Goal: Task Accomplishment & Management: Complete application form

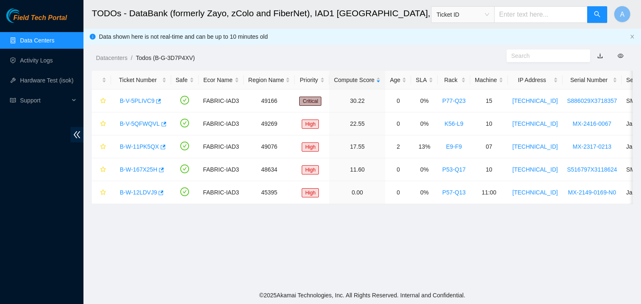
click at [39, 44] on link "Data Centers" at bounding box center [37, 40] width 34 height 7
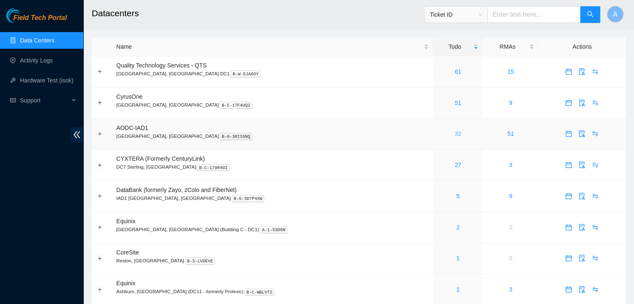
click at [455, 136] on link "32" at bounding box center [458, 134] width 7 height 7
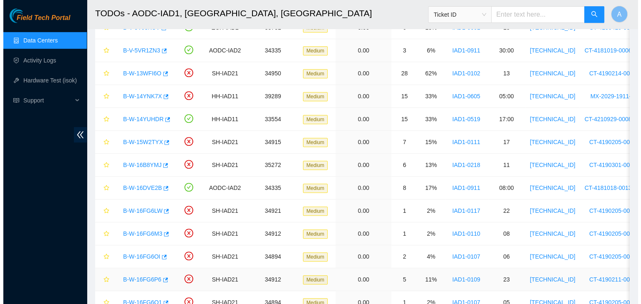
scroll to position [462, 0]
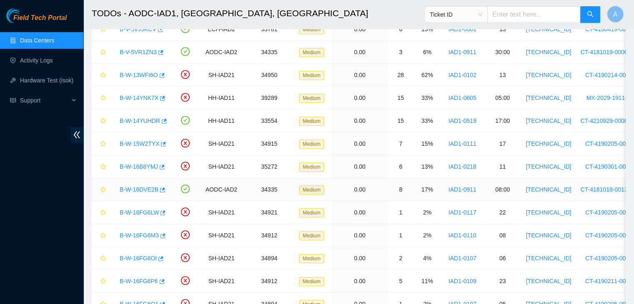
click at [145, 189] on link "B-W-16DVE2B" at bounding box center [139, 189] width 39 height 7
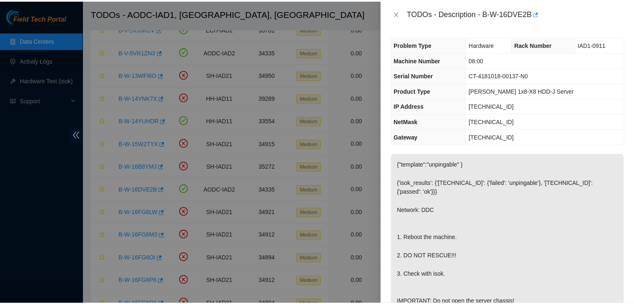
scroll to position [27, 0]
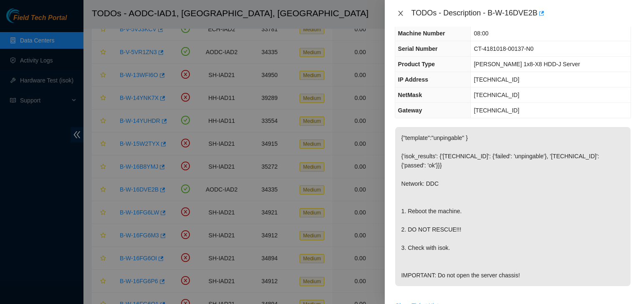
click at [400, 13] on icon "close" at bounding box center [400, 13] width 7 height 7
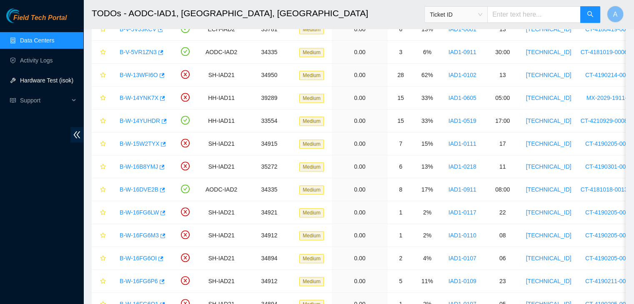
scroll to position [36, 0]
click at [43, 84] on link "Hardware Test (isok)" at bounding box center [46, 80] width 53 height 7
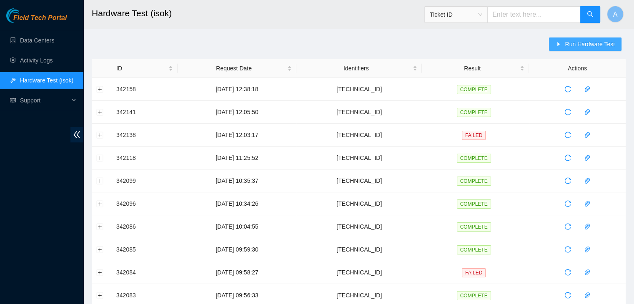
click at [561, 43] on icon "caret-right" at bounding box center [559, 44] width 6 height 6
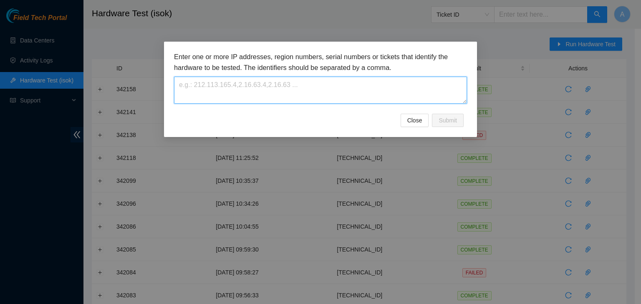
click at [382, 91] on textarea at bounding box center [320, 90] width 293 height 27
paste textarea "23.76.147.16"
type textarea "23.76.147.16"
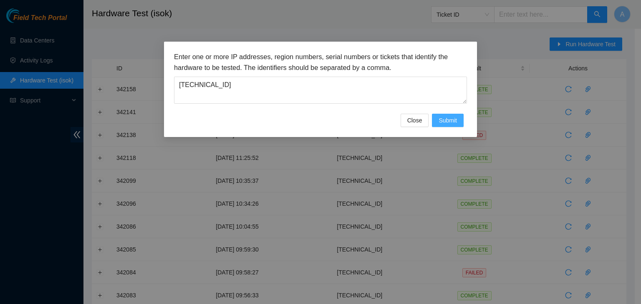
click at [438, 118] on span "Submit" at bounding box center [447, 120] width 18 height 9
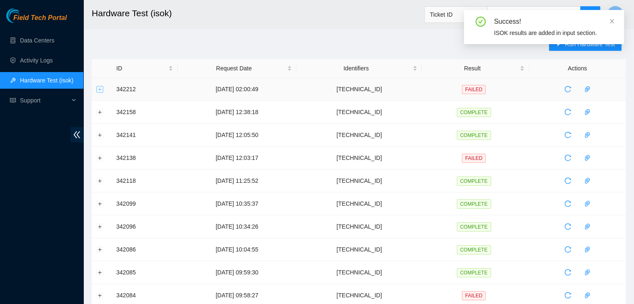
click at [100, 90] on button "Expand row" at bounding box center [100, 89] width 7 height 7
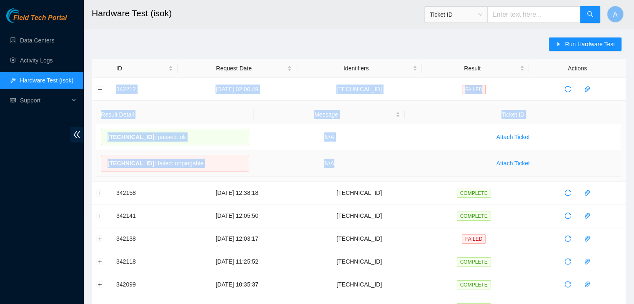
drag, startPoint x: 114, startPoint y: 86, endPoint x: 390, endPoint y: 164, distance: 287.0
copy tbody "342212 25-09-2025 02:00:49 23.76.147.16 FAILED Result Detail Message Ticket ID …"
click at [390, 164] on td "N/A" at bounding box center [329, 164] width 151 height 26
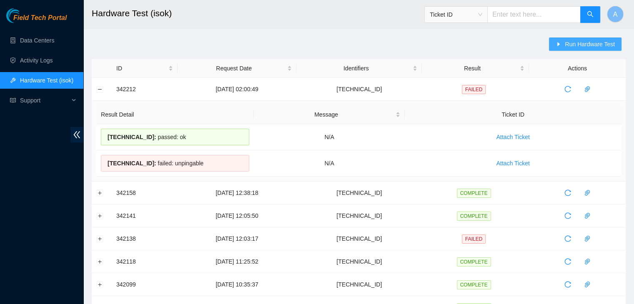
click at [561, 49] on button "Run Hardware Test" at bounding box center [585, 44] width 73 height 13
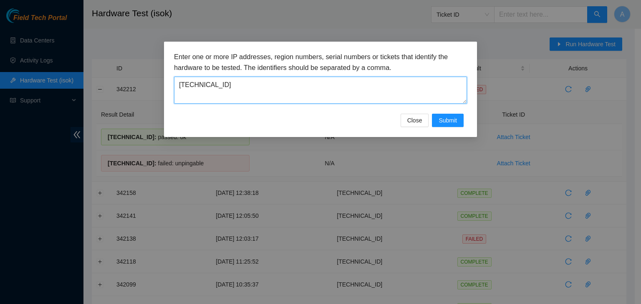
click at [341, 93] on textarea "23.76.147.16" at bounding box center [320, 90] width 293 height 27
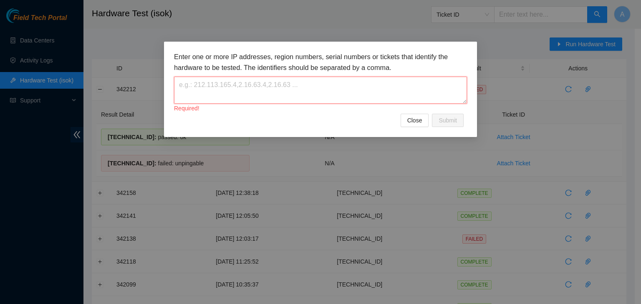
paste textarea "23.76.147.16"
type textarea "23.76.147.16"
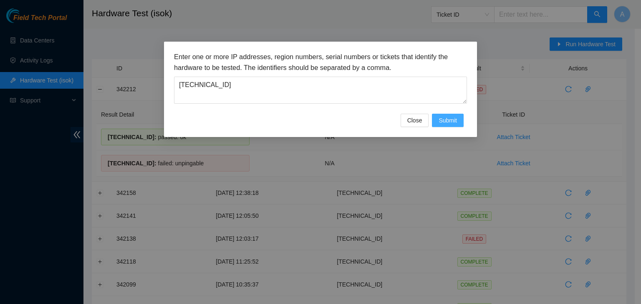
click at [437, 118] on button "Submit" at bounding box center [448, 120] width 32 height 13
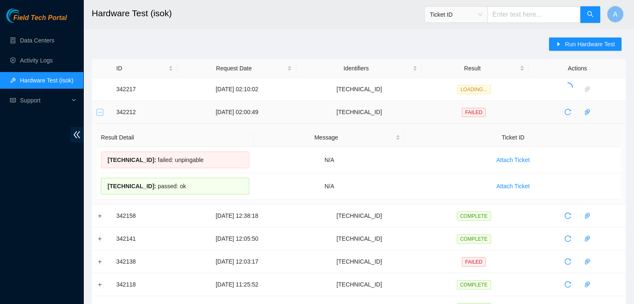
click at [102, 111] on button "Collapse row" at bounding box center [100, 112] width 7 height 7
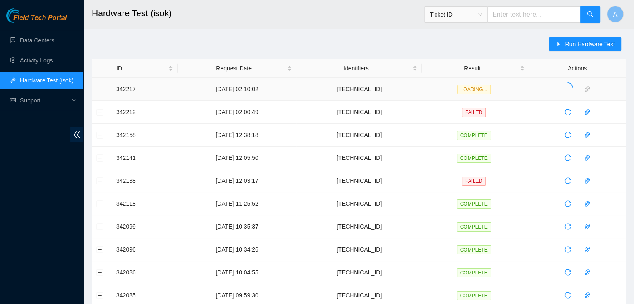
click at [103, 89] on td at bounding box center [102, 89] width 20 height 23
click at [94, 88] on td at bounding box center [102, 89] width 20 height 23
click at [97, 88] on button "Expand row" at bounding box center [100, 89] width 7 height 7
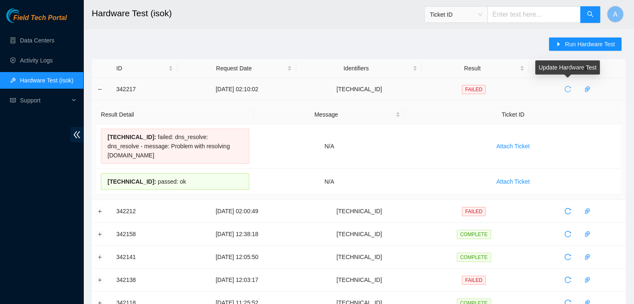
click at [565, 89] on icon "reload" at bounding box center [568, 89] width 7 height 7
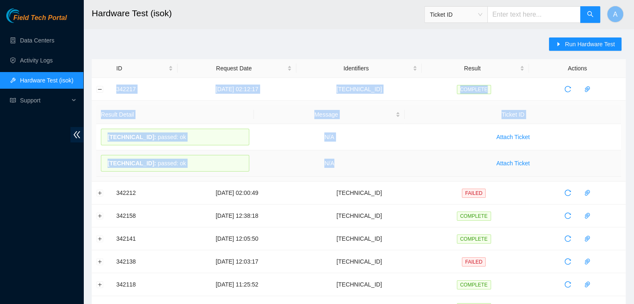
drag, startPoint x: 110, startPoint y: 83, endPoint x: 399, endPoint y: 160, distance: 299.4
copy tbody "342217 25-09-2025 02:12:17 23.76.147.16 COMPLETE Result Detail Message Ticket I…"
click at [399, 160] on td "N/A" at bounding box center [329, 164] width 151 height 26
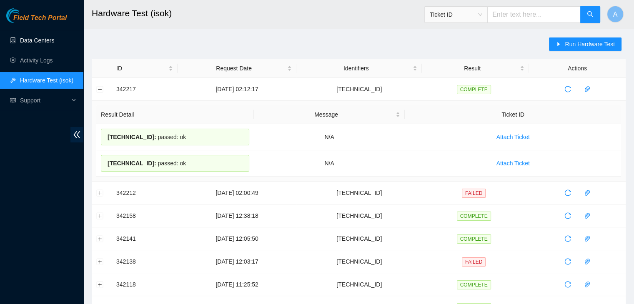
click at [54, 44] on link "Data Centers" at bounding box center [37, 40] width 34 height 7
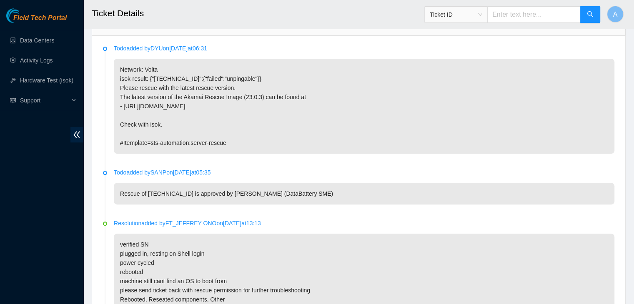
scroll to position [696, 0]
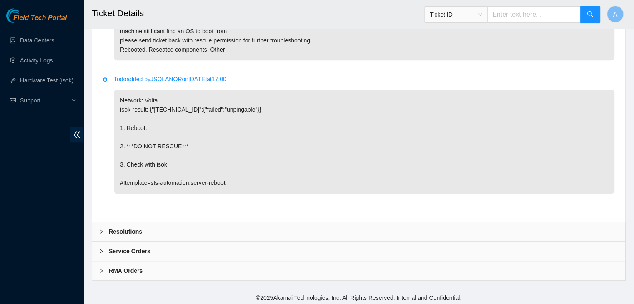
click at [282, 231] on div "Resolutions" at bounding box center [358, 231] width 533 height 19
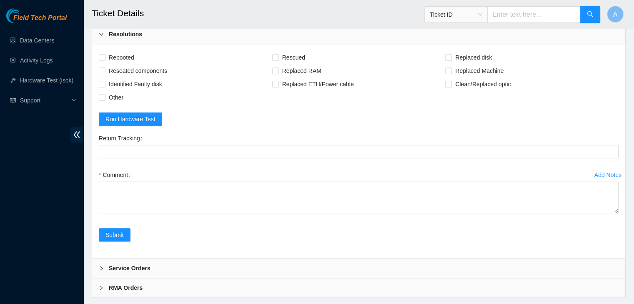
scroll to position [902, 0]
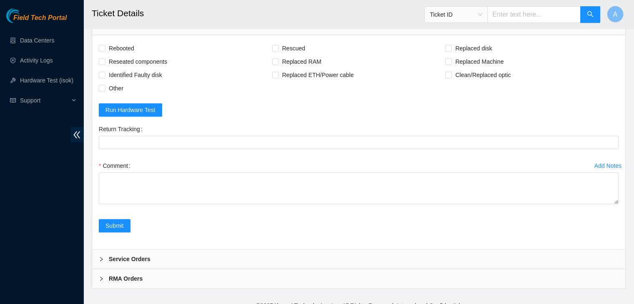
click at [277, 258] on div "Service Orders" at bounding box center [358, 259] width 533 height 19
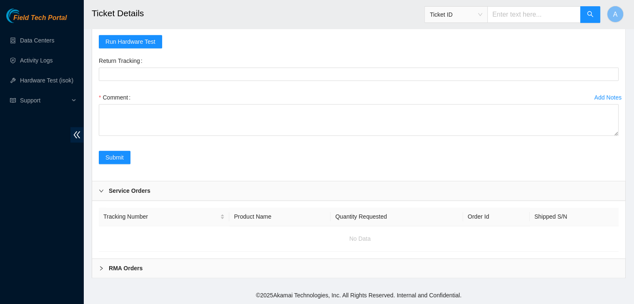
scroll to position [974, 0]
click at [274, 277] on div "RMA Orders" at bounding box center [358, 268] width 533 height 19
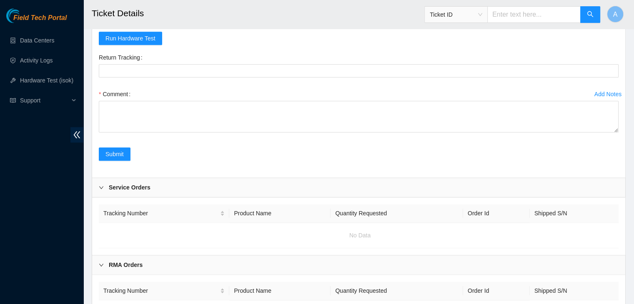
scroll to position [1038, 0]
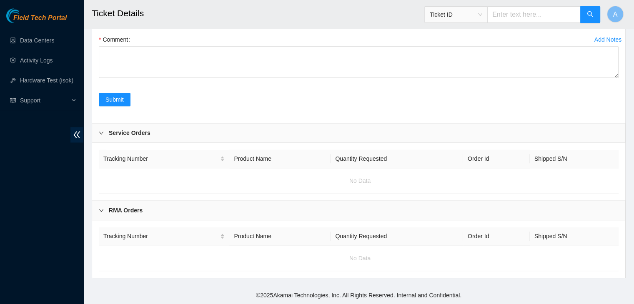
click at [273, 204] on div "RMA Orders" at bounding box center [358, 210] width 533 height 19
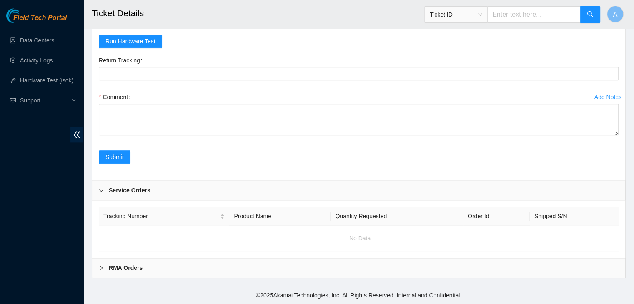
scroll to position [974, 0]
click at [277, 184] on div "Service Orders" at bounding box center [358, 190] width 533 height 19
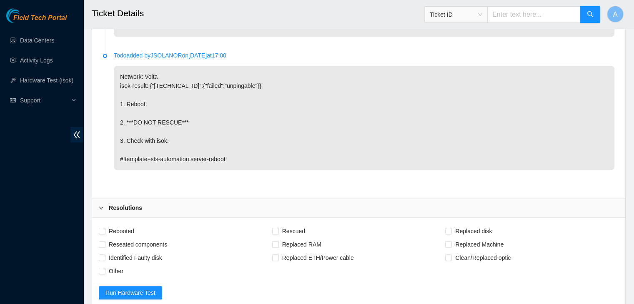
scroll to position [742, 0]
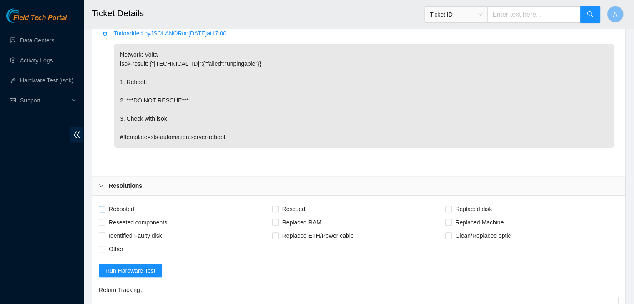
click at [128, 206] on span "Rebooted" at bounding box center [122, 209] width 32 height 13
click at [105, 206] on input "Rebooted" at bounding box center [102, 209] width 6 height 6
checkbox input "true"
click at [136, 221] on span "Reseated components" at bounding box center [138, 222] width 65 height 13
click at [105, 221] on input "Reseated components" at bounding box center [102, 222] width 6 height 6
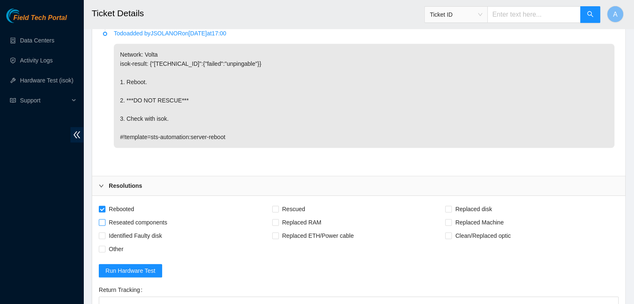
checkbox input "true"
click at [292, 209] on span "Rescued" at bounding box center [294, 209] width 30 height 13
click at [278, 209] on input "Rescued" at bounding box center [275, 209] width 6 height 6
click at [292, 209] on span "Rescued" at bounding box center [294, 209] width 30 height 13
click at [278, 209] on input "Rescued" at bounding box center [275, 209] width 6 height 6
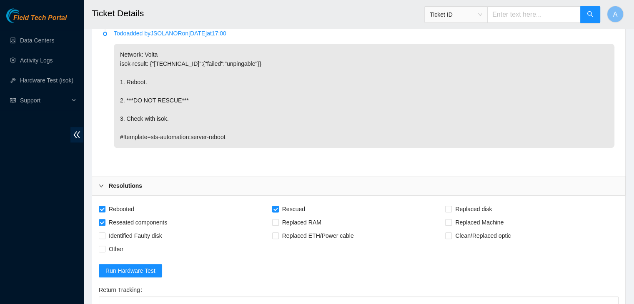
checkbox input "false"
click at [117, 248] on span "Other" at bounding box center [116, 249] width 21 height 13
click at [105, 248] on input "Other" at bounding box center [102, 249] width 6 height 6
checkbox input "true"
click at [277, 203] on label "Rescued" at bounding box center [290, 209] width 36 height 13
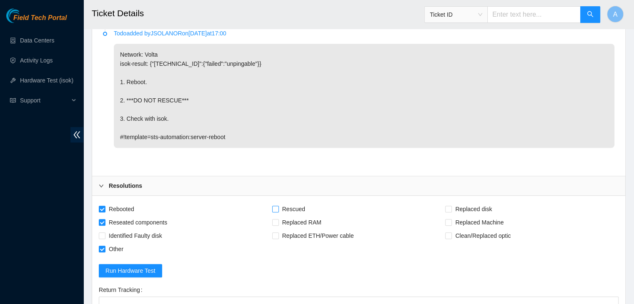
click at [277, 206] on input "Rescued" at bounding box center [275, 209] width 6 height 6
checkbox input "true"
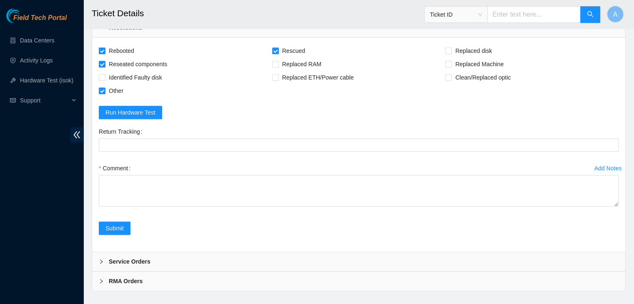
scroll to position [910, 0]
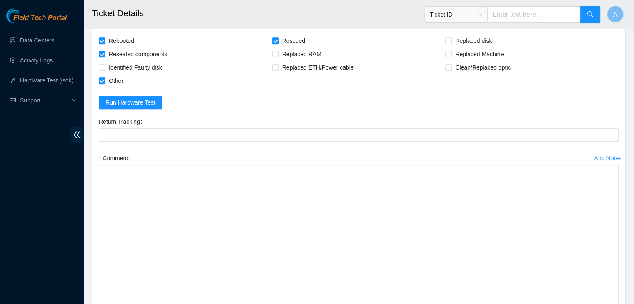
drag, startPoint x: 618, startPoint y: 191, endPoint x: 589, endPoint y: 324, distance: 136.1
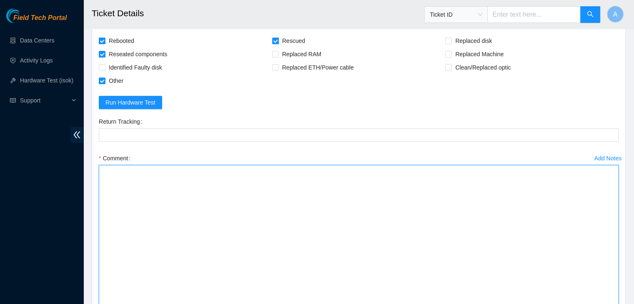
click at [449, 233] on textarea "Comment" at bounding box center [359, 247] width 520 height 164
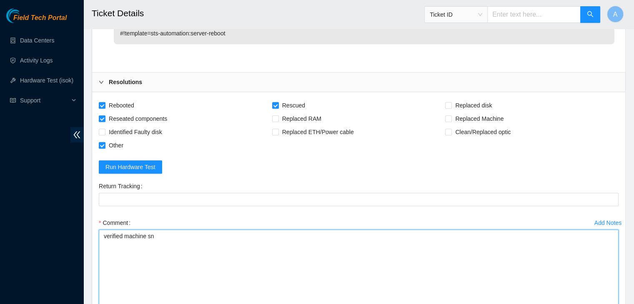
scroll to position [907, 0]
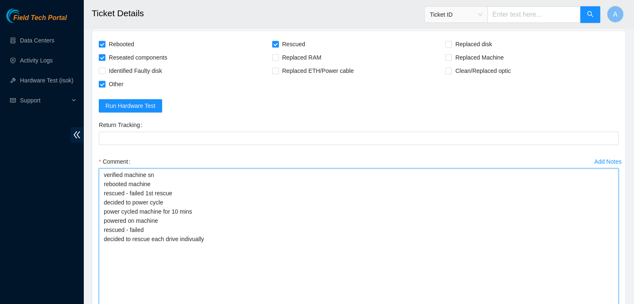
drag, startPoint x: 193, startPoint y: 236, endPoint x: 191, endPoint y: 244, distance: 7.4
click at [191, 244] on textarea "verified machine sn rebooted machine rescued - failed 1st rescue decided to pow…" at bounding box center [359, 250] width 520 height 164
drag, startPoint x: 254, startPoint y: 246, endPoint x: 100, endPoint y: 249, distance: 153.5
click at [100, 249] on textarea "verified machine sn rebooted machine rescued - failed 1st rescue decided to pow…" at bounding box center [359, 250] width 520 height 164
click at [149, 228] on textarea "verified machine sn rebooted machine rescued - failed 1st rescue decided to pow…" at bounding box center [359, 250] width 520 height 164
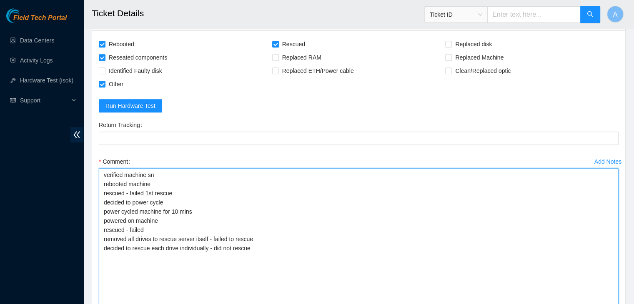
click at [265, 251] on textarea "verified machine sn rebooted machine rescued - failed 1st rescue decided to pow…" at bounding box center [359, 250] width 520 height 164
click at [214, 246] on textarea "verified machine sn rebooted machine rescued - failed 1st rescue decided to pow…" at bounding box center [359, 250] width 520 height 164
click at [225, 254] on textarea "verified machine sn rebooted machine rescued - failed 1st rescue decided to pow…" at bounding box center [359, 250] width 520 height 164
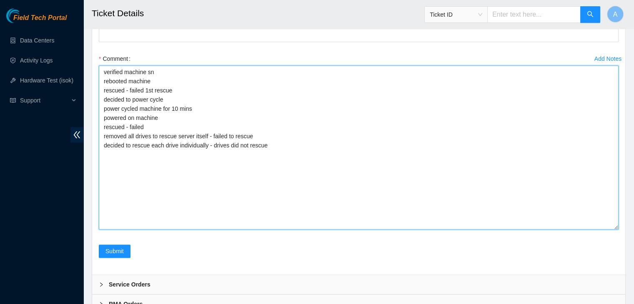
scroll to position [1009, 0]
click at [239, 147] on textarea "verified machine sn rebooted machine rescued - failed 1st rescue decided to pow…" at bounding box center [359, 148] width 520 height 164
click at [239, 169] on textarea "verified machine sn rebooted machine rescued - failed 1st rescue decided to pow…" at bounding box center [359, 148] width 520 height 164
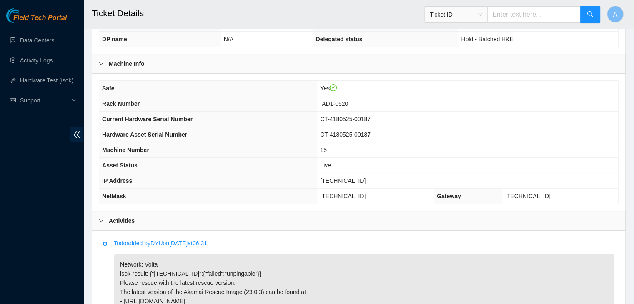
scroll to position [250, 0]
click at [366, 179] on span "[TECHNICAL_ID]" at bounding box center [342, 181] width 45 height 7
copy span "[TECHNICAL_ID]"
click at [366, 179] on span "[TECHNICAL_ID]" at bounding box center [342, 181] width 45 height 7
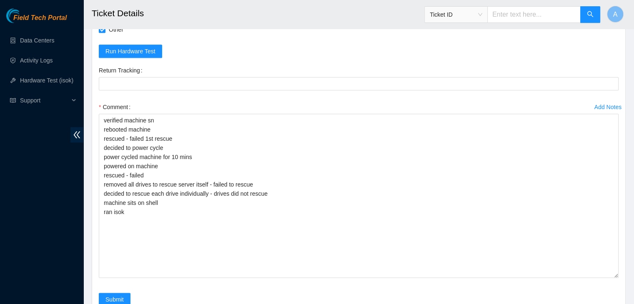
scroll to position [1043, 0]
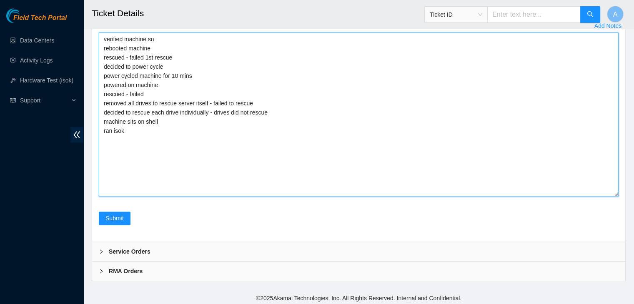
click at [347, 187] on textarea "verified machine sn rebooted machine rescued - failed 1st rescue decided to pow…" at bounding box center [359, 115] width 520 height 164
paste textarea "342244 25-09-2025 03:05:07 23.211.12.8 FAILED Result Detail Message Ticket ID 2…"
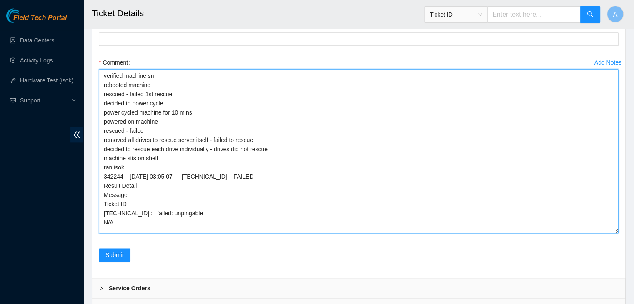
scroll to position [1005, 0]
click at [168, 75] on textarea "verified machine sn rebooted machine rescued - failed 1st rescue decided to pow…" at bounding box center [359, 152] width 520 height 164
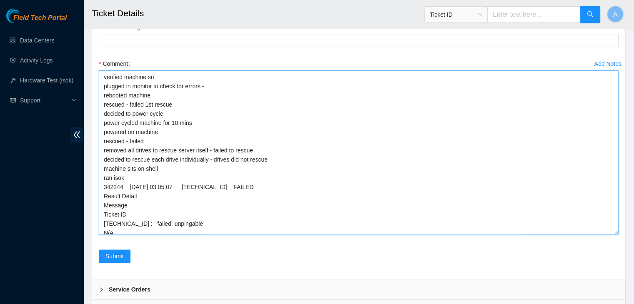
drag, startPoint x: 158, startPoint y: 166, endPoint x: 105, endPoint y: 167, distance: 52.6
click at [105, 167] on textarea "verified machine sn plugged in monitor to check for errors - rebooted machine r…" at bounding box center [359, 152] width 520 height 164
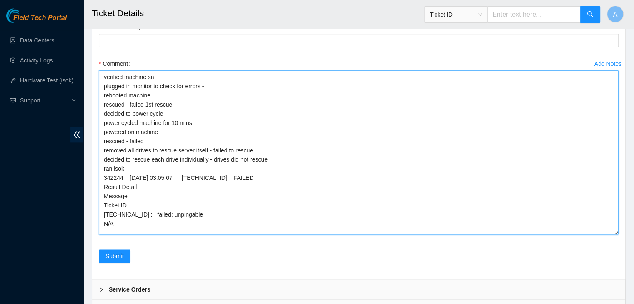
click at [224, 84] on textarea "verified machine sn plugged in monitor to check for errors - rebooted machine r…" at bounding box center [359, 152] width 520 height 164
paste textarea "machine sits on shell"
click at [152, 102] on textarea "verified machine sn plugged in monitor to check for errors - machine sits on sh…" at bounding box center [359, 152] width 520 height 164
click at [147, 140] on textarea "verified machine sn plugged in monitor to check for errors - machine sits on sh…" at bounding box center [359, 152] width 520 height 164
click at [239, 158] on textarea "verified machine sn plugged in monitor to check for errors - machine sits on sh…" at bounding box center [359, 152] width 520 height 164
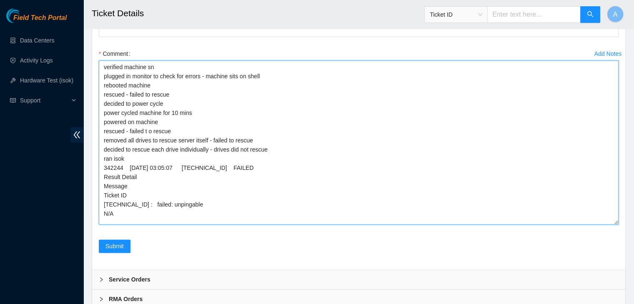
scroll to position [1043, 0]
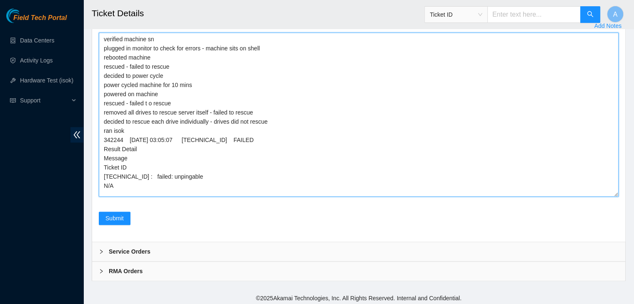
click at [280, 123] on textarea "verified machine sn plugged in monitor to check for errors - machine sits on sh…" at bounding box center [359, 115] width 520 height 164
type textarea "verified machine sn plugged in monitor to check for errors - machine sits on sh…"
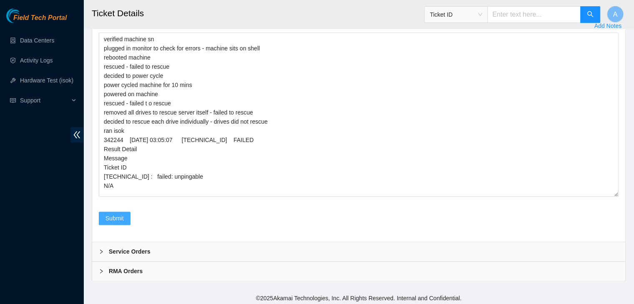
click at [118, 219] on span "Submit" at bounding box center [115, 218] width 18 height 9
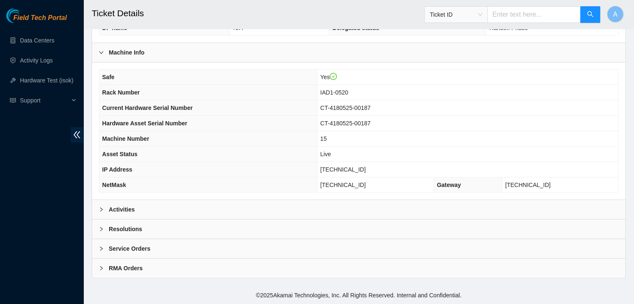
scroll to position [259, 0]
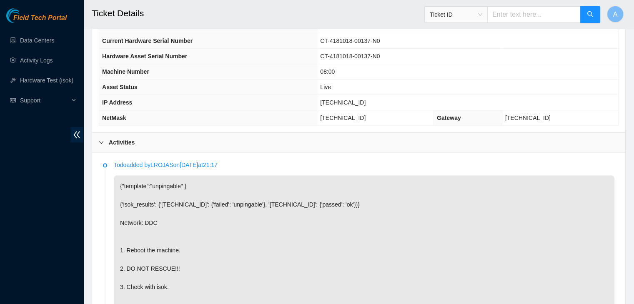
scroll to position [328, 0]
click at [378, 272] on p "{"template":"unpingable" } {'isok_results': {'23.76.147.16': {'failed': 'unping…" at bounding box center [364, 251] width 501 height 150
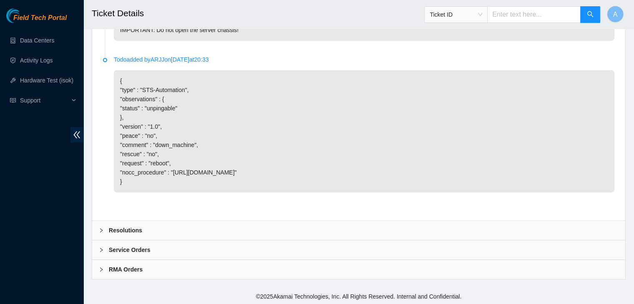
scroll to position [631, 0]
click at [363, 224] on div "Resolutions" at bounding box center [358, 229] width 533 height 19
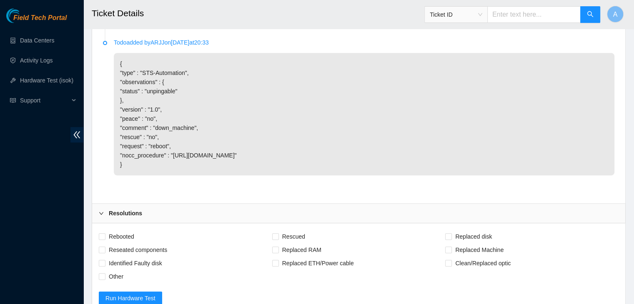
scroll to position [693, 0]
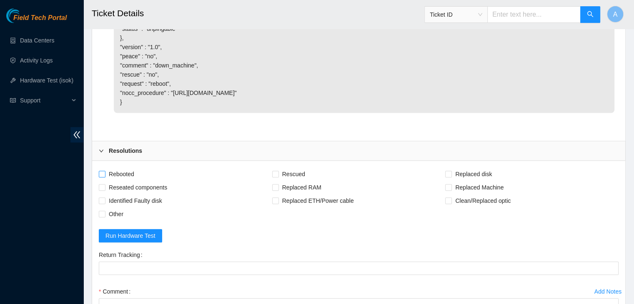
click at [132, 181] on span "Rebooted" at bounding box center [122, 174] width 32 height 13
click at [105, 177] on input "Rebooted" at bounding box center [102, 174] width 6 height 6
checkbox input "true"
click at [112, 221] on span "Other" at bounding box center [116, 214] width 21 height 13
click at [105, 217] on input "Other" at bounding box center [102, 214] width 6 height 6
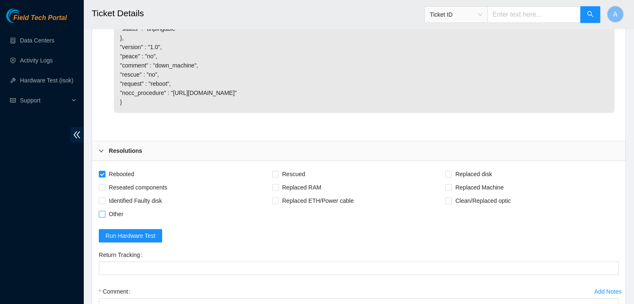
checkbox input "true"
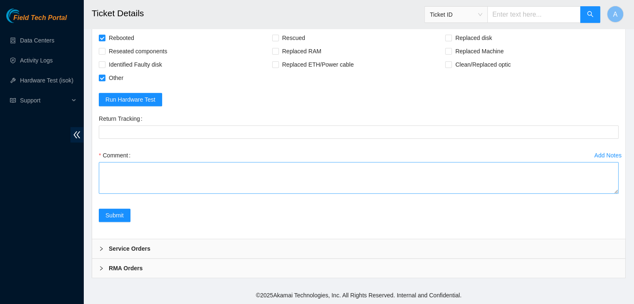
drag, startPoint x: 616, startPoint y: 193, endPoint x: 597, endPoint y: 244, distance: 54.6
click at [597, 194] on textarea "Comment" at bounding box center [359, 178] width 520 height 32
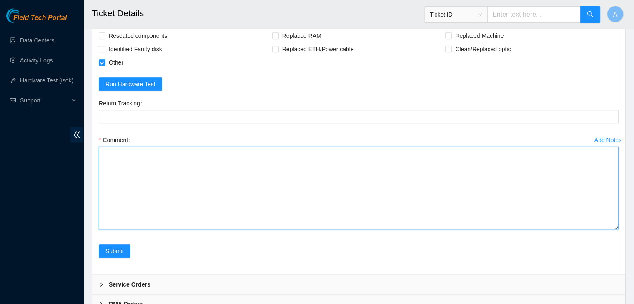
click at [509, 230] on textarea "Comment" at bounding box center [359, 188] width 520 height 83
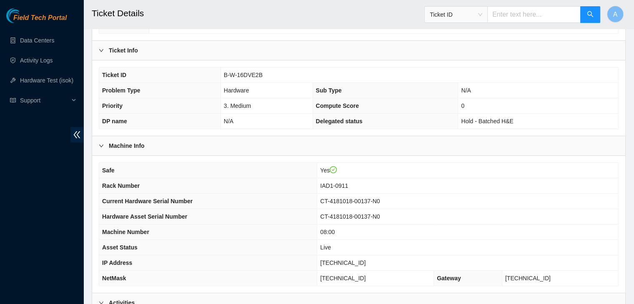
scroll to position [168, 0]
click at [357, 262] on span "[TECHNICAL_ID]" at bounding box center [342, 262] width 45 height 7
copy span "[TECHNICAL_ID]"
click at [357, 262] on span "[TECHNICAL_ID]" at bounding box center [342, 262] width 45 height 7
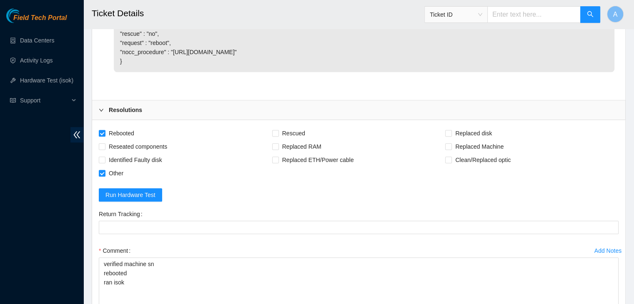
scroll to position [896, 0]
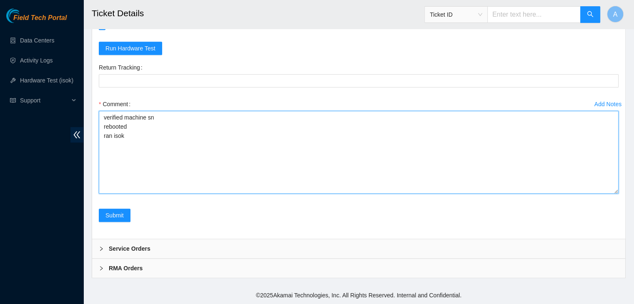
click at [302, 181] on textarea "verified machine sn rebooted ran isok" at bounding box center [359, 152] width 520 height 83
paste textarea "342212 25-09-2025 02:00:49 23.76.147.16 FAILED Result Detail Message Ticket ID …"
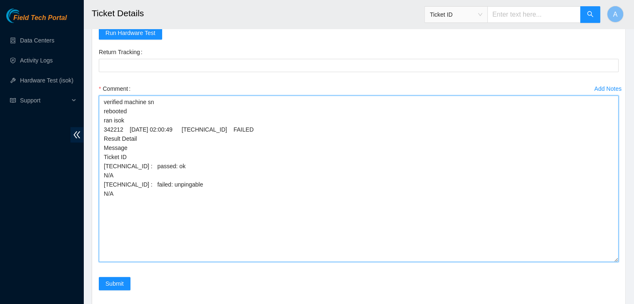
scroll to position [0, 0]
drag, startPoint x: 615, startPoint y: 192, endPoint x: 601, endPoint y: 298, distance: 107.3
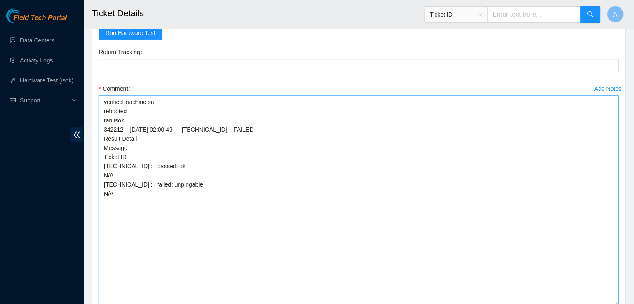
click at [161, 115] on textarea "verified machine sn rebooted ran isok 342212 25-09-2025 02:00:49 23.76.147.16 F…" at bounding box center [359, 201] width 520 height 211
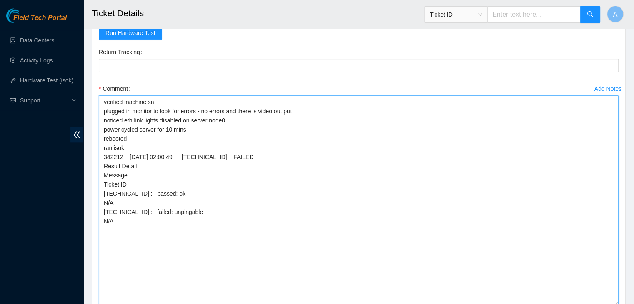
click at [156, 240] on textarea "verified machine sn plugged in monitor to look for errors - no errors and there…" at bounding box center [359, 201] width 520 height 211
drag, startPoint x: 156, startPoint y: 240, endPoint x: 103, endPoint y: 172, distance: 85.7
click at [103, 172] on textarea "verified machine sn plugged in monitor to look for errors - no errors and there…" at bounding box center [359, 201] width 520 height 211
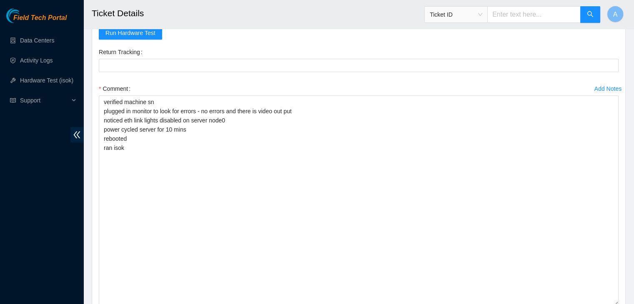
click at [369, 59] on div "Return Tracking" at bounding box center [359, 51] width 520 height 13
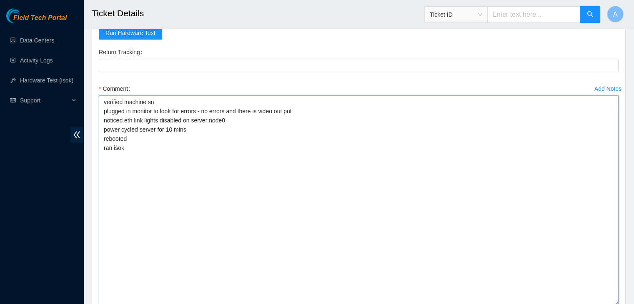
click at [230, 146] on textarea "verified machine sn plugged in monitor to look for errors - no errors and there…" at bounding box center [359, 201] width 520 height 211
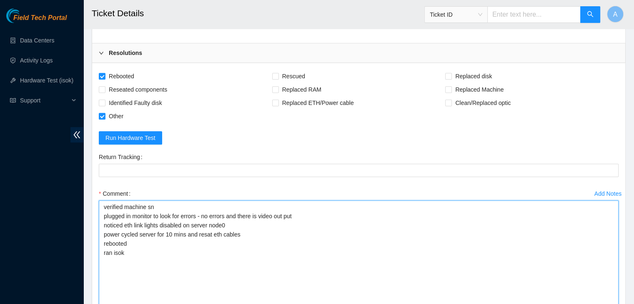
scroll to position [901, 0]
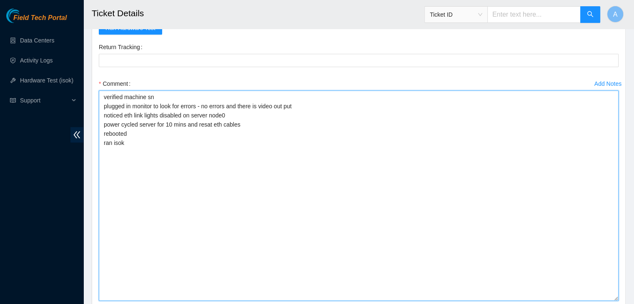
click at [163, 147] on textarea "verified machine sn plugged in monitor to look for errors - no errors and there…" at bounding box center [359, 195] width 520 height 211
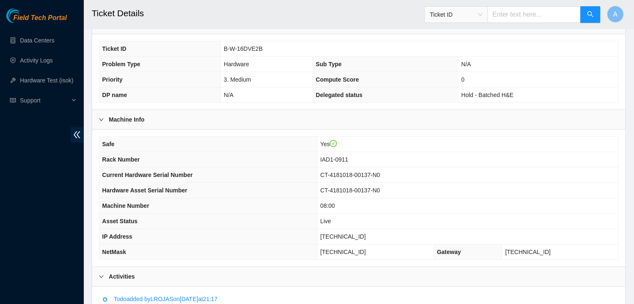
scroll to position [195, 0]
click at [366, 236] on span "[TECHNICAL_ID]" at bounding box center [342, 236] width 45 height 7
copy span "[TECHNICAL_ID]"
click at [366, 236] on span "[TECHNICAL_ID]" at bounding box center [342, 236] width 45 height 7
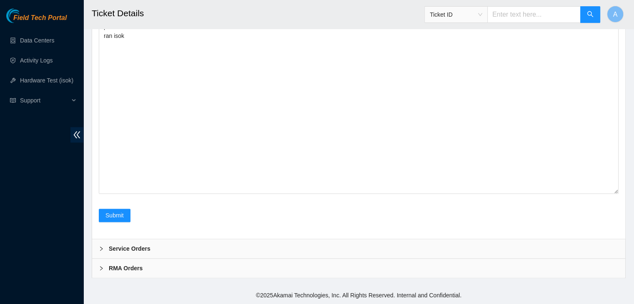
scroll to position [929, 0]
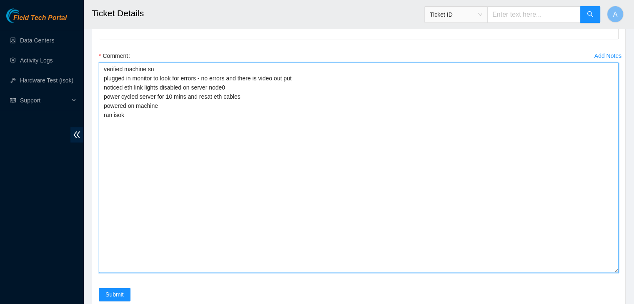
click at [273, 178] on textarea "verified machine sn plugged in monitor to look for errors - no errors and there…" at bounding box center [359, 168] width 520 height 211
paste textarea "342217 25-09-2025 02:12:17 23.76.147.16 COMPLETE Result Detail Message Ticket I…"
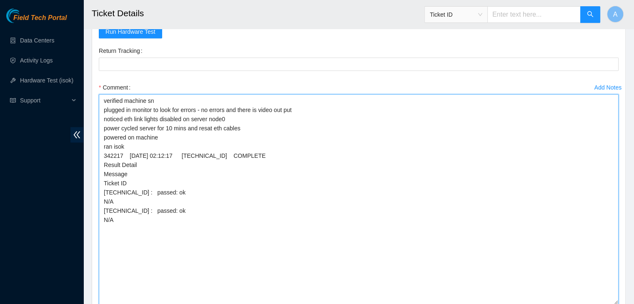
scroll to position [897, 0]
click at [172, 146] on textarea "verified machine sn plugged in monitor to look for errors - no errors and there…" at bounding box center [359, 199] width 520 height 211
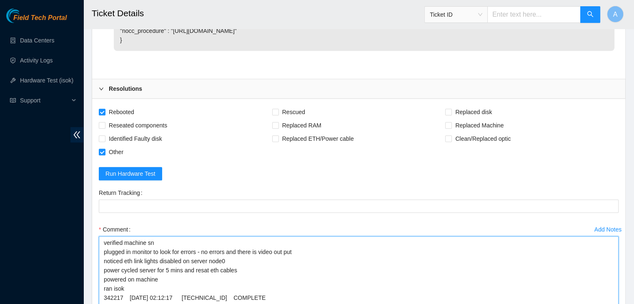
scroll to position [755, 0]
type textarea "verified machine sn plugged in monitor to look for errors - no errors and there…"
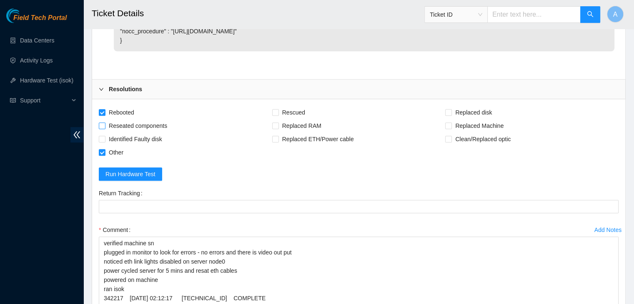
click at [153, 133] on span "Reseated components" at bounding box center [138, 125] width 65 height 13
click at [105, 128] on input "Reseated components" at bounding box center [102, 126] width 6 height 6
checkbox input "true"
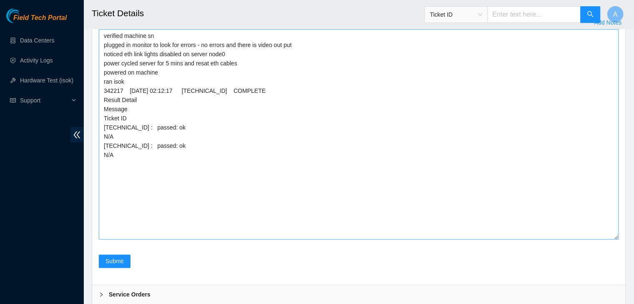
scroll to position [963, 0]
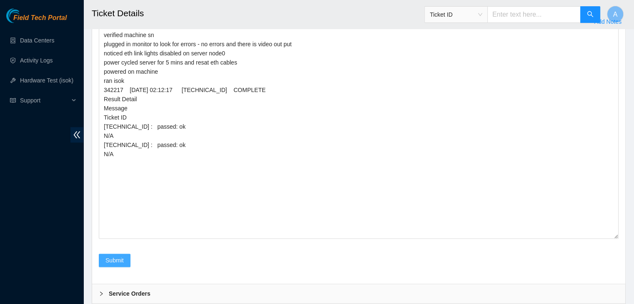
click at [118, 265] on span "Submit" at bounding box center [115, 260] width 18 height 9
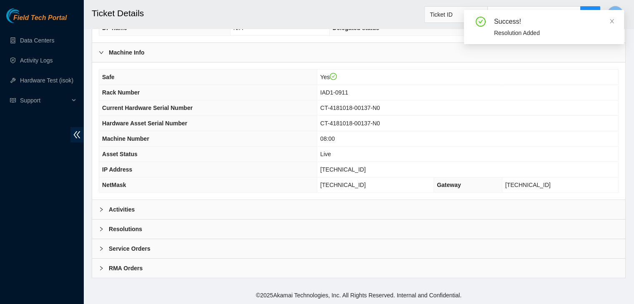
scroll to position [259, 0]
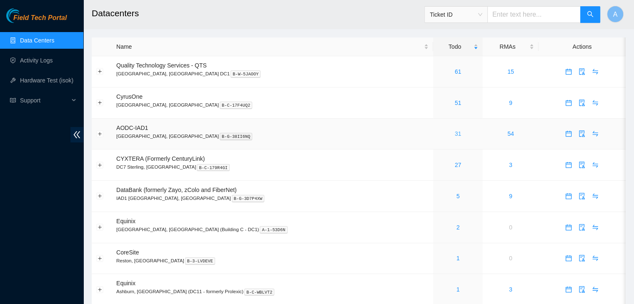
click at [455, 133] on link "31" at bounding box center [458, 134] width 7 height 7
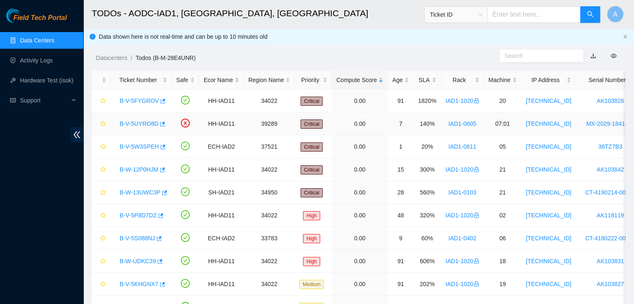
click at [143, 123] on link "B-V-5UYRO8D" at bounding box center [139, 124] width 39 height 7
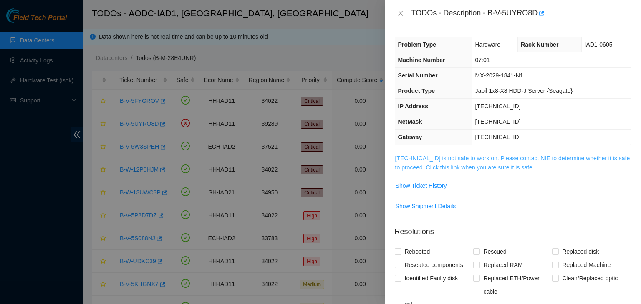
click at [433, 161] on link "[TECHNICAL_ID] is not safe to work on. Please contact NIE to determine whether …" at bounding box center [512, 163] width 235 height 16
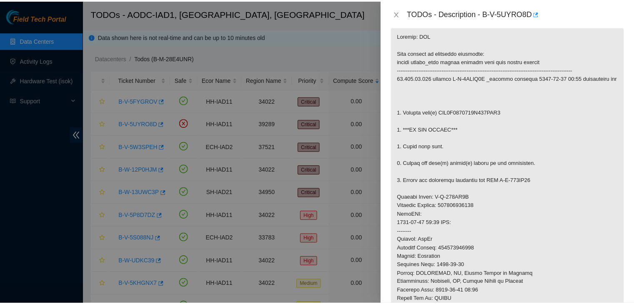
scroll to position [129, 0]
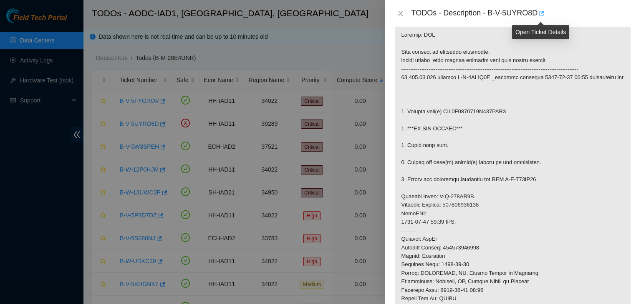
click at [543, 13] on button "button" at bounding box center [540, 13] width 7 height 13
click at [399, 13] on icon "close" at bounding box center [400, 13] width 5 height 5
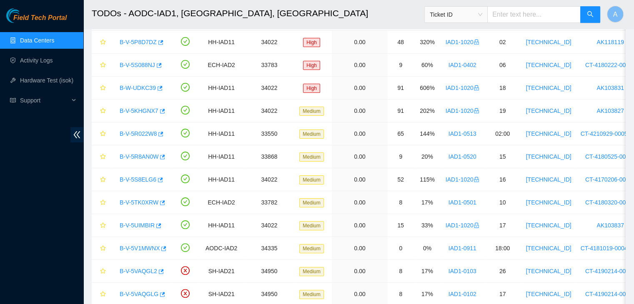
scroll to position [0, 0]
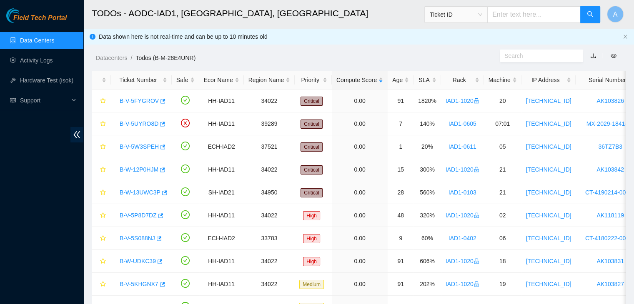
click at [68, 212] on div "Field Tech Portal Data Centers Activity Logs Hardware Test (isok) Support" at bounding box center [41, 156] width 83 height 296
click at [64, 202] on div "Field Tech Portal Data Centers Activity Logs Hardware Test (isok) Support" at bounding box center [41, 156] width 83 height 296
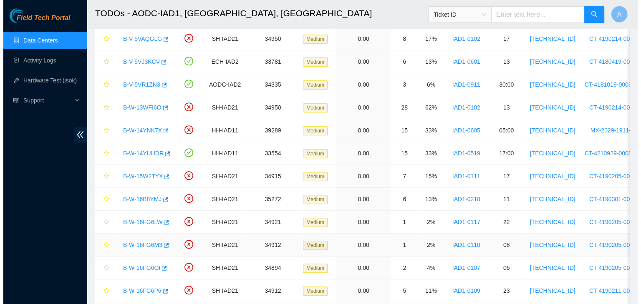
scroll to position [428, 0]
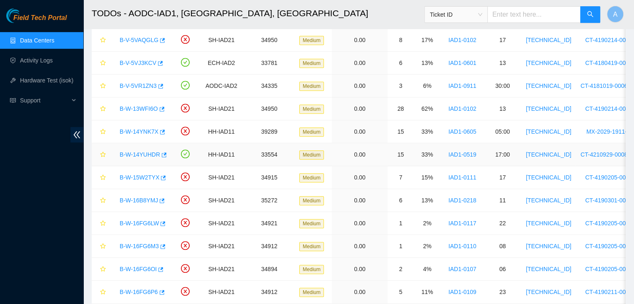
click at [146, 152] on link "B-W-14YUHDR" at bounding box center [140, 154] width 40 height 7
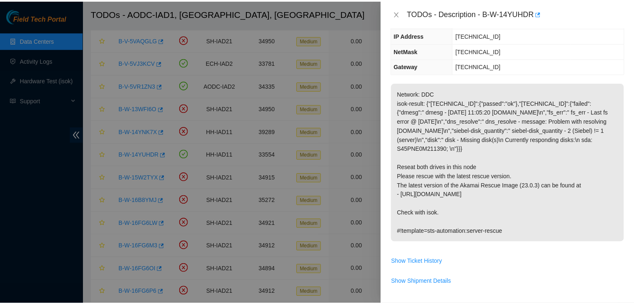
scroll to position [70, 0]
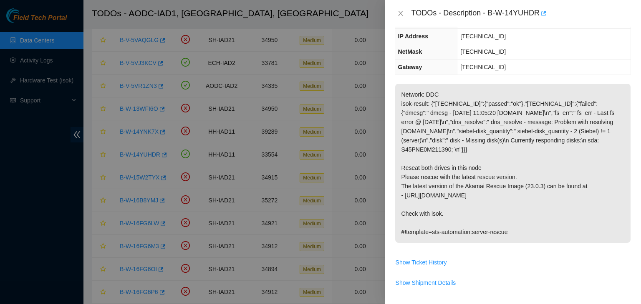
click at [544, 13] on icon "button" at bounding box center [543, 13] width 5 height 5
click at [401, 9] on div "TODOs - Description - B-W-14YUHDR" at bounding box center [513, 13] width 236 height 13
click at [403, 12] on icon "close" at bounding box center [400, 13] width 7 height 7
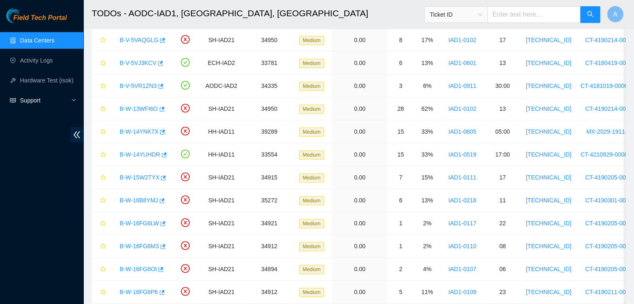
scroll to position [98, 0]
click at [36, 84] on link "Hardware Test (isok)" at bounding box center [46, 80] width 53 height 7
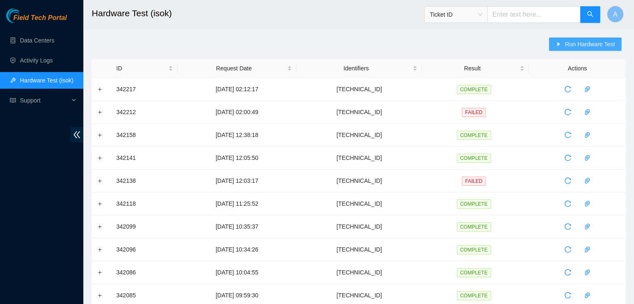
click at [565, 40] on button "Run Hardware Test" at bounding box center [585, 44] width 73 height 13
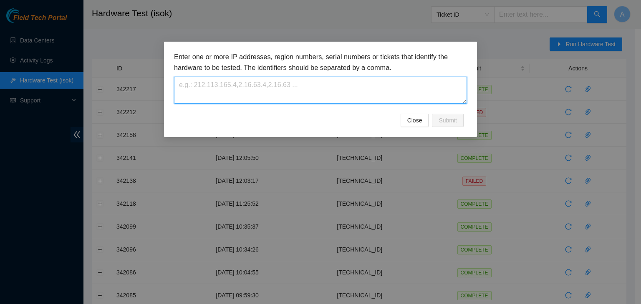
click at [432, 85] on textarea at bounding box center [320, 90] width 293 height 27
paste textarea "[TECHNICAL_ID]"
type textarea "23.211.12.8"
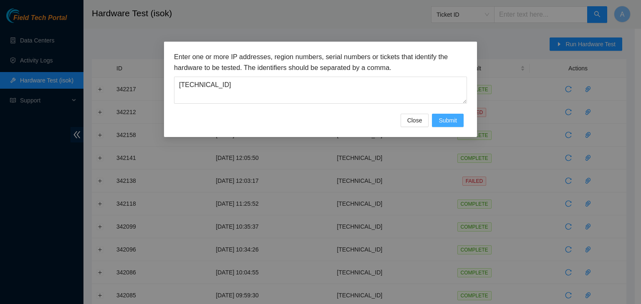
click at [446, 118] on span "Submit" at bounding box center [447, 120] width 18 height 9
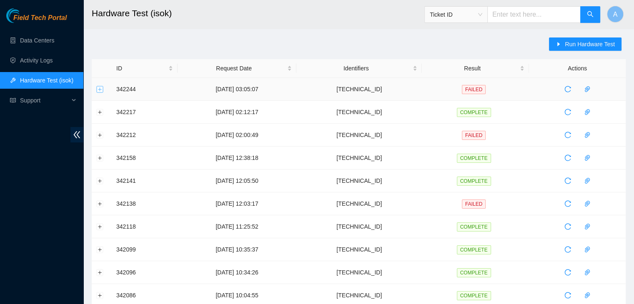
click at [99, 87] on button "Expand row" at bounding box center [100, 89] width 7 height 7
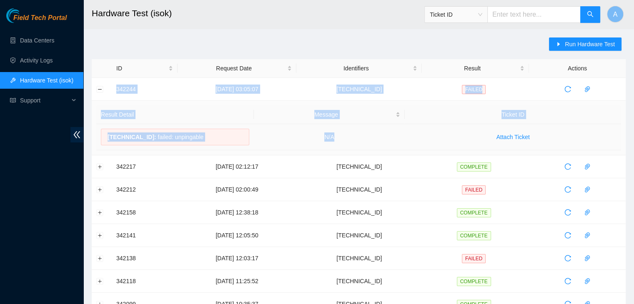
drag, startPoint x: 111, startPoint y: 86, endPoint x: 355, endPoint y: 140, distance: 250.6
copy tbody "342244 25-09-2025 03:05:07 23.211.12.8 FAILED Result Detail Message Ticket ID 2…"
click at [355, 140] on td "N/A" at bounding box center [329, 137] width 151 height 26
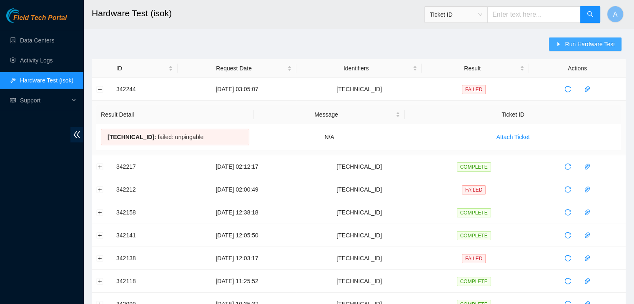
click at [574, 42] on span "Run Hardware Test" at bounding box center [590, 44] width 50 height 9
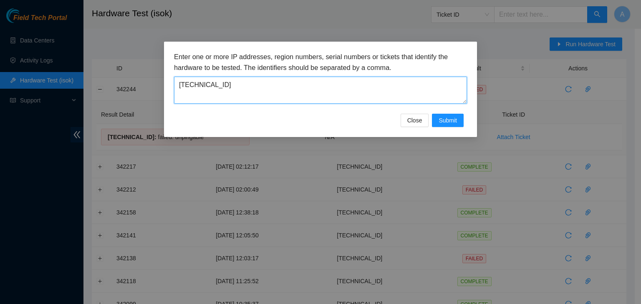
click at [360, 96] on textarea "23.211.12.8" at bounding box center [320, 90] width 293 height 27
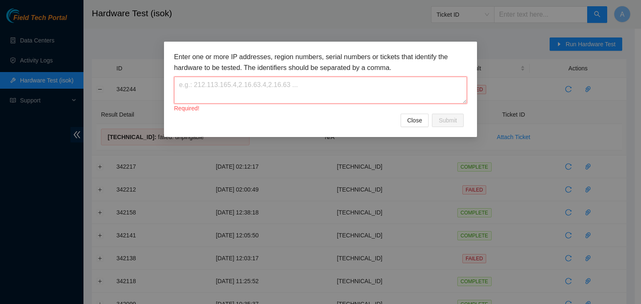
paste textarea "23.200.76.169"
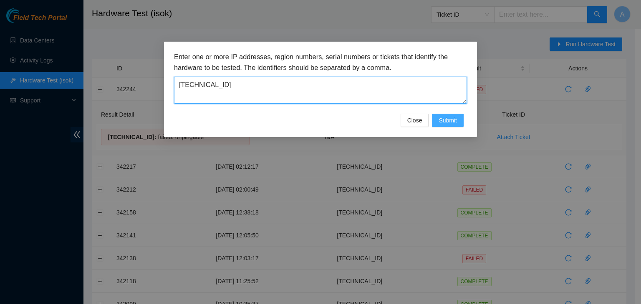
type textarea "23.200.76.169"
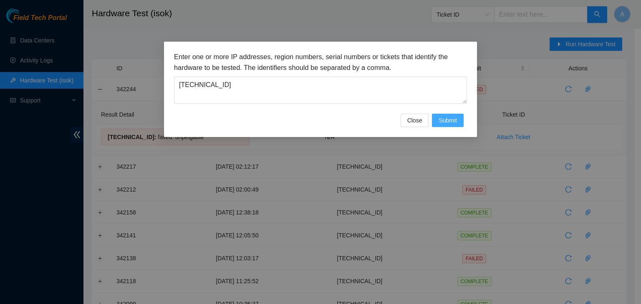
click at [446, 123] on span "Submit" at bounding box center [447, 120] width 18 height 9
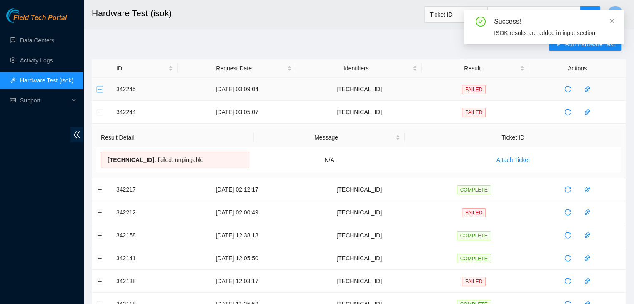
click at [101, 88] on button "Expand row" at bounding box center [100, 89] width 7 height 7
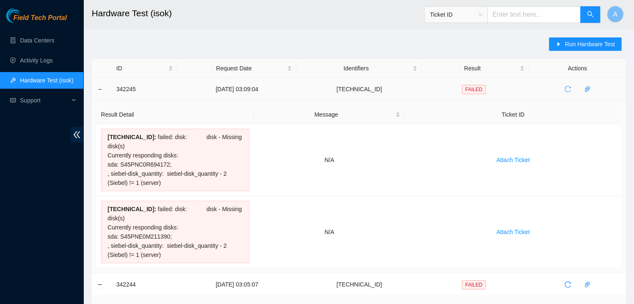
click at [565, 90] on icon "reload" at bounding box center [568, 89] width 7 height 7
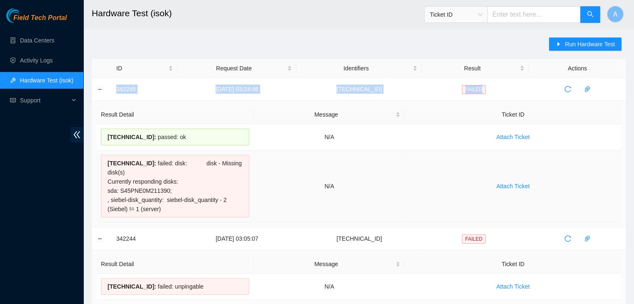
drag, startPoint x: 115, startPoint y: 88, endPoint x: 429, endPoint y: 189, distance: 329.5
copy tr "342245 25-09-2025 03:24:46 23.200.76.169 FAILED"
click at [429, 189] on td "Attach Ticket" at bounding box center [513, 187] width 216 height 72
click at [40, 40] on link "Data Centers" at bounding box center [37, 40] width 34 height 7
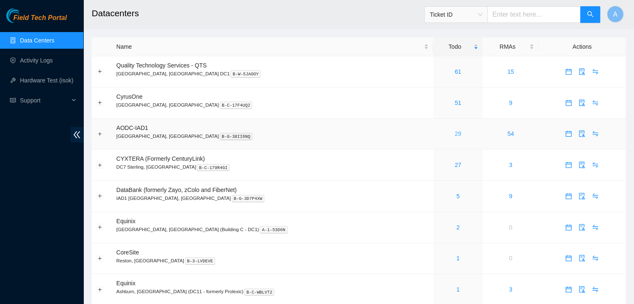
click at [455, 136] on link "29" at bounding box center [458, 134] width 7 height 7
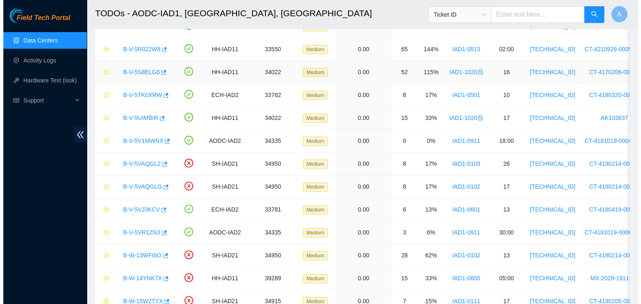
scroll to position [282, 0]
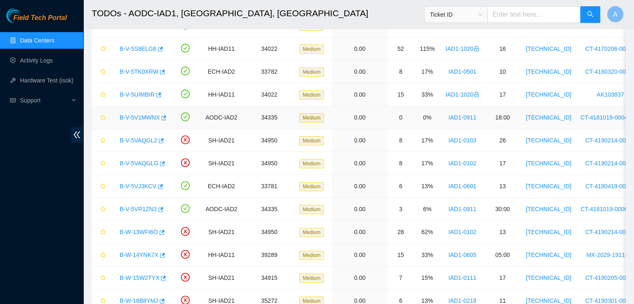
click at [140, 117] on link "B-V-5V1MWNX" at bounding box center [140, 117] width 40 height 7
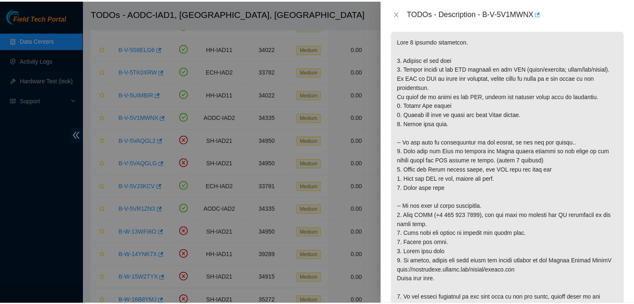
scroll to position [125, 0]
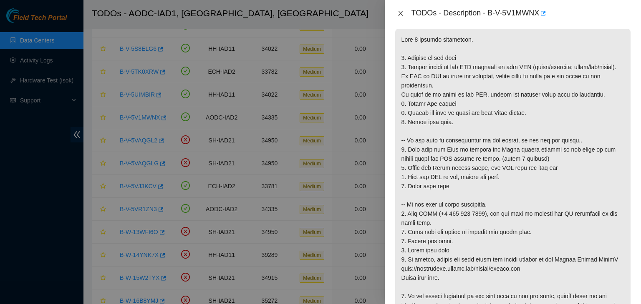
click at [398, 13] on icon "close" at bounding box center [400, 13] width 7 height 7
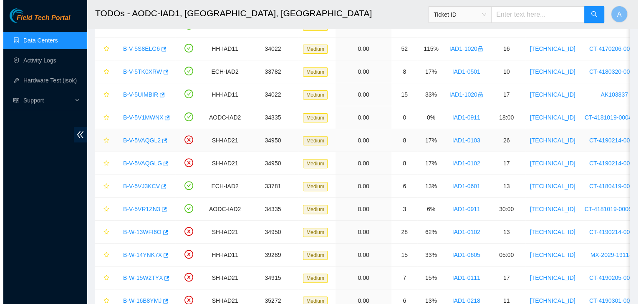
scroll to position [153, 0]
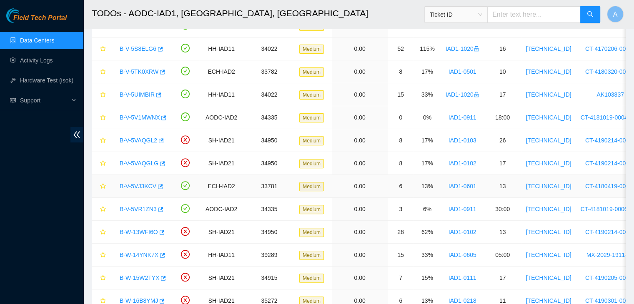
click at [126, 186] on link "B-V-5VJ3KCV" at bounding box center [138, 186] width 37 height 7
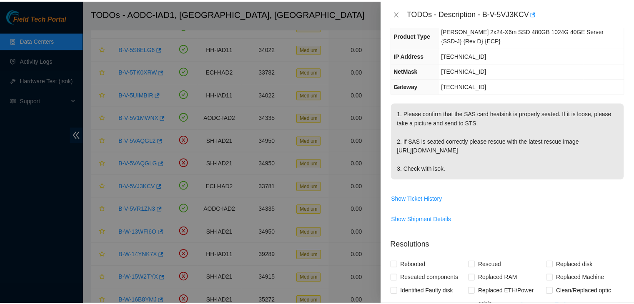
scroll to position [78, 0]
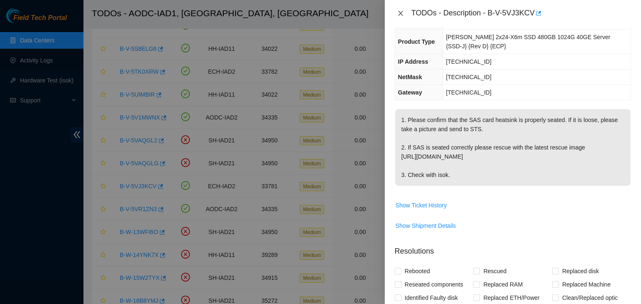
click at [397, 14] on icon "close" at bounding box center [400, 13] width 7 height 7
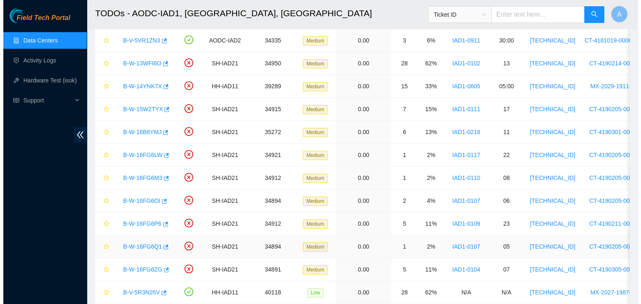
scroll to position [449, 0]
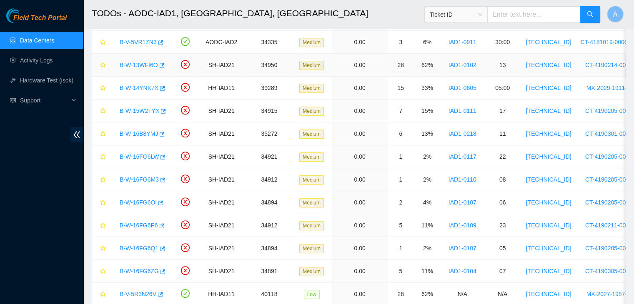
click at [143, 62] on link "B-W-13WFI6O" at bounding box center [139, 65] width 38 height 7
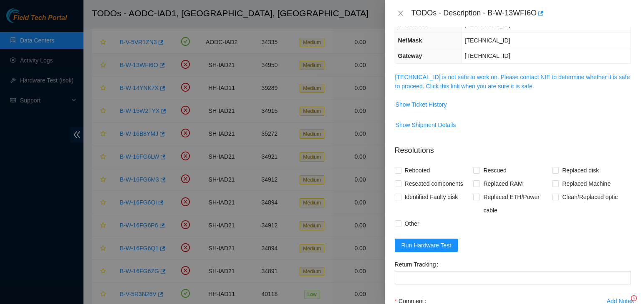
scroll to position [70, 0]
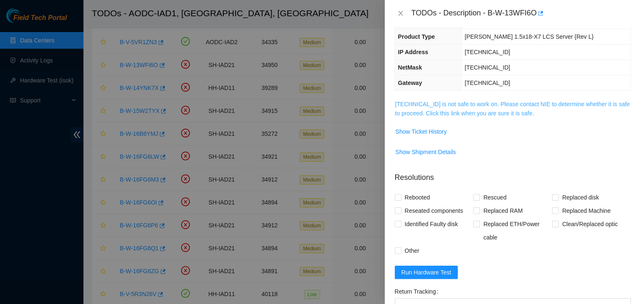
click at [512, 115] on link "104.84.154.32 is not safe to work on. Please contact NIE to determine whether i…" at bounding box center [512, 109] width 235 height 16
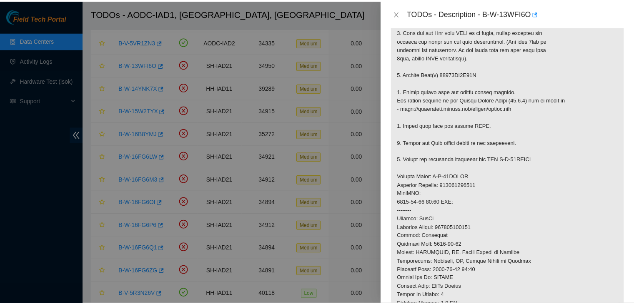
scroll to position [195, 0]
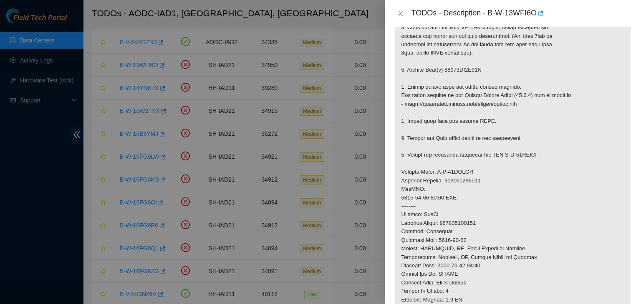
click at [402, 18] on div "TODOs - Description - B-W-13WFI6O" at bounding box center [513, 13] width 236 height 13
click at [401, 15] on icon "close" at bounding box center [400, 13] width 7 height 7
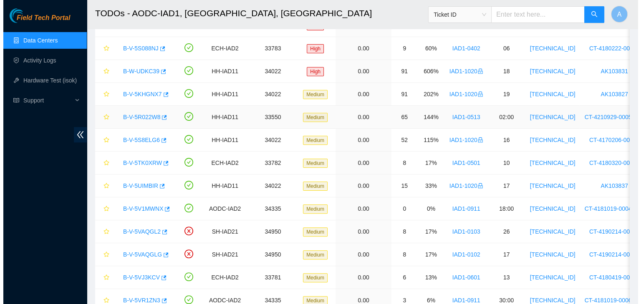
scroll to position [0, 0]
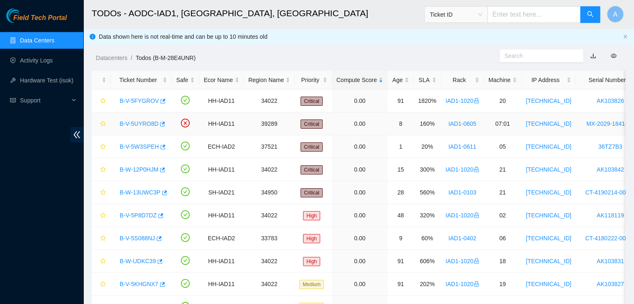
click at [139, 124] on link "B-V-5UYRO8D" at bounding box center [139, 124] width 39 height 7
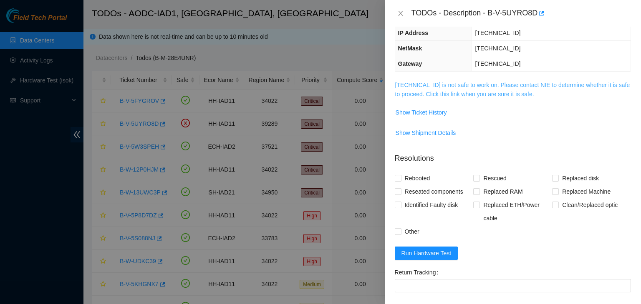
click at [429, 87] on link "23.199.35.135 is not safe to work on. Please contact NIE to determine whether i…" at bounding box center [512, 90] width 235 height 16
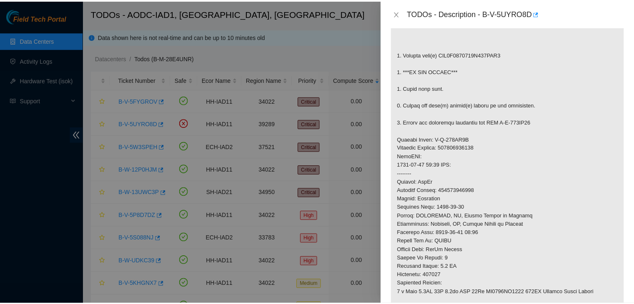
scroll to position [156, 0]
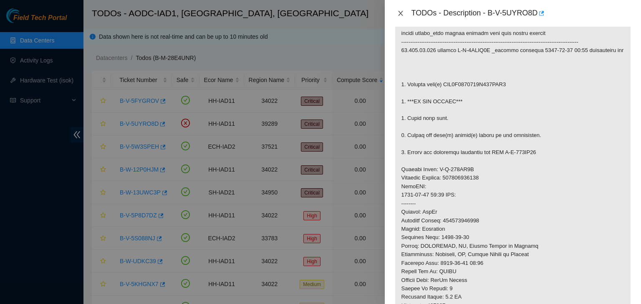
click at [400, 12] on icon "close" at bounding box center [400, 13] width 7 height 7
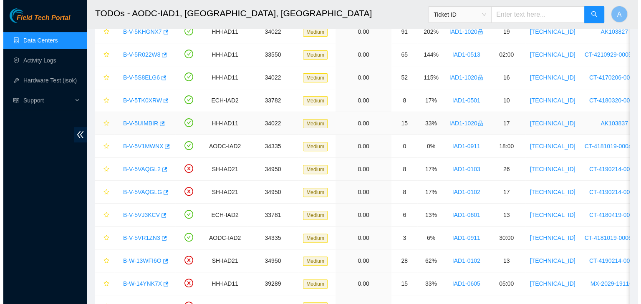
scroll to position [253, 0]
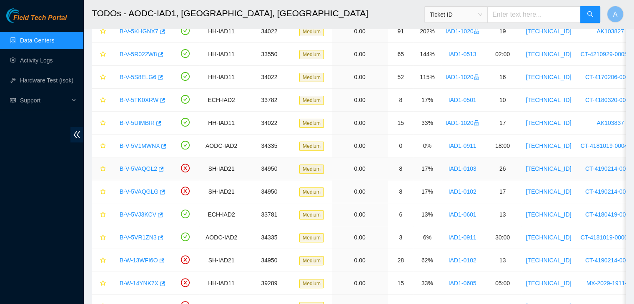
click at [141, 167] on link "B-V-5VAQGL2" at bounding box center [139, 169] width 38 height 7
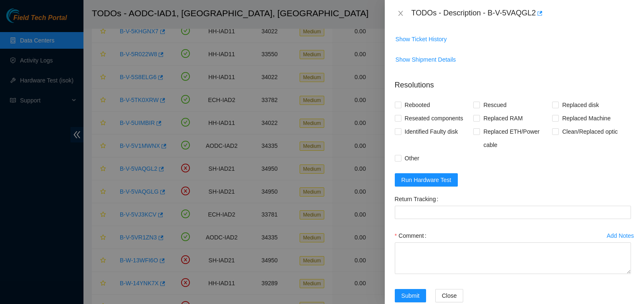
scroll to position [101, 0]
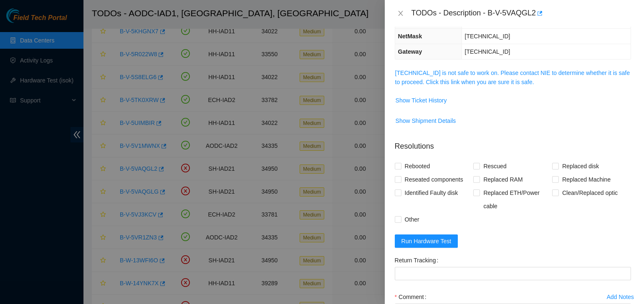
click at [427, 75] on span "104.84.154.65 is not safe to work on. Please contact NIE to determine whether i…" at bounding box center [512, 77] width 235 height 18
click at [431, 72] on link "104.84.154.65 is not safe to work on. Please contact NIE to determine whether i…" at bounding box center [512, 78] width 235 height 16
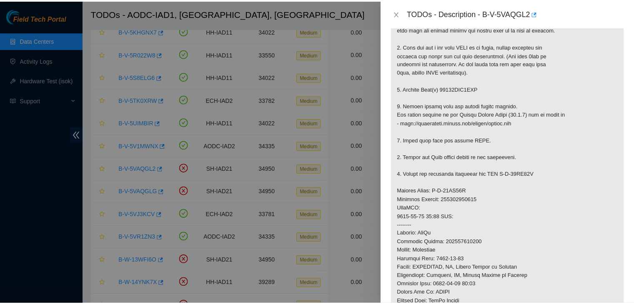
scroll to position [176, 0]
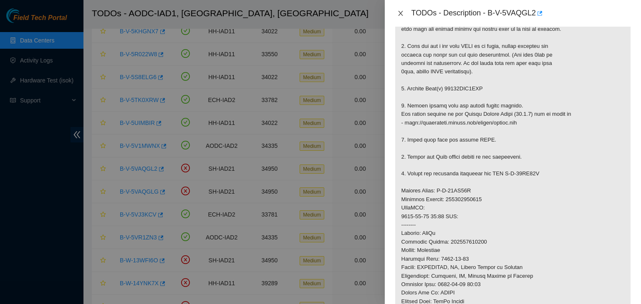
click at [402, 14] on icon "close" at bounding box center [400, 13] width 7 height 7
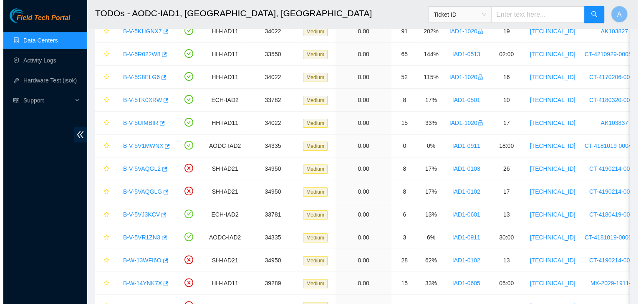
scroll to position [175, 0]
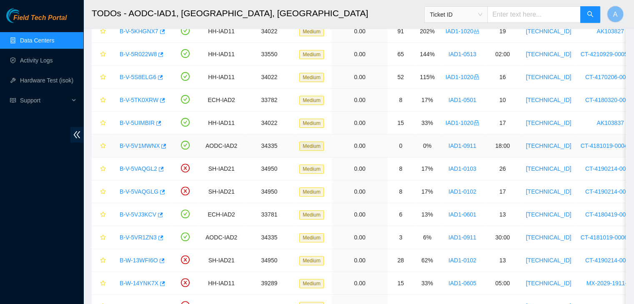
click at [150, 143] on link "B-V-5V1MWNX" at bounding box center [140, 146] width 40 height 7
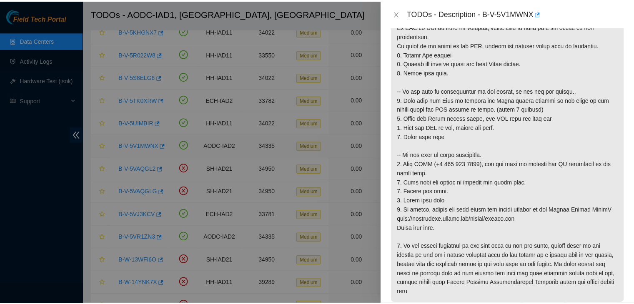
scroll to position [147, 0]
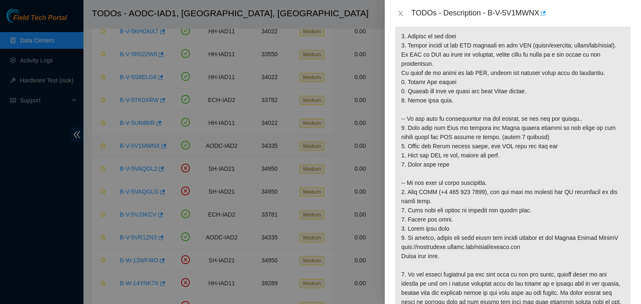
click at [150, 143] on div at bounding box center [320, 152] width 641 height 304
click at [400, 12] on icon "close" at bounding box center [400, 13] width 7 height 7
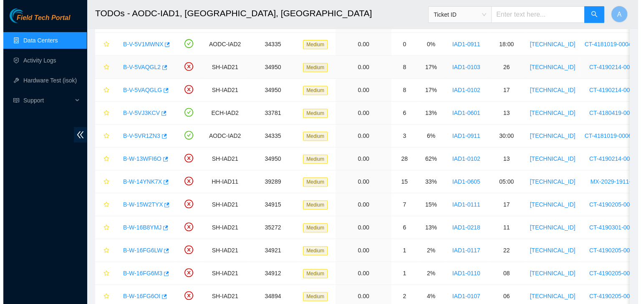
scroll to position [363, 0]
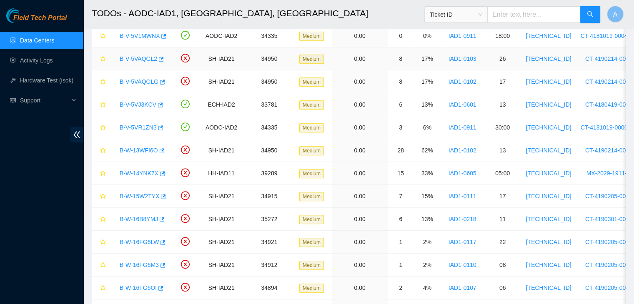
click at [137, 55] on link "B-V-5VAQGL2" at bounding box center [139, 58] width 38 height 7
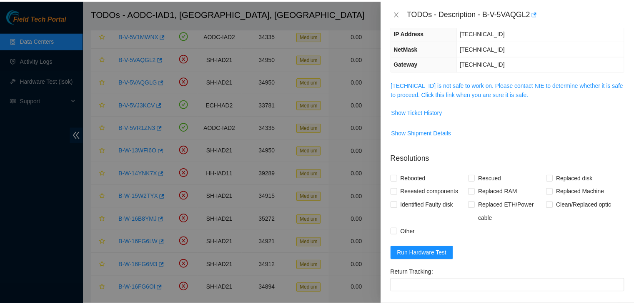
scroll to position [85, 0]
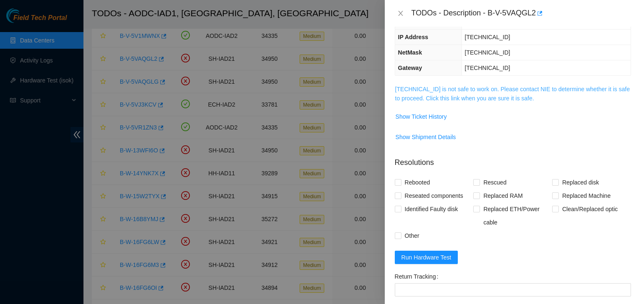
click at [456, 99] on link "104.84.154.65 is not safe to work on. Please contact NIE to determine whether i…" at bounding box center [512, 94] width 235 height 16
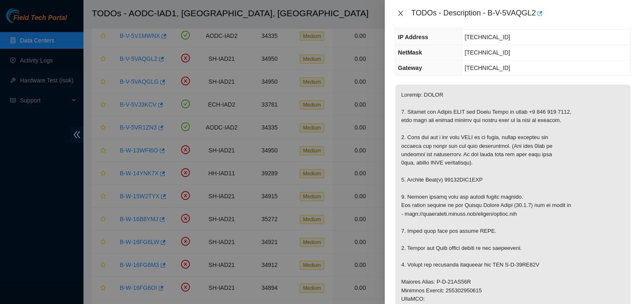
click at [400, 14] on icon "close" at bounding box center [400, 13] width 5 height 5
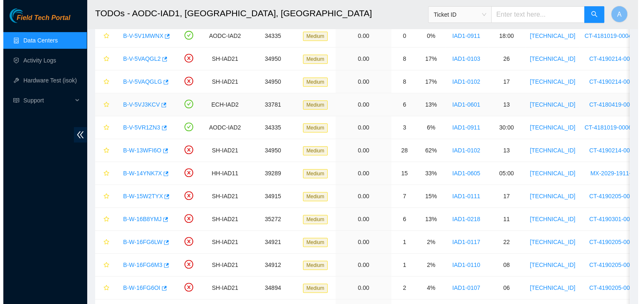
scroll to position [112, 0]
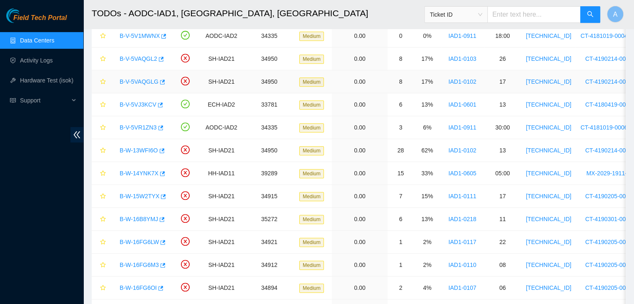
click at [143, 82] on link "B-V-5VAQGLG" at bounding box center [139, 81] width 39 height 7
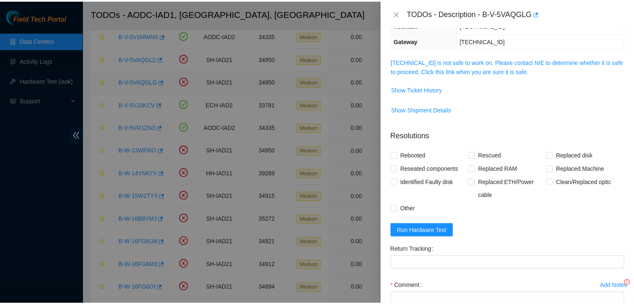
scroll to position [85, 0]
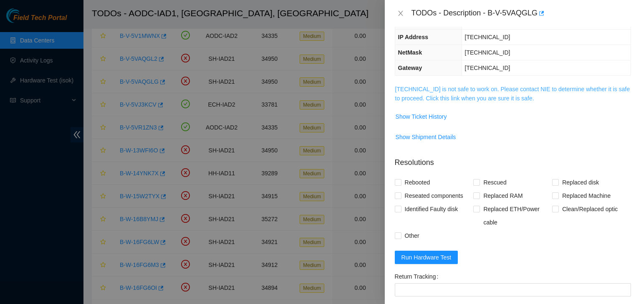
click at [476, 98] on link "104.84.154.36 is not safe to work on. Please contact NIE to determine whether i…" at bounding box center [512, 94] width 235 height 16
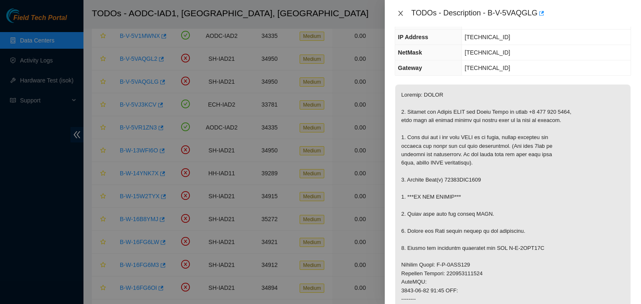
click at [400, 11] on icon "close" at bounding box center [400, 13] width 7 height 7
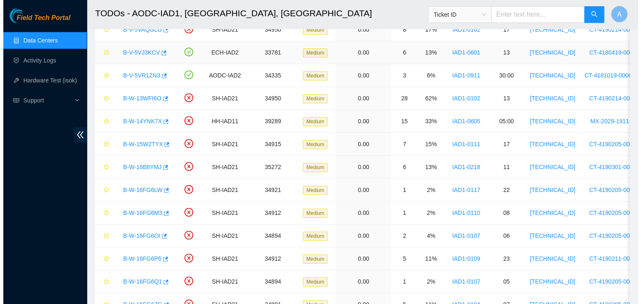
scroll to position [414, 0]
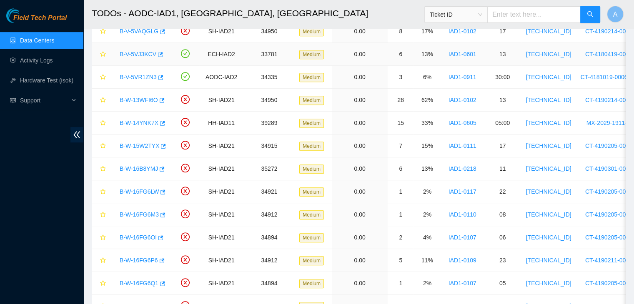
click at [145, 51] on link "B-V-5VJ3KCV" at bounding box center [138, 54] width 37 height 7
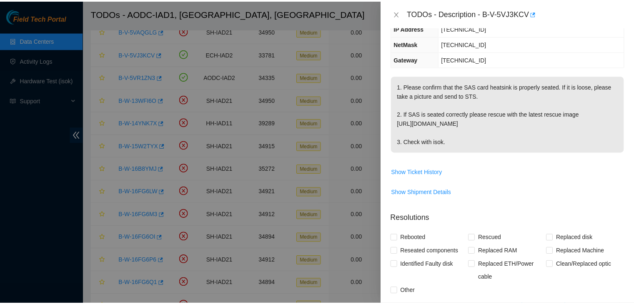
scroll to position [93, 0]
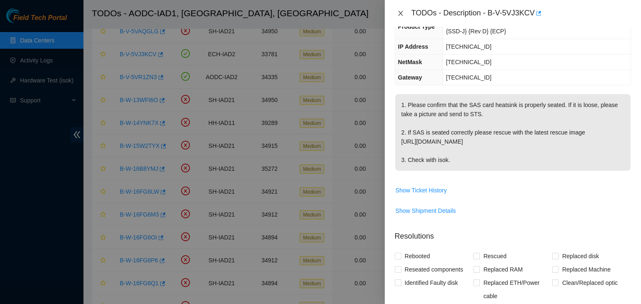
click at [397, 10] on button "Close" at bounding box center [401, 14] width 12 height 8
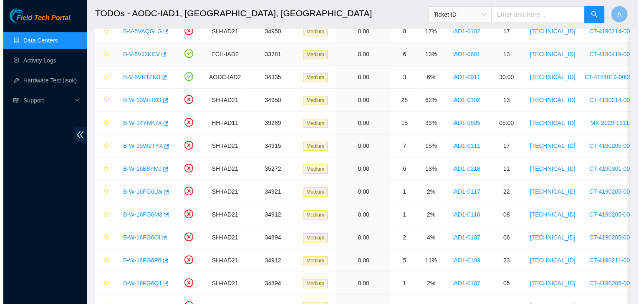
scroll to position [112, 0]
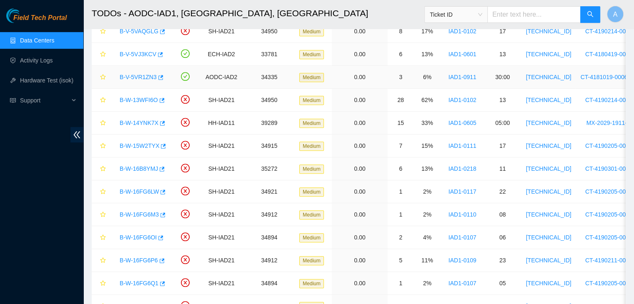
click at [145, 74] on link "B-V-5VR1ZN3" at bounding box center [138, 77] width 37 height 7
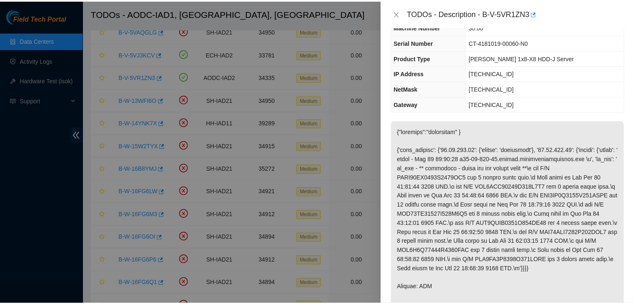
scroll to position [31, 0]
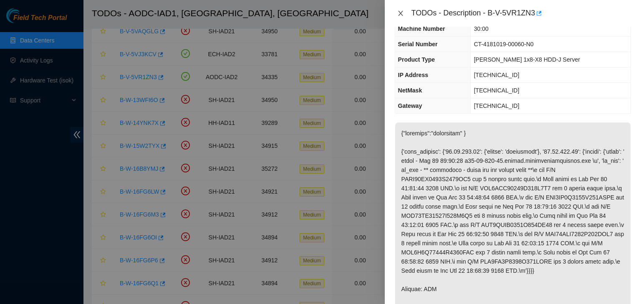
click at [402, 12] on icon "close" at bounding box center [400, 13] width 7 height 7
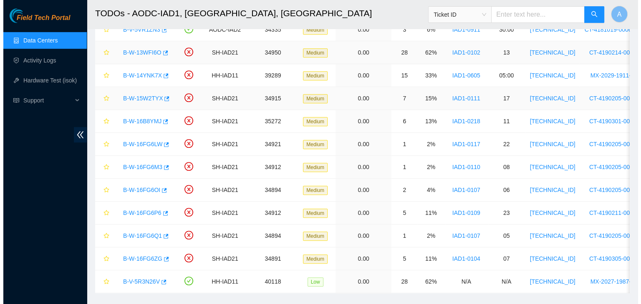
scroll to position [462, 0]
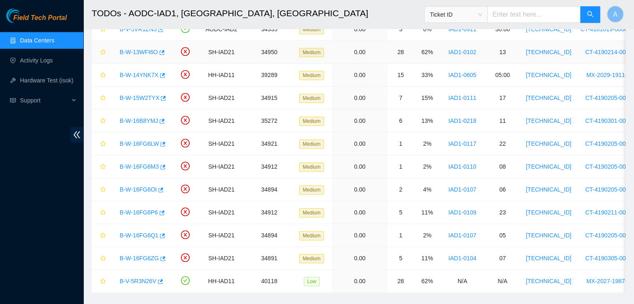
click at [141, 52] on div "B-W-13WFI6O" at bounding box center [142, 51] width 52 height 13
click at [141, 52] on link "B-W-13WFI6O" at bounding box center [139, 52] width 38 height 7
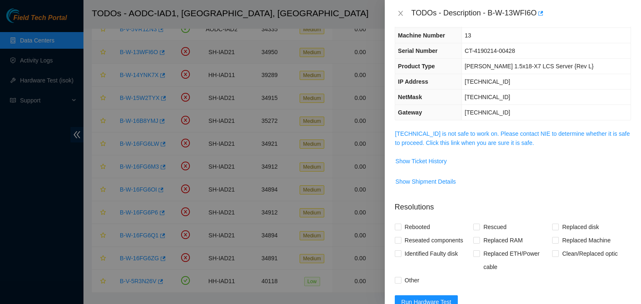
scroll to position [31, 0]
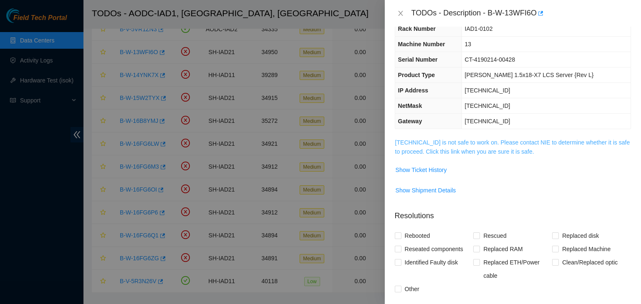
click at [427, 141] on link "104.84.154.32 is not safe to work on. Please contact NIE to determine whether i…" at bounding box center [512, 147] width 235 height 16
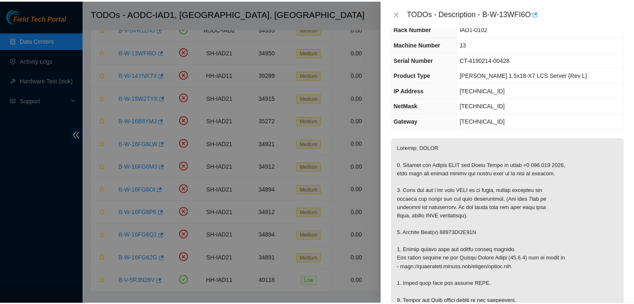
scroll to position [134, 0]
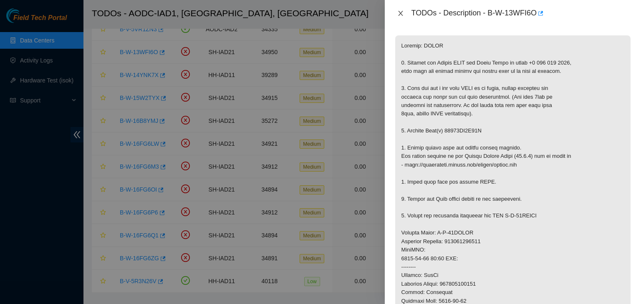
click at [398, 10] on icon "close" at bounding box center [400, 13] width 7 height 7
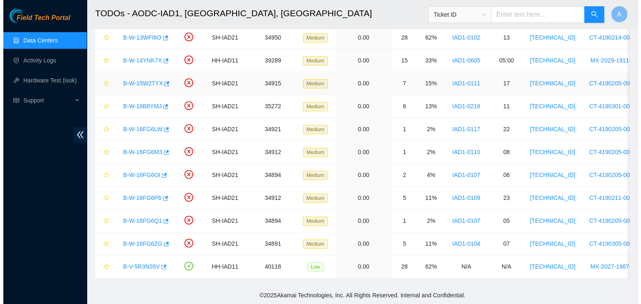
scroll to position [480, 0]
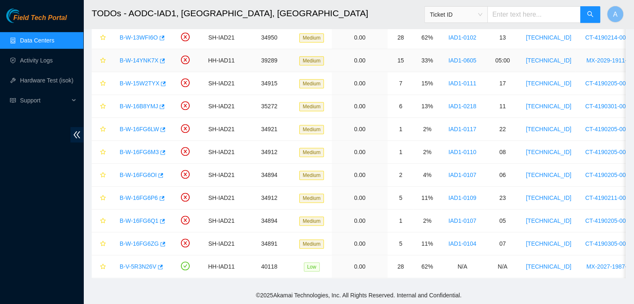
click at [142, 59] on div "B-W-14YNK7X" at bounding box center [142, 60] width 52 height 13
click at [142, 57] on link "B-W-14YNK7X" at bounding box center [139, 60] width 39 height 7
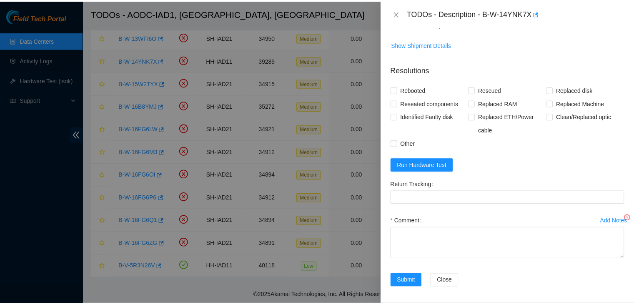
scroll to position [134, 0]
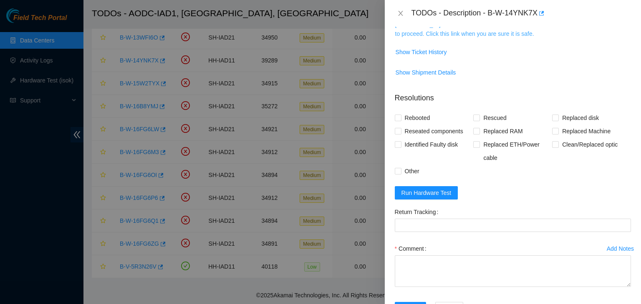
click at [462, 35] on link "23.199.35.130 is not safe to work on. Please contact NIE to determine whether i…" at bounding box center [512, 29] width 235 height 16
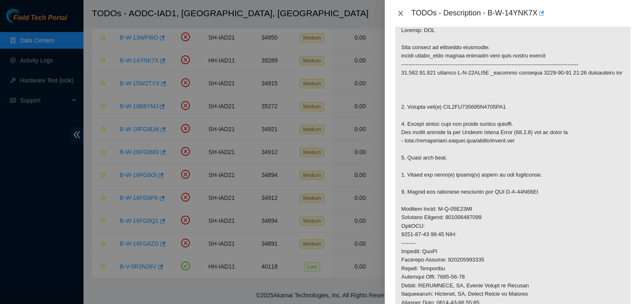
click at [402, 16] on icon "close" at bounding box center [400, 13] width 7 height 7
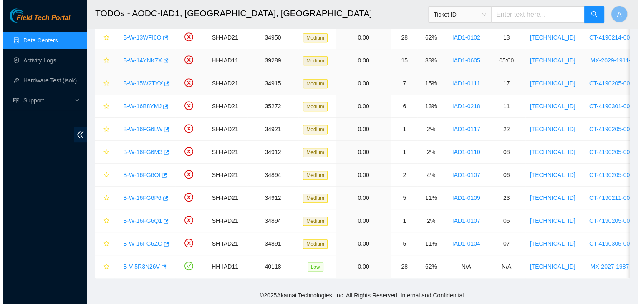
scroll to position [162, 0]
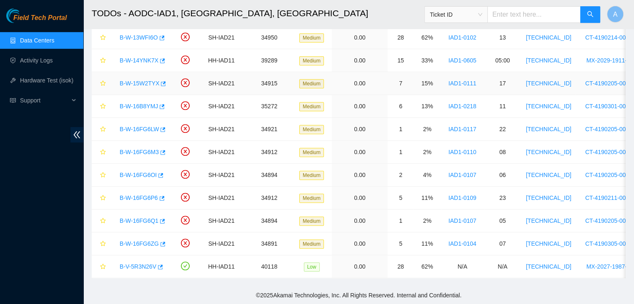
click at [141, 80] on link "B-W-15W2TYX" at bounding box center [140, 83] width 40 height 7
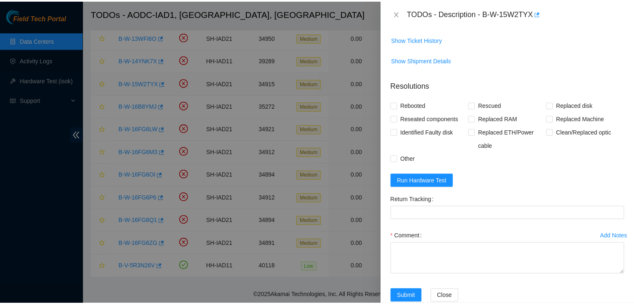
scroll to position [149, 0]
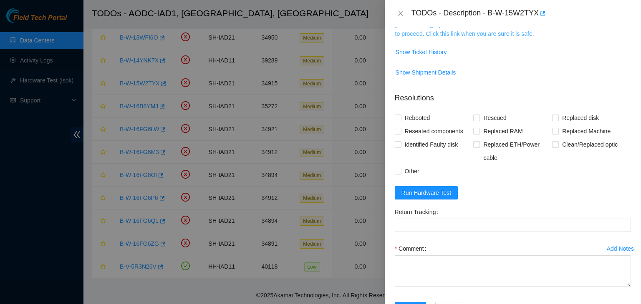
click at [442, 33] on link "104.84.228.40 is not safe to work on. Please contact NIE to determine whether i…" at bounding box center [512, 29] width 235 height 16
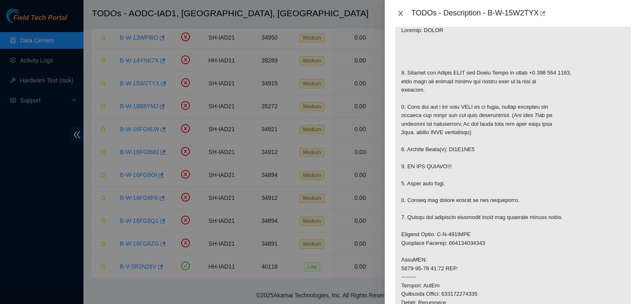
click at [401, 13] on icon "close" at bounding box center [400, 13] width 7 height 7
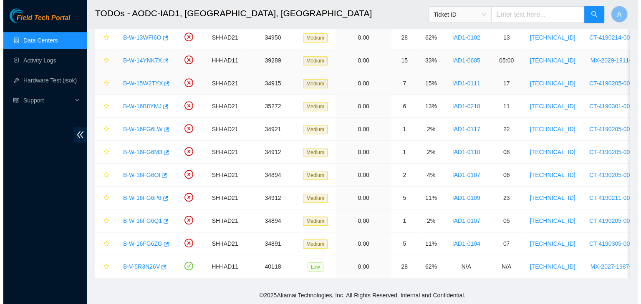
scroll to position [162, 0]
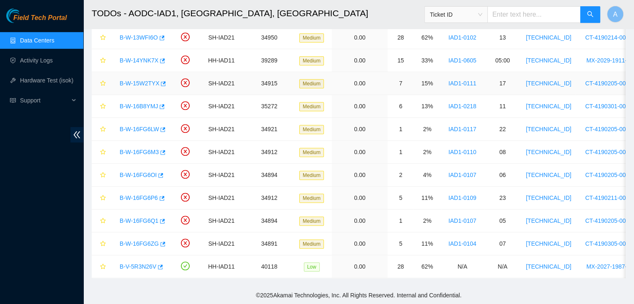
click at [144, 80] on link "B-W-15W2TYX" at bounding box center [140, 83] width 40 height 7
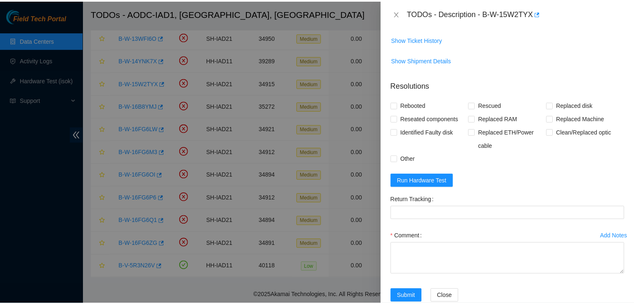
scroll to position [149, 0]
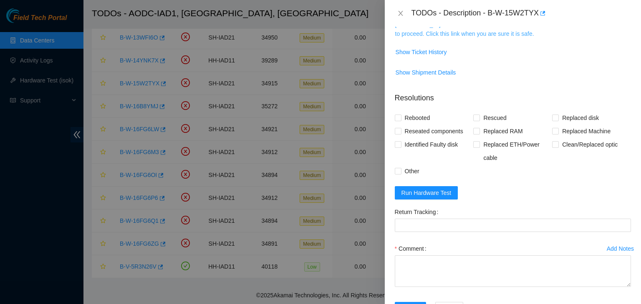
click at [479, 34] on link "104.84.228.40 is not safe to work on. Please contact NIE to determine whether i…" at bounding box center [512, 29] width 235 height 16
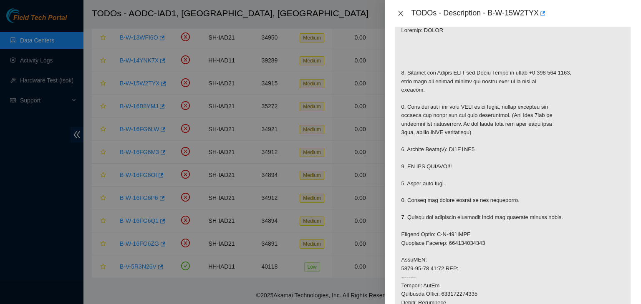
click at [400, 14] on icon "close" at bounding box center [400, 13] width 5 height 5
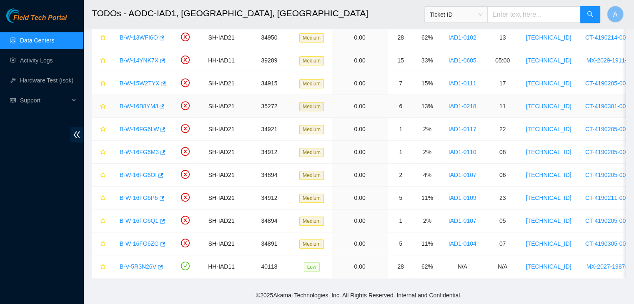
click at [143, 103] on link "B-W-16B8YMJ" at bounding box center [139, 106] width 38 height 7
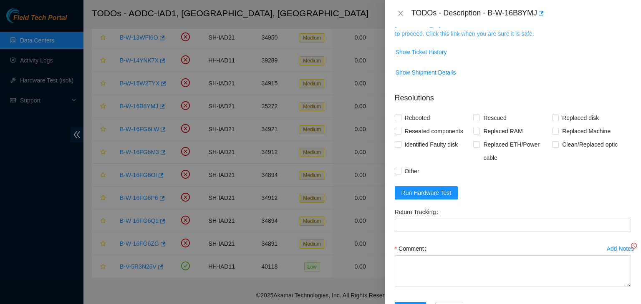
click at [508, 30] on link "184.26.146.32 is not safe to work on. Please contact NIE to determine whether i…" at bounding box center [512, 29] width 235 height 16
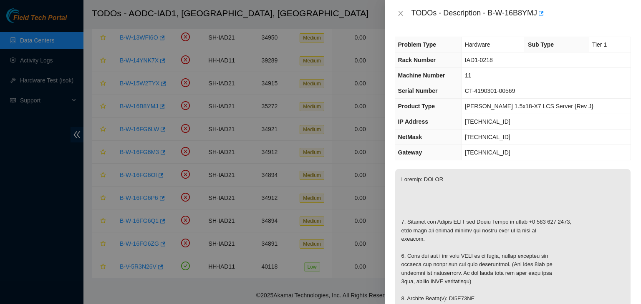
scroll to position [0, 0]
click at [400, 11] on icon "close" at bounding box center [400, 13] width 7 height 7
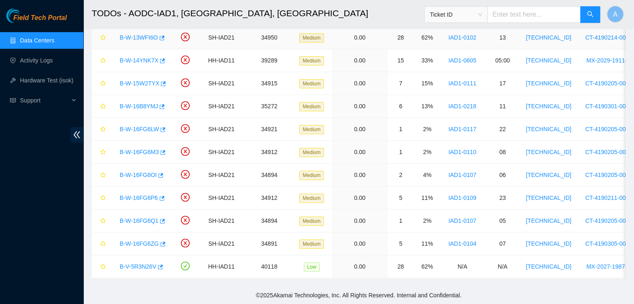
click at [146, 34] on link "B-W-13WFI6O" at bounding box center [139, 37] width 38 height 7
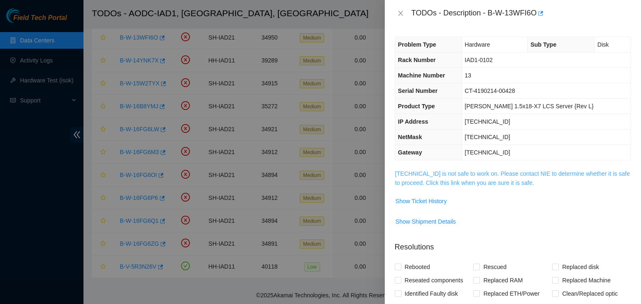
click at [446, 175] on link "104.84.154.32 is not safe to work on. Please contact NIE to determine whether i…" at bounding box center [512, 179] width 235 height 16
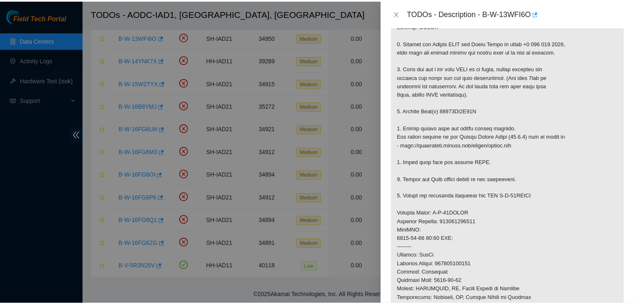
scroll to position [153, 0]
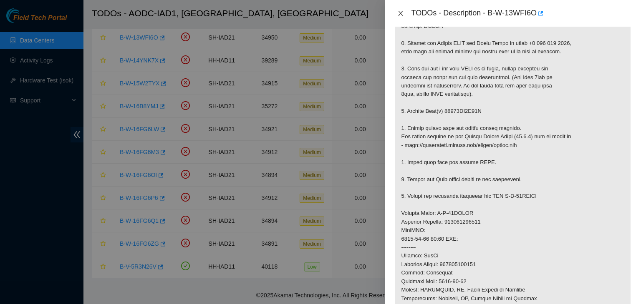
click at [405, 16] on button "Close" at bounding box center [401, 14] width 12 height 8
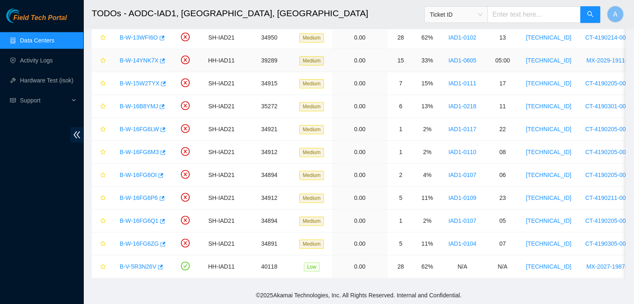
click at [144, 57] on link "B-W-14YNK7X" at bounding box center [139, 60] width 39 height 7
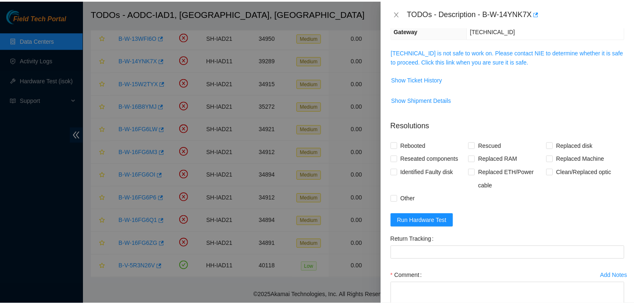
scroll to position [106, 0]
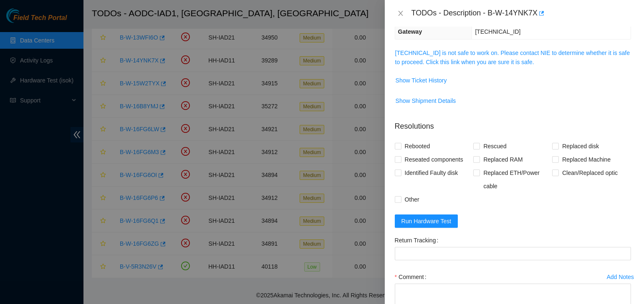
click at [501, 42] on div "Problem Type Hardware Rack Number IAD1-0605 Machine Number 05:00 Serial Number …" at bounding box center [513, 166] width 256 height 278
click at [499, 50] on link "23.199.35.130 is not safe to work on. Please contact NIE to determine whether i…" at bounding box center [512, 58] width 235 height 16
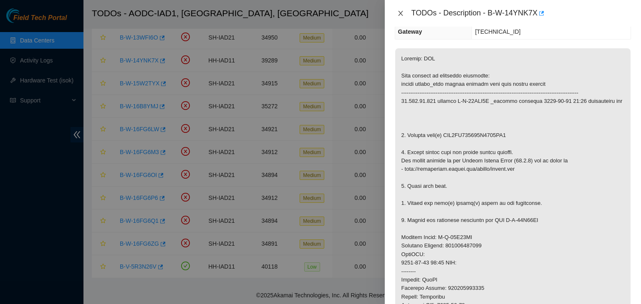
click at [402, 15] on icon "close" at bounding box center [400, 13] width 7 height 7
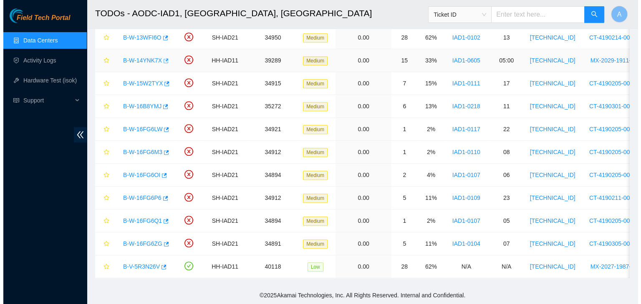
scroll to position [133, 0]
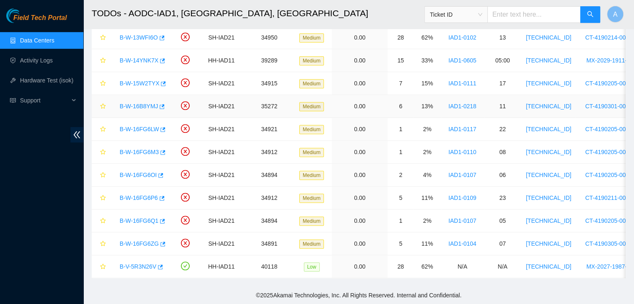
click at [138, 103] on link "B-W-16B8YMJ" at bounding box center [139, 106] width 38 height 7
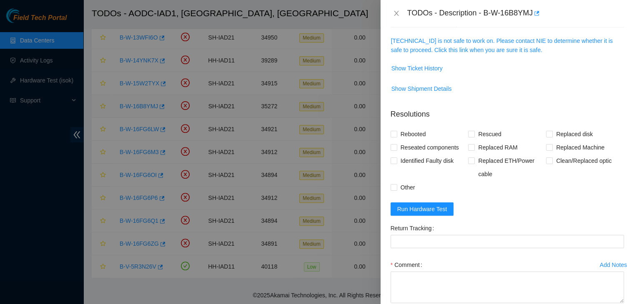
scroll to position [106, 0]
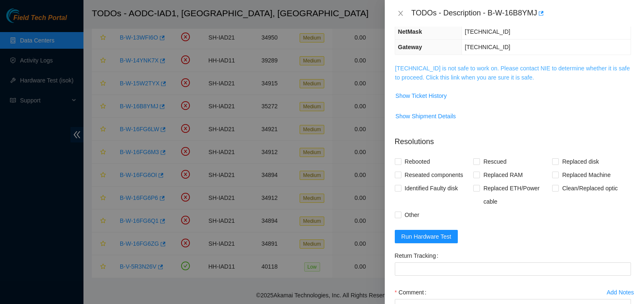
click at [477, 72] on link "184.26.146.32 is not safe to work on. Please contact NIE to determine whether i…" at bounding box center [512, 73] width 235 height 16
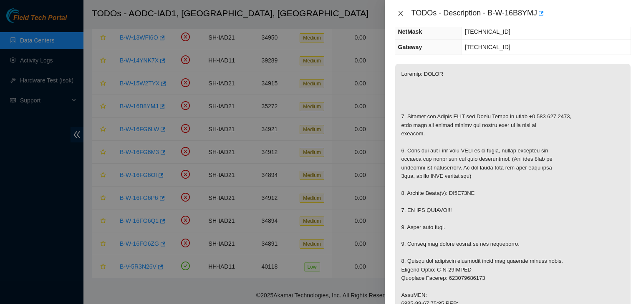
click at [402, 15] on icon "close" at bounding box center [400, 13] width 5 height 5
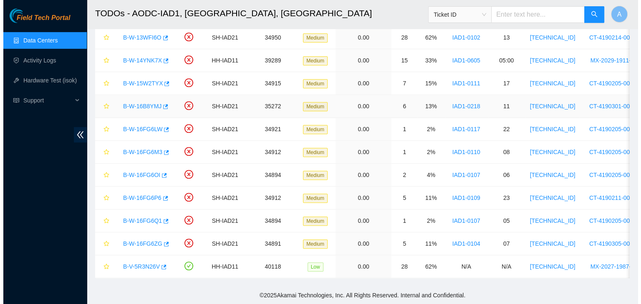
scroll to position [133, 0]
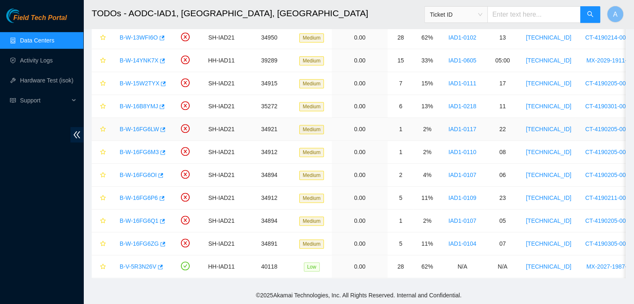
click at [137, 128] on div "B-W-16FG6LW" at bounding box center [142, 129] width 52 height 13
click at [139, 126] on link "B-W-16FG6LW" at bounding box center [139, 129] width 39 height 7
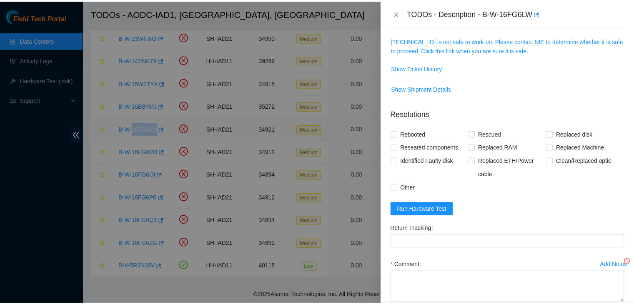
scroll to position [106, 0]
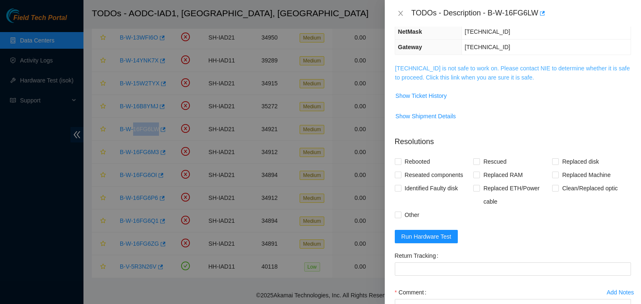
click at [458, 79] on link "104.84.229.61 is not safe to work on. Please contact NIE to determine whether i…" at bounding box center [512, 73] width 235 height 16
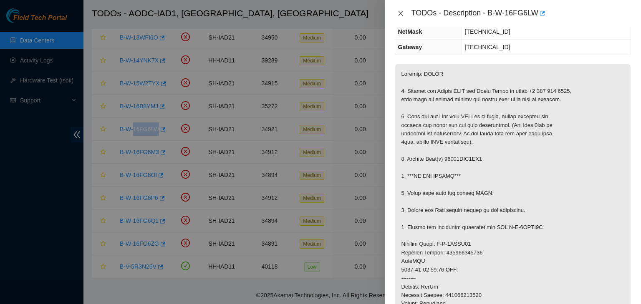
click at [399, 14] on icon "close" at bounding box center [400, 13] width 5 height 5
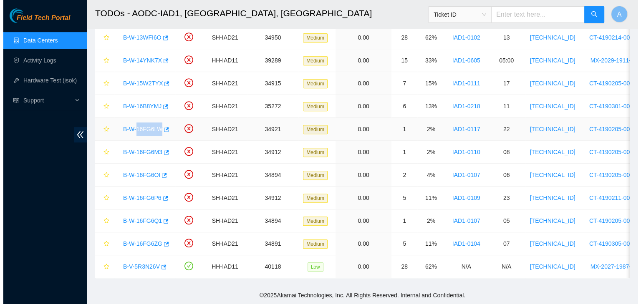
scroll to position [133, 0]
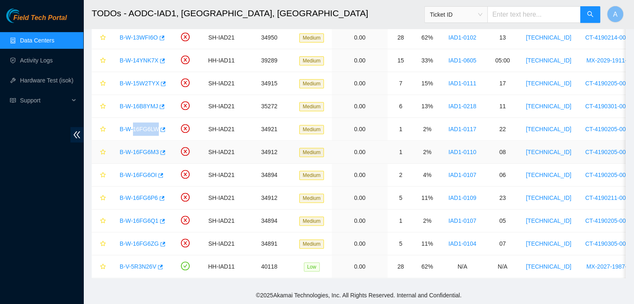
click at [142, 149] on link "B-W-16FG6M3" at bounding box center [139, 152] width 39 height 7
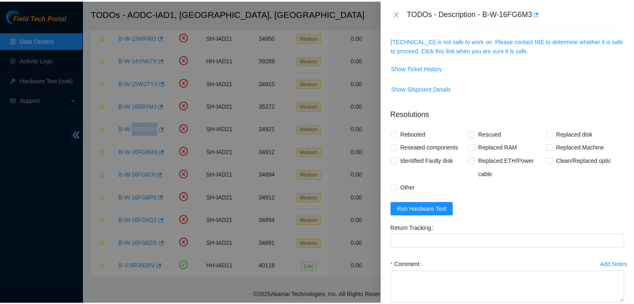
scroll to position [106, 0]
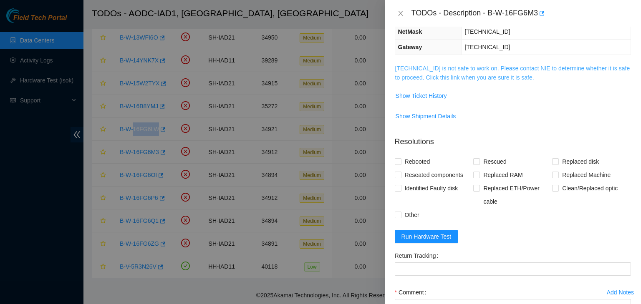
click at [499, 68] on link "104.84.155.179 is not safe to work on. Please contact NIE to determine whether …" at bounding box center [512, 73] width 235 height 16
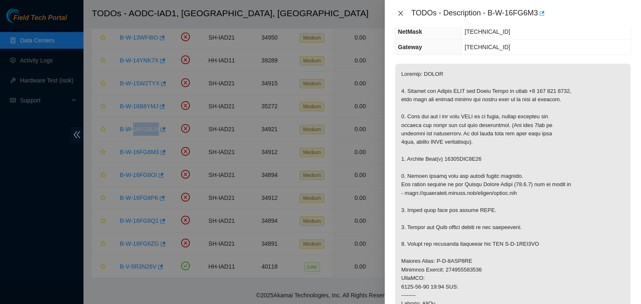
click at [399, 13] on icon "close" at bounding box center [400, 13] width 7 height 7
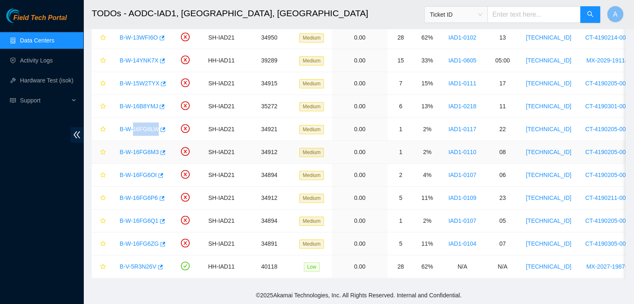
click at [144, 149] on link "B-W-16FG6M3" at bounding box center [139, 152] width 39 height 7
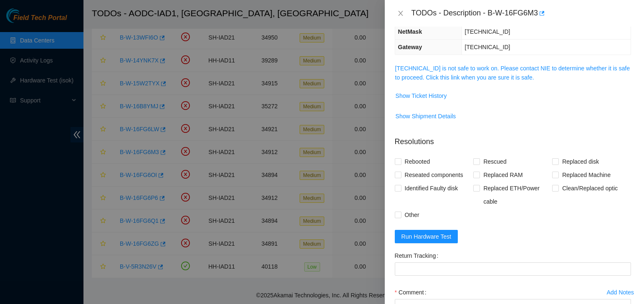
click at [515, 71] on span "104.84.155.179 is not safe to work on. Please contact NIE to determine whether …" at bounding box center [512, 73] width 235 height 18
click at [511, 78] on link "104.84.155.179 is not safe to work on. Please contact NIE to determine whether …" at bounding box center [512, 73] width 235 height 16
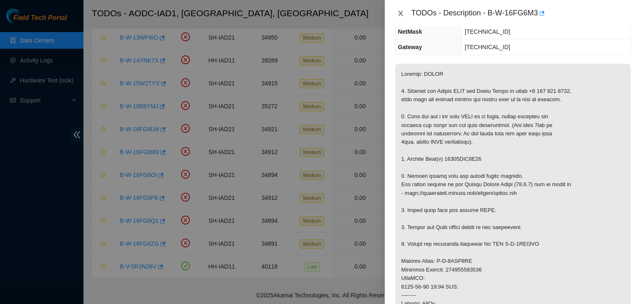
click at [400, 10] on icon "close" at bounding box center [400, 13] width 7 height 7
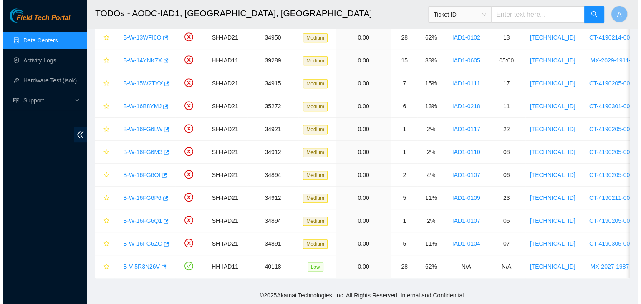
scroll to position [133, 0]
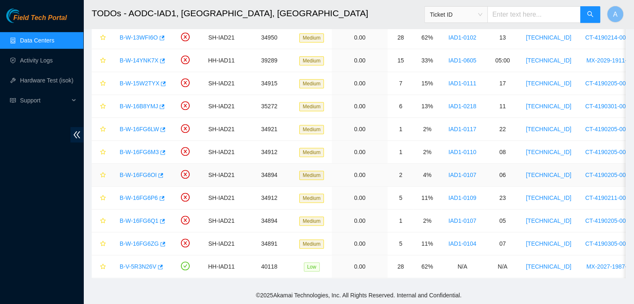
click at [144, 172] on link "B-W-16FG6OI" at bounding box center [138, 175] width 37 height 7
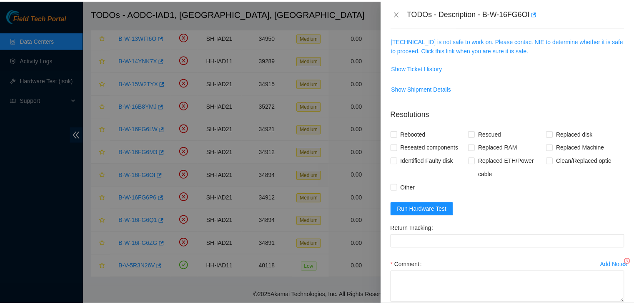
scroll to position [106, 0]
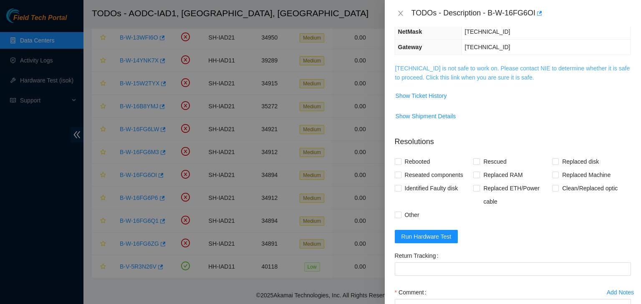
click at [448, 69] on link "104.84.155.51 is not safe to work on. Please contact NIE to determine whether i…" at bounding box center [512, 73] width 235 height 16
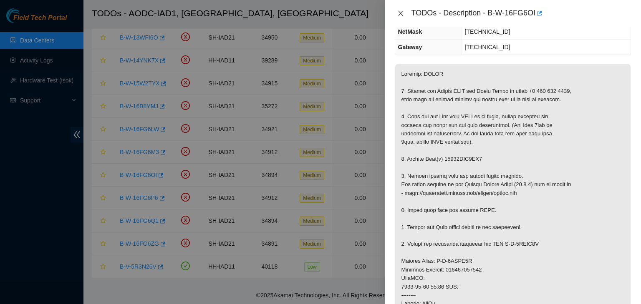
click at [400, 12] on icon "close" at bounding box center [400, 13] width 7 height 7
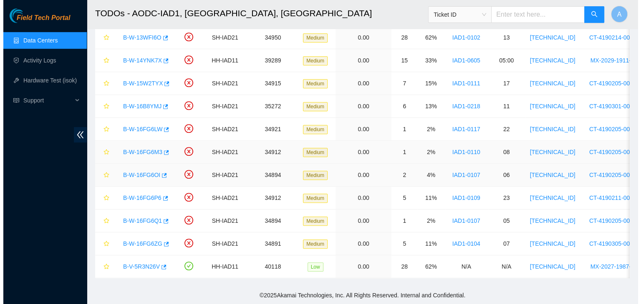
scroll to position [133, 0]
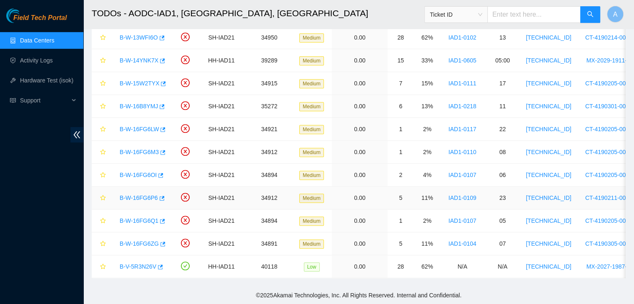
click at [137, 195] on link "B-W-16FG6P6" at bounding box center [139, 198] width 38 height 7
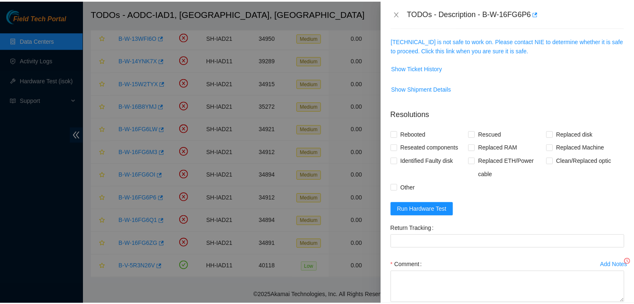
scroll to position [106, 0]
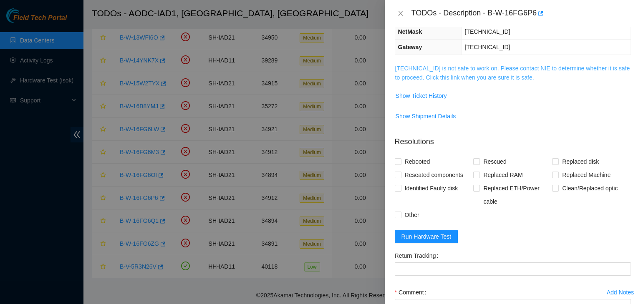
click at [448, 76] on link "104.84.155.174 is not safe to work on. Please contact NIE to determine whether …" at bounding box center [512, 73] width 235 height 16
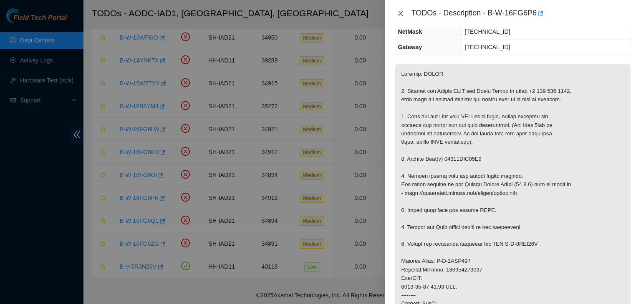
click at [401, 14] on icon "close" at bounding box center [400, 13] width 5 height 5
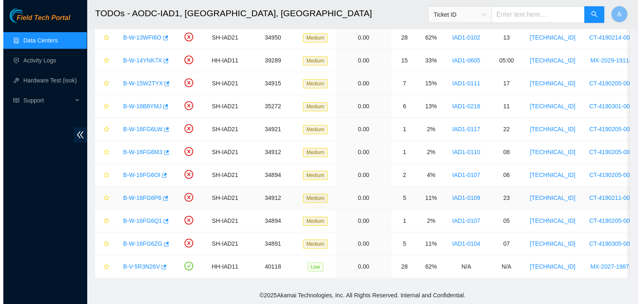
scroll to position [133, 0]
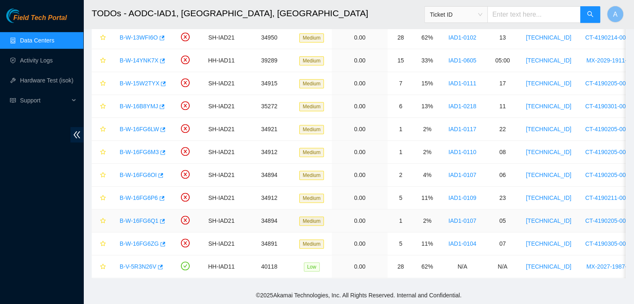
click at [143, 218] on link "B-W-16FG6Q1" at bounding box center [139, 221] width 39 height 7
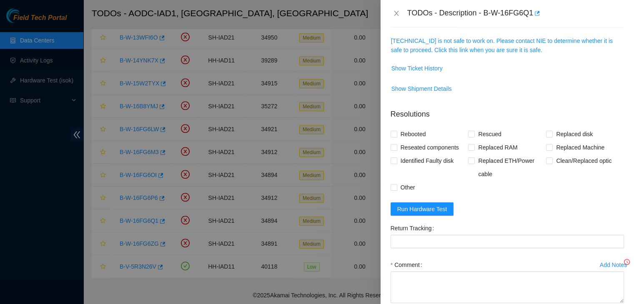
scroll to position [106, 0]
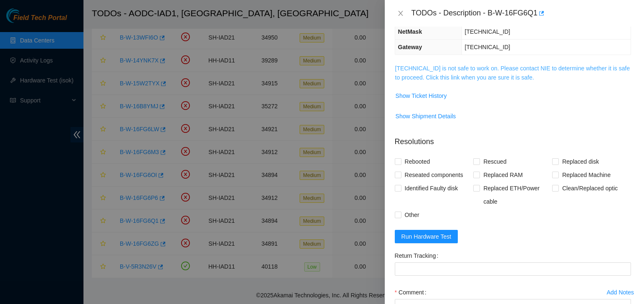
click at [463, 76] on link "104.84.155.50 is not safe to work on. Please contact NIE to determine whether i…" at bounding box center [512, 73] width 235 height 16
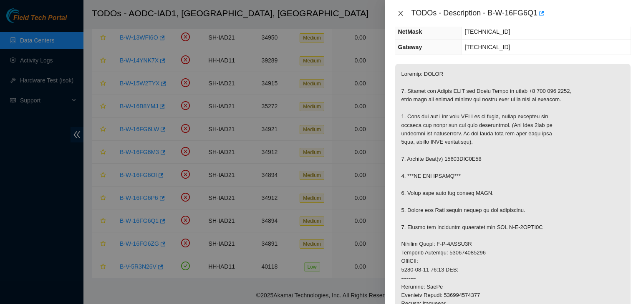
click at [398, 15] on icon "close" at bounding box center [400, 13] width 7 height 7
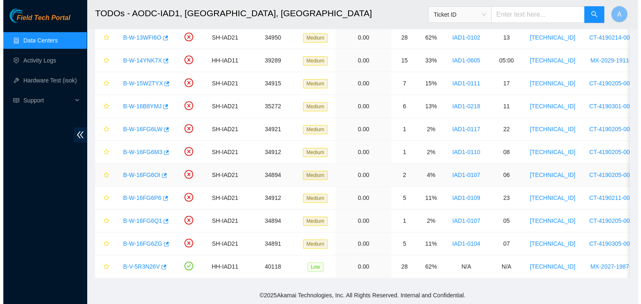
scroll to position [133, 0]
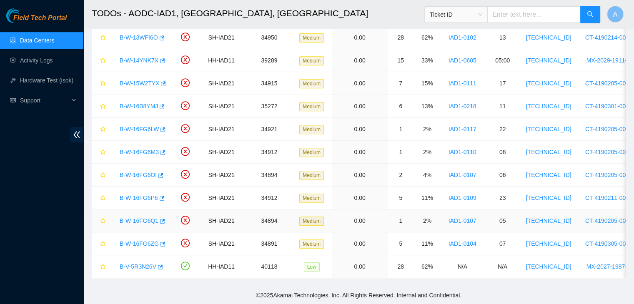
click at [145, 218] on link "B-W-16FG6Q1" at bounding box center [139, 221] width 39 height 7
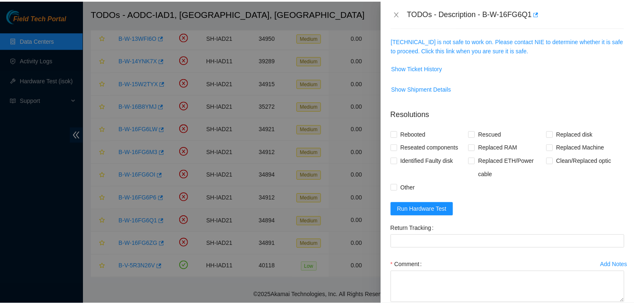
scroll to position [106, 0]
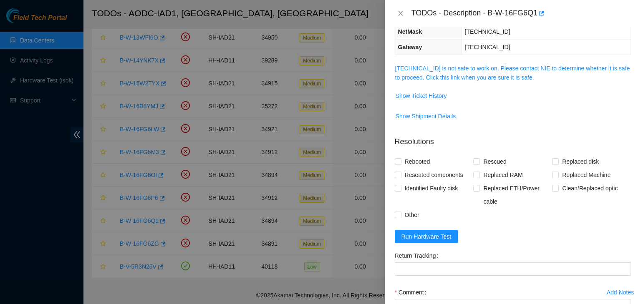
click at [460, 72] on span "104.84.155.50 is not safe to work on. Please contact NIE to determine whether i…" at bounding box center [512, 73] width 235 height 18
click at [459, 74] on link "104.84.155.50 is not safe to work on. Please contact NIE to determine whether i…" at bounding box center [512, 73] width 235 height 16
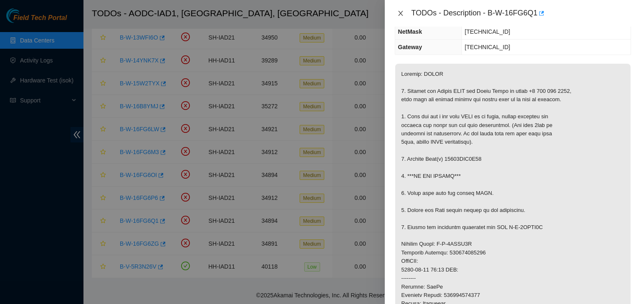
click at [403, 12] on icon "close" at bounding box center [400, 13] width 7 height 7
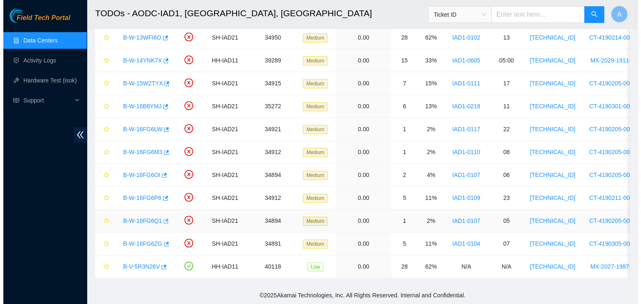
scroll to position [133, 0]
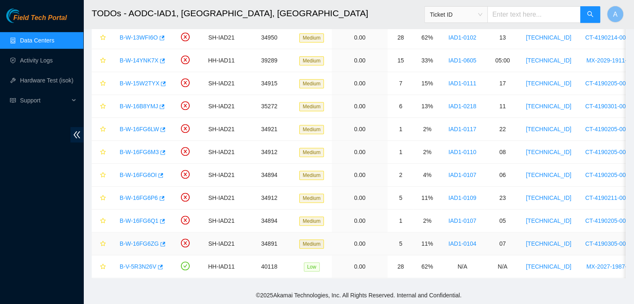
click at [142, 241] on link "B-W-16FG6ZG" at bounding box center [139, 244] width 39 height 7
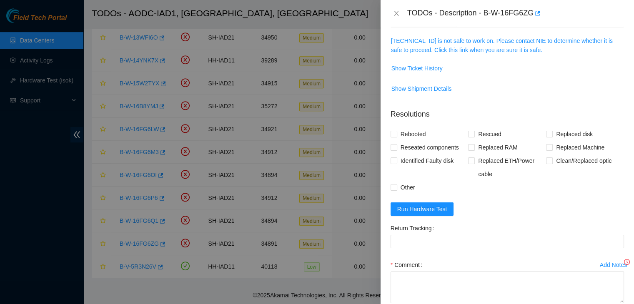
scroll to position [106, 0]
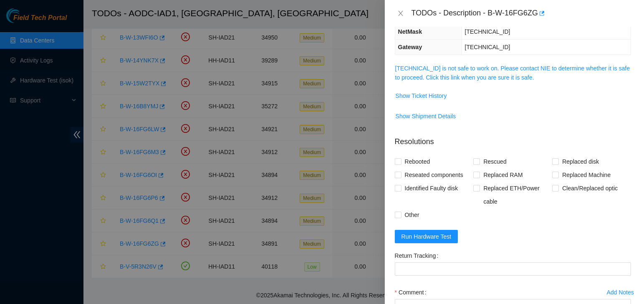
click at [540, 74] on span "104.84.154.158 is not safe to work on. Please contact NIE to determine whether …" at bounding box center [512, 73] width 235 height 18
click at [527, 75] on link "104.84.154.158 is not safe to work on. Please contact NIE to determine whether …" at bounding box center [512, 73] width 235 height 16
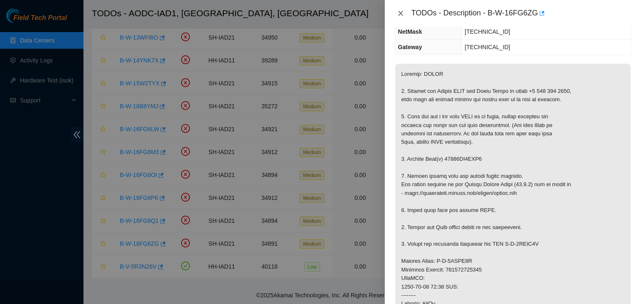
click at [399, 15] on icon "close" at bounding box center [400, 13] width 5 height 5
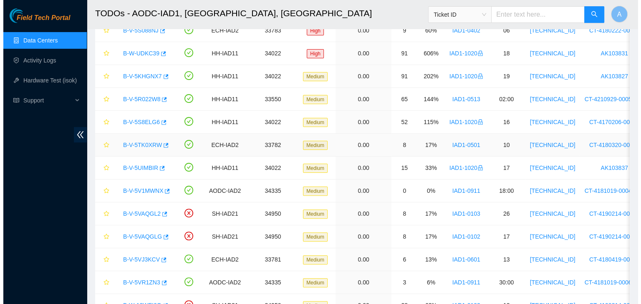
scroll to position [209, 0]
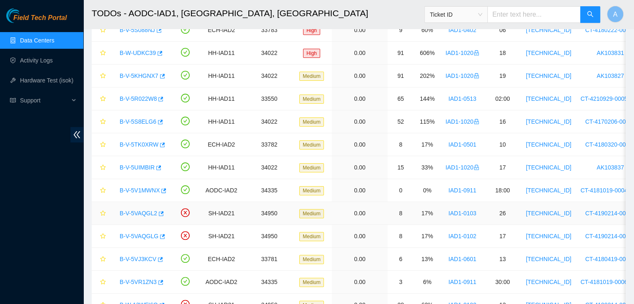
click at [143, 212] on link "B-V-5VAQGL2" at bounding box center [139, 213] width 38 height 7
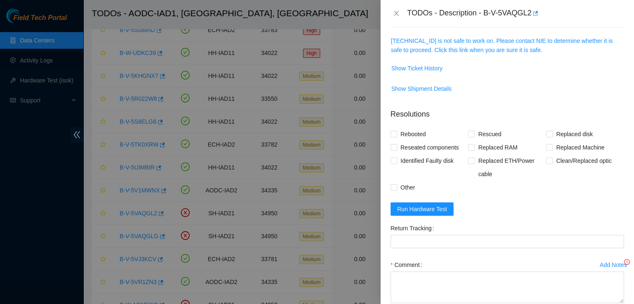
scroll to position [106, 0]
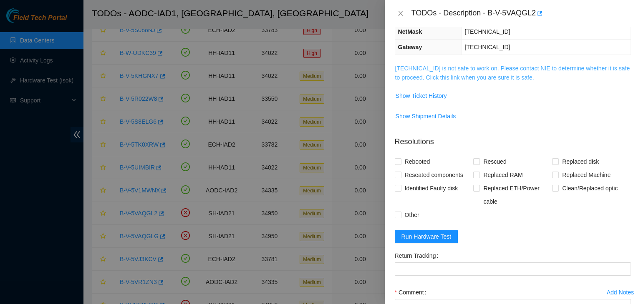
click at [438, 79] on link "104.84.154.65 is not safe to work on. Please contact NIE to determine whether i…" at bounding box center [512, 73] width 235 height 16
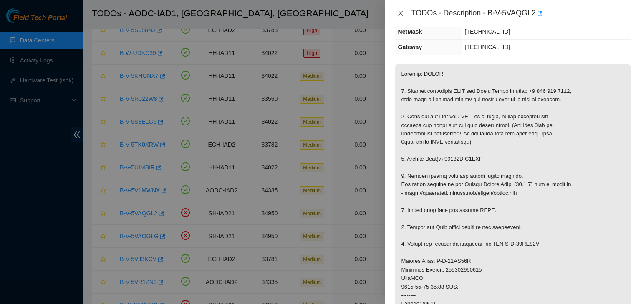
click at [403, 10] on button "Close" at bounding box center [401, 14] width 12 height 8
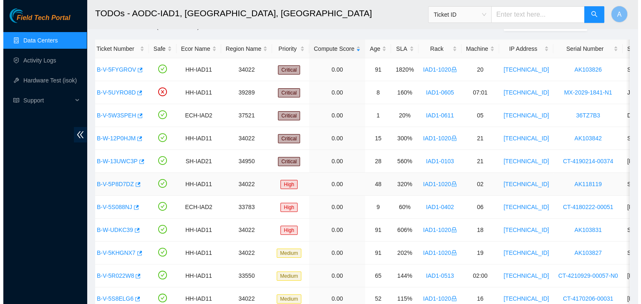
scroll to position [0, 0]
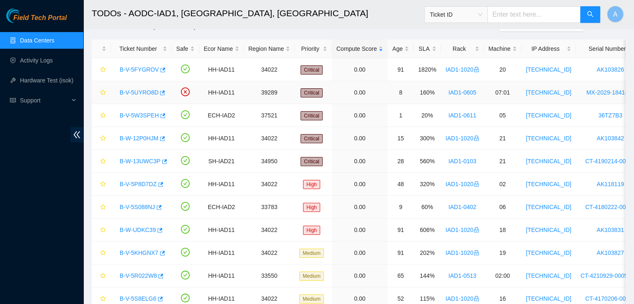
click at [133, 90] on link "B-V-5UYRO8D" at bounding box center [139, 92] width 39 height 7
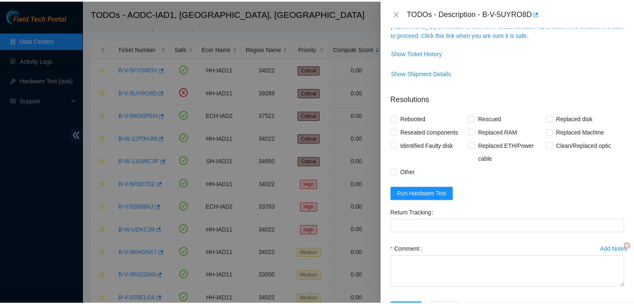
scroll to position [106, 0]
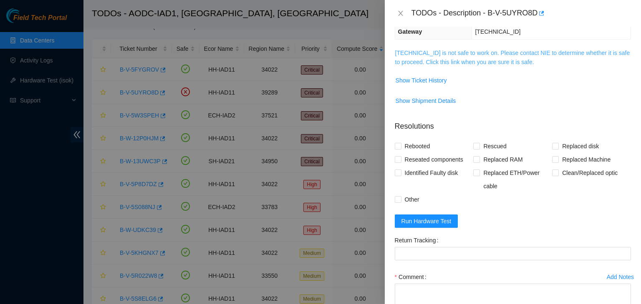
click at [480, 59] on link "23.199.35.135 is not safe to work on. Please contact NIE to determine whether i…" at bounding box center [512, 58] width 235 height 16
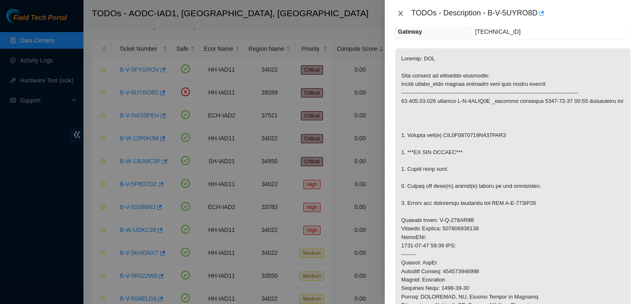
click at [401, 12] on icon "close" at bounding box center [400, 13] width 5 height 5
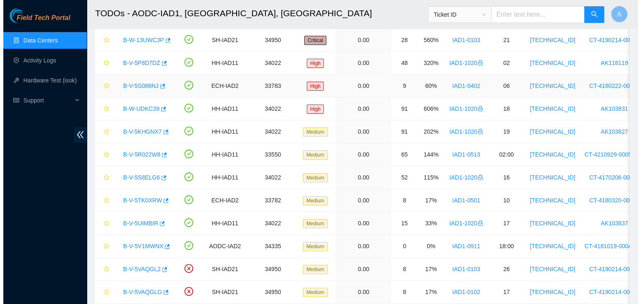
scroll to position [152, 0]
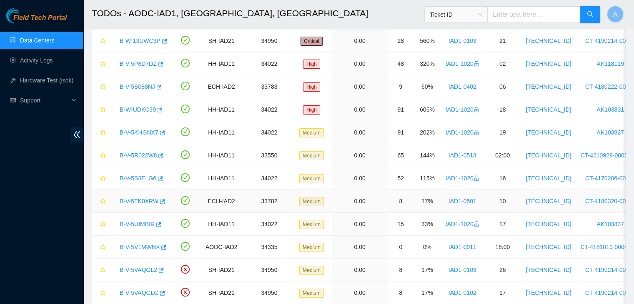
click at [146, 200] on link "B-V-5TK0XRW" at bounding box center [139, 201] width 39 height 7
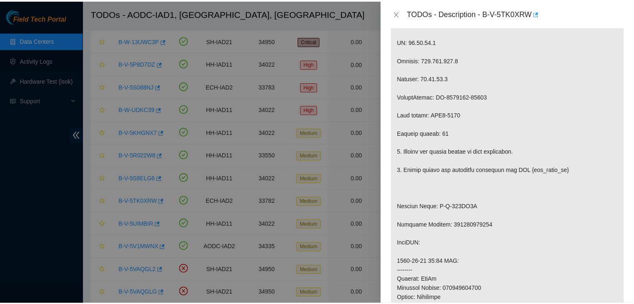
scroll to position [361, 0]
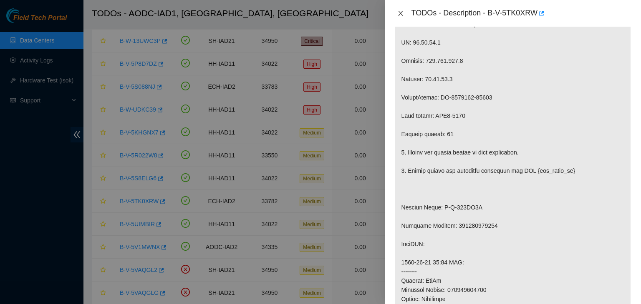
click at [402, 13] on icon "close" at bounding box center [400, 13] width 7 height 7
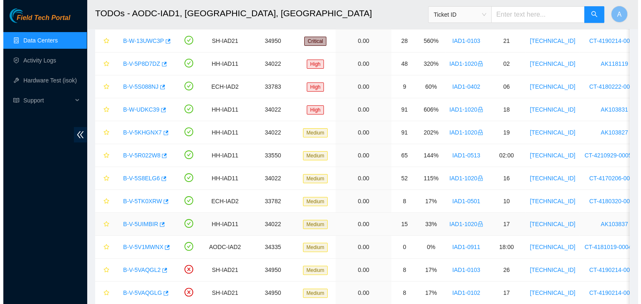
scroll to position [245, 0]
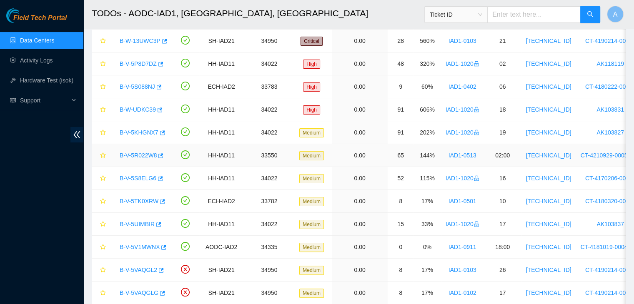
click at [146, 152] on link "B-V-5R022W8" at bounding box center [138, 155] width 37 height 7
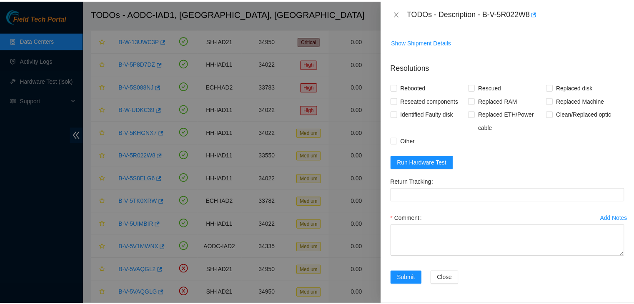
scroll to position [151, 0]
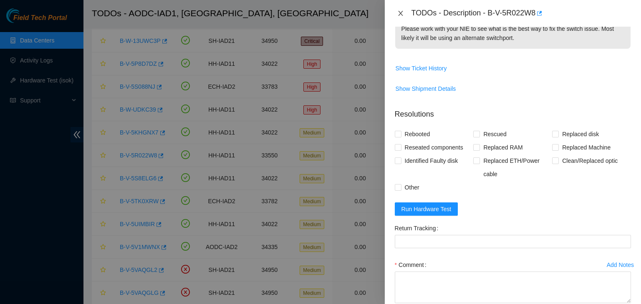
click at [402, 16] on icon "close" at bounding box center [400, 13] width 7 height 7
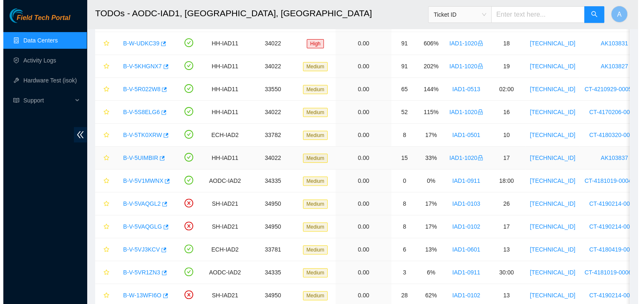
scroll to position [219, 0]
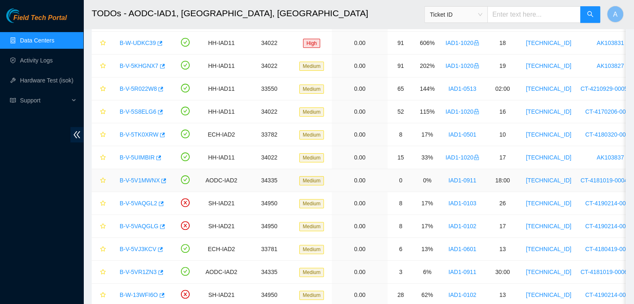
click at [136, 178] on link "B-V-5V1MWNX" at bounding box center [140, 180] width 40 height 7
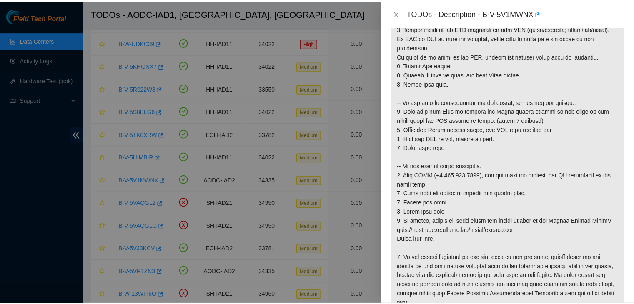
scroll to position [136, 0]
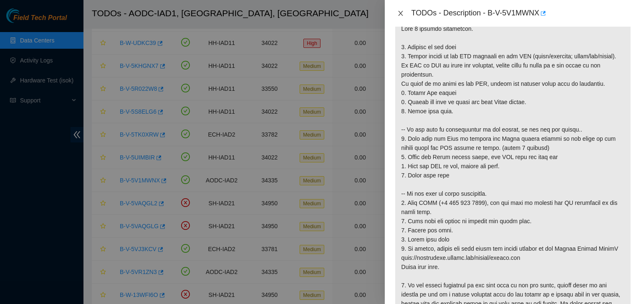
click at [402, 17] on button "Close" at bounding box center [401, 14] width 12 height 8
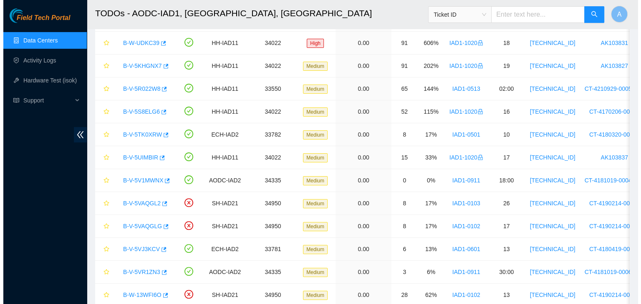
scroll to position [163, 0]
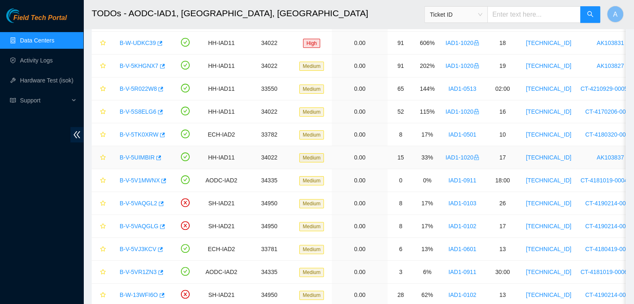
click at [140, 156] on link "B-V-5UIMBIR" at bounding box center [137, 157] width 35 height 7
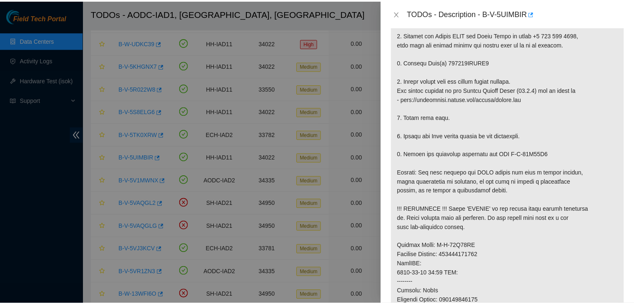
scroll to position [151, 0]
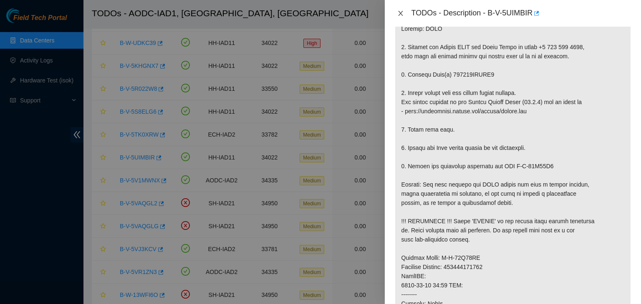
click at [400, 14] on icon "close" at bounding box center [400, 13] width 5 height 5
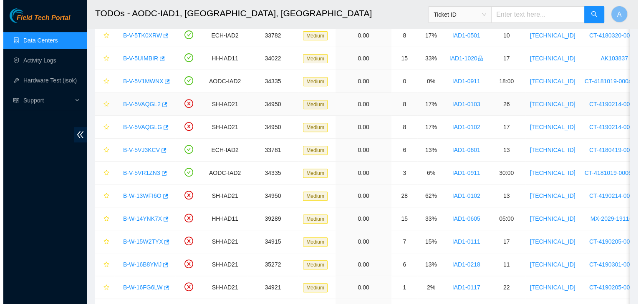
scroll to position [335, 0]
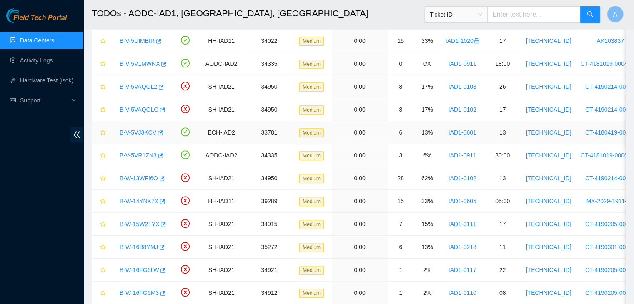
click at [138, 134] on link "B-V-5VJ3KCV" at bounding box center [138, 132] width 37 height 7
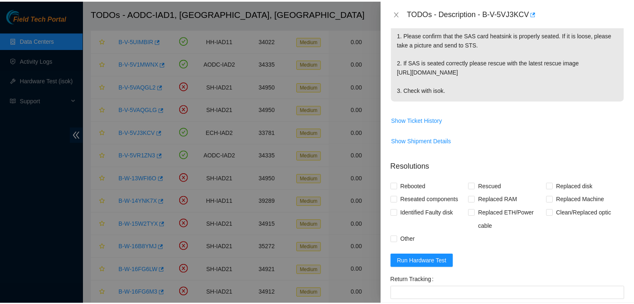
scroll to position [170, 0]
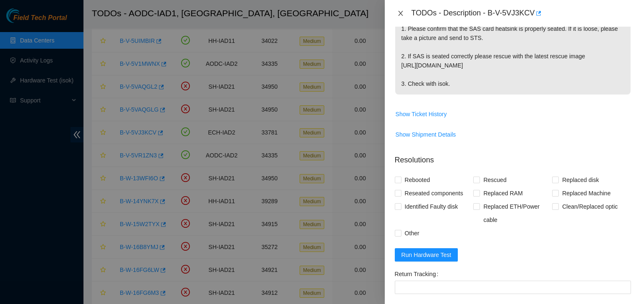
click at [400, 14] on icon "close" at bounding box center [400, 13] width 7 height 7
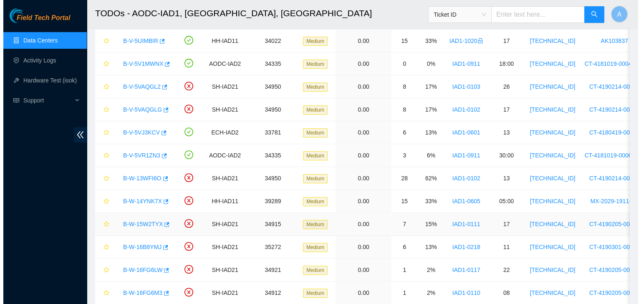
scroll to position [163, 0]
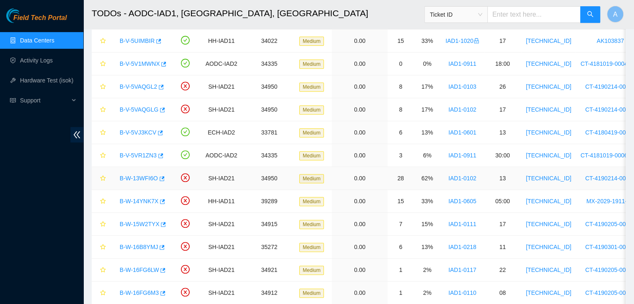
click at [141, 178] on link "B-W-13WFI6O" at bounding box center [139, 178] width 38 height 7
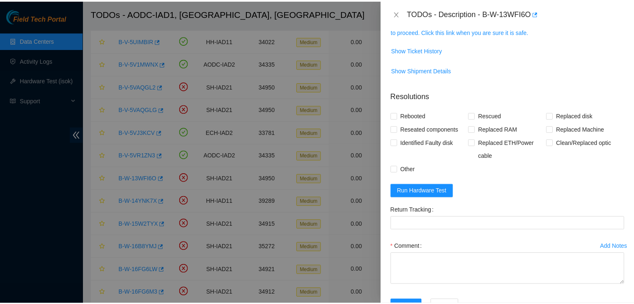
scroll to position [130, 0]
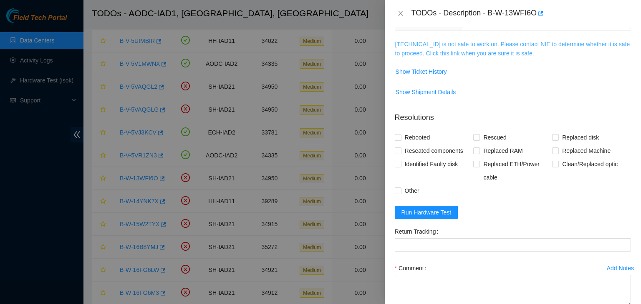
click at [500, 46] on link "104.84.154.32 is not safe to work on. Please contact NIE to determine whether i…" at bounding box center [512, 49] width 235 height 16
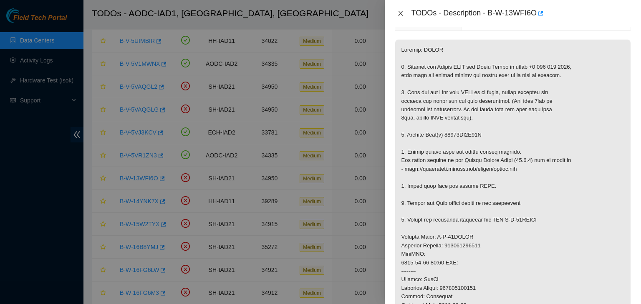
click at [399, 14] on icon "close" at bounding box center [400, 13] width 7 height 7
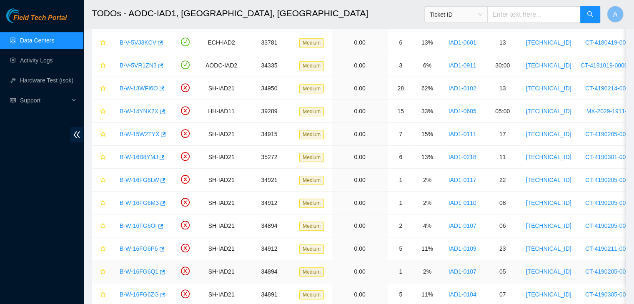
scroll to position [480, 0]
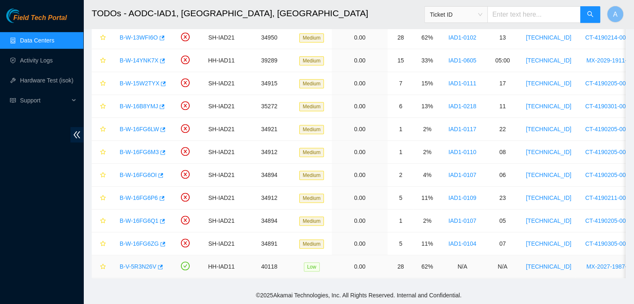
click at [142, 264] on link "B-V-5R3N26V" at bounding box center [138, 267] width 37 height 7
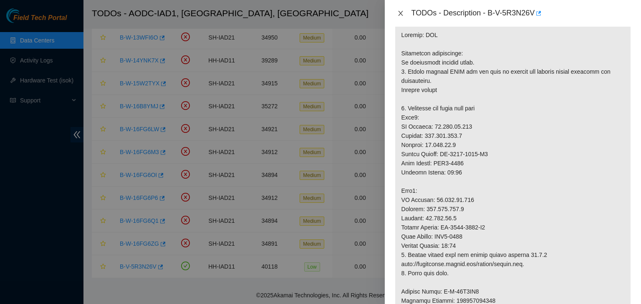
click at [400, 14] on icon "close" at bounding box center [400, 13] width 7 height 7
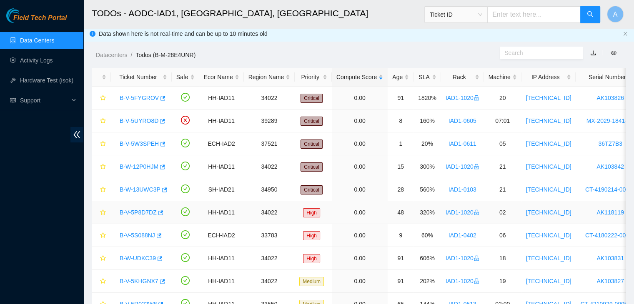
scroll to position [3, 0]
click at [140, 121] on link "B-V-5UYRO8D" at bounding box center [139, 121] width 39 height 7
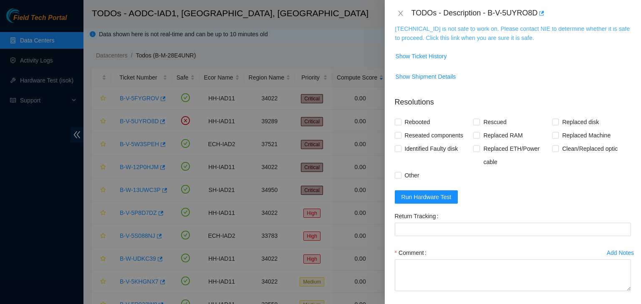
click at [439, 38] on link "23.199.35.135 is not safe to work on. Please contact NIE to determine whether i…" at bounding box center [512, 33] width 235 height 16
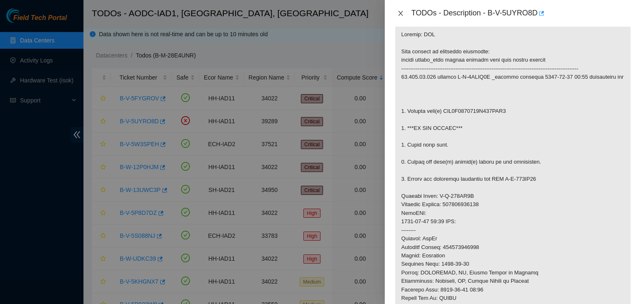
click at [400, 16] on icon "close" at bounding box center [400, 13] width 7 height 7
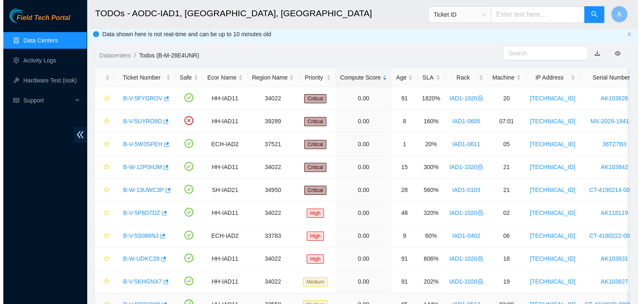
scroll to position [157, 0]
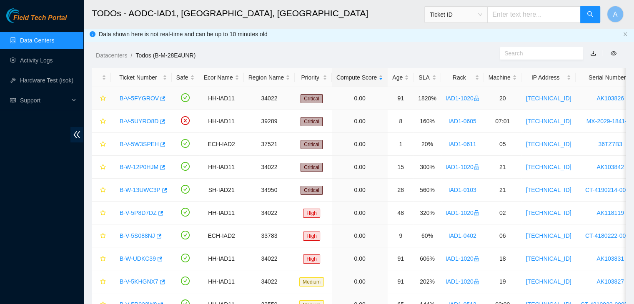
click at [136, 98] on link "B-V-5FYGROV" at bounding box center [139, 98] width 39 height 7
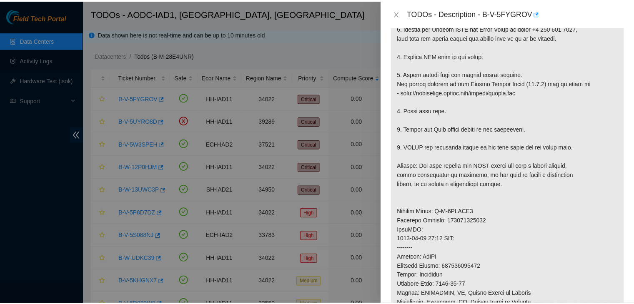
scroll to position [235, 0]
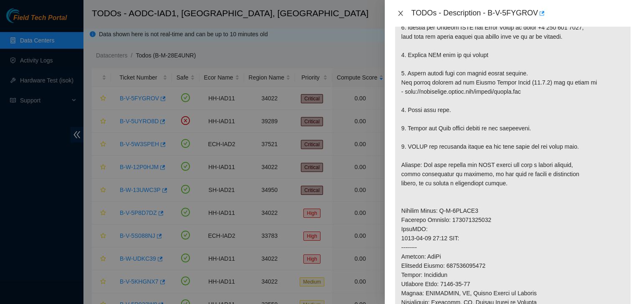
click at [402, 14] on icon "close" at bounding box center [400, 13] width 7 height 7
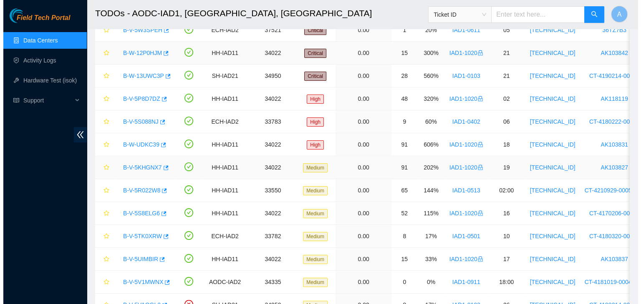
scroll to position [260, 0]
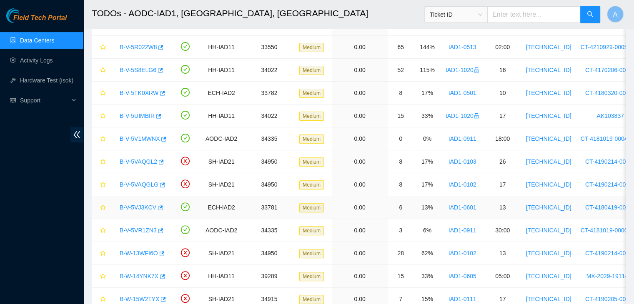
click at [139, 206] on link "B-V-5VJ3KCV" at bounding box center [138, 207] width 37 height 7
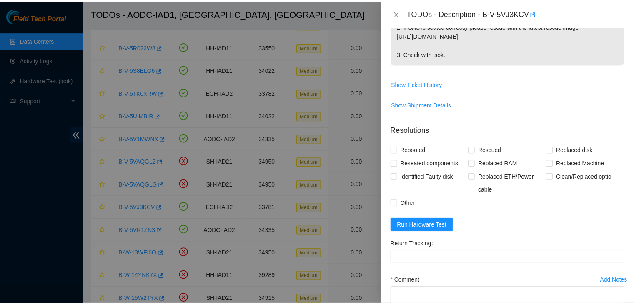
scroll to position [127, 0]
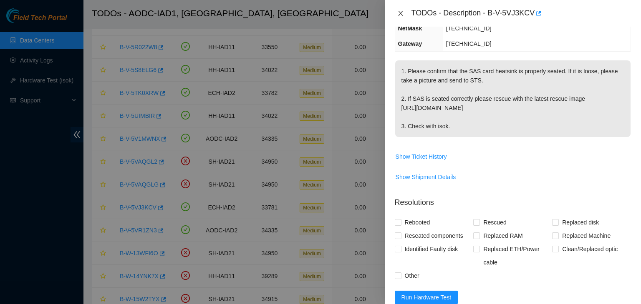
click at [400, 17] on button "Close" at bounding box center [401, 14] width 12 height 8
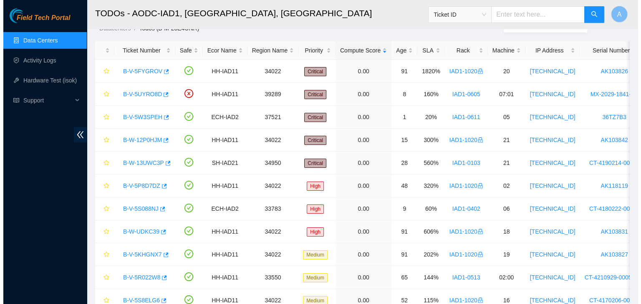
scroll to position [0, 0]
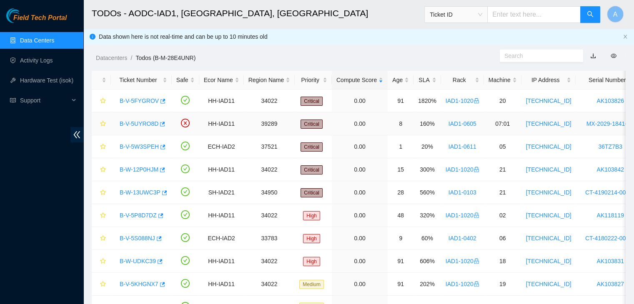
click at [143, 126] on link "B-V-5UYRO8D" at bounding box center [139, 124] width 39 height 7
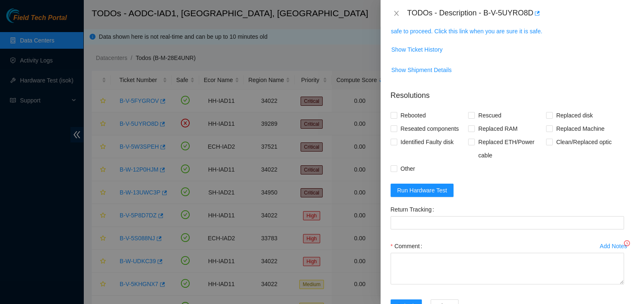
scroll to position [109, 0]
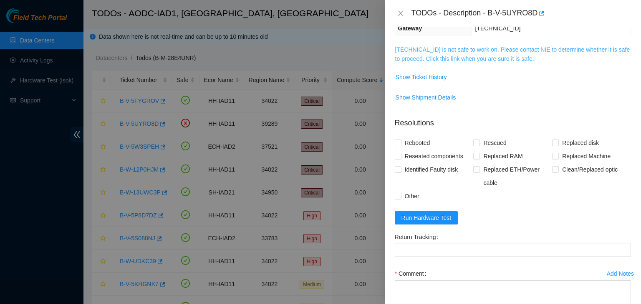
click at [505, 60] on link "23.199.35.135 is not safe to work on. Please contact NIE to determine whether i…" at bounding box center [512, 54] width 235 height 16
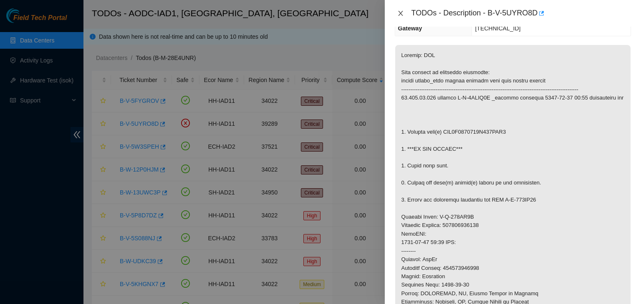
click at [403, 14] on icon "close" at bounding box center [400, 13] width 7 height 7
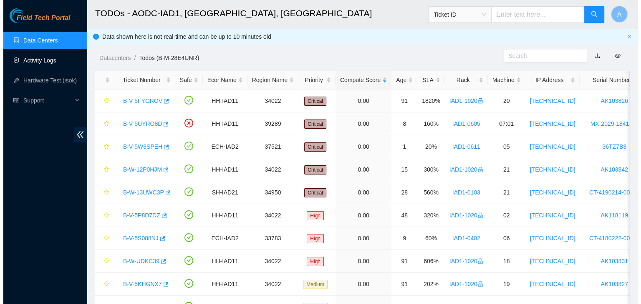
scroll to position [136, 0]
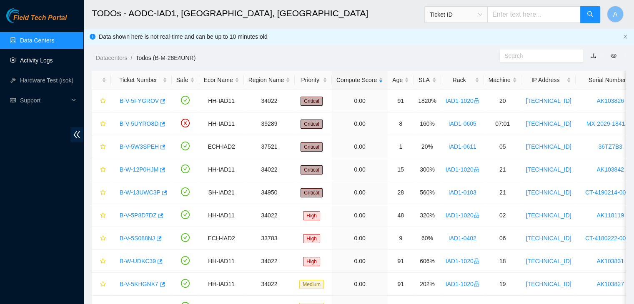
click at [32, 60] on link "Activity Logs" at bounding box center [36, 60] width 33 height 7
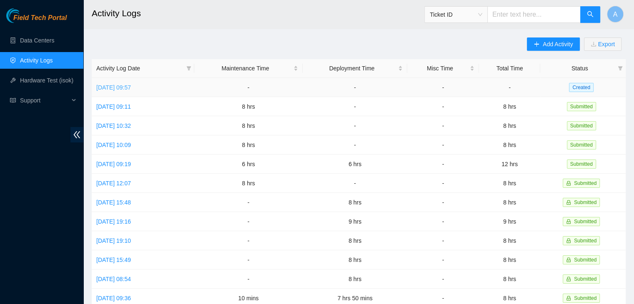
click at [131, 85] on link "Thu, 25 Sep 2025 09:57" at bounding box center [113, 87] width 35 height 7
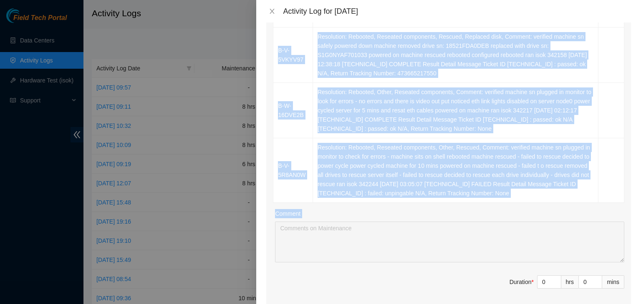
scroll to position [578, 0]
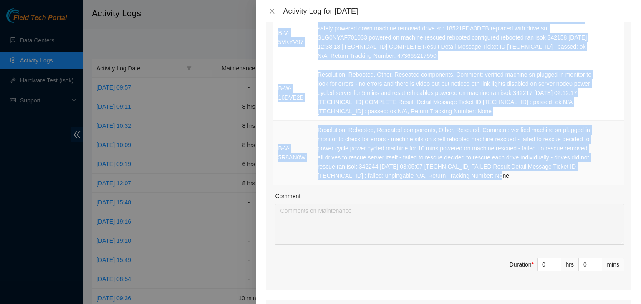
drag, startPoint x: 274, startPoint y: 112, endPoint x: 527, endPoint y: 166, distance: 258.5
copy table "Ticket Number Resolution Action B-V-5V4CU3L Resolution: Rebooted, Reseated comp…"
click at [527, 166] on td "Resolution: Rebooted, Reseated components, Other, Rescued, Comment: verified ma…" at bounding box center [455, 153] width 285 height 65
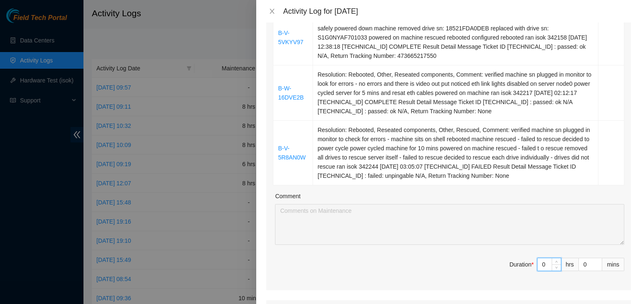
click at [542, 259] on input "0" at bounding box center [548, 265] width 23 height 13
type input "8"
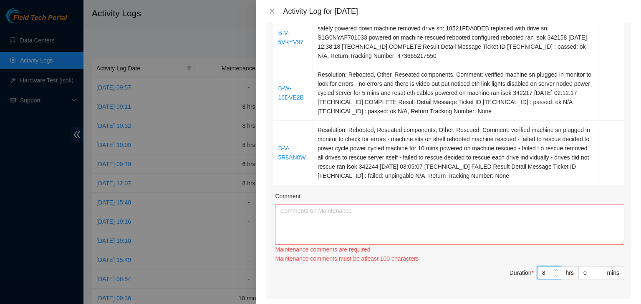
type input "8"
click at [528, 217] on textarea "Comment" at bounding box center [449, 224] width 349 height 41
paste textarea "Ticket Number Resolution Action B-V-5V4CU3L Resolution: Rebooted, Reseated comp…"
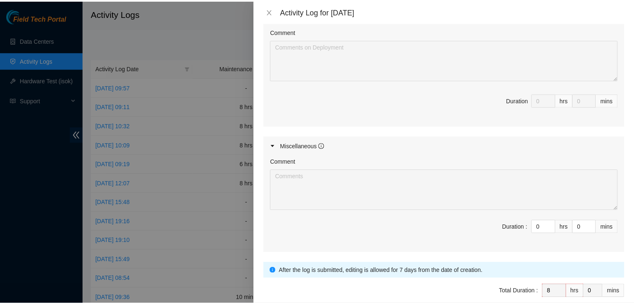
scroll to position [944, 0]
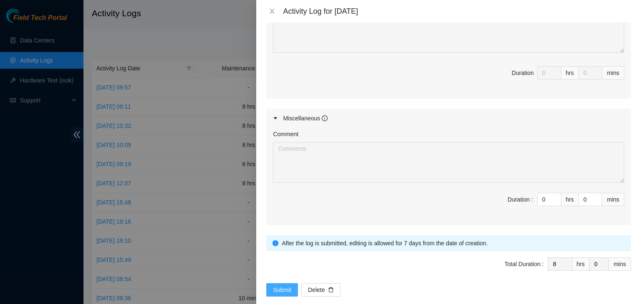
type textarea "Ticket Number Resolution Action B-V-5V4CU3L Resolution: Rebooted, Reseated comp…"
click at [284, 286] on span "Submit" at bounding box center [282, 290] width 18 height 9
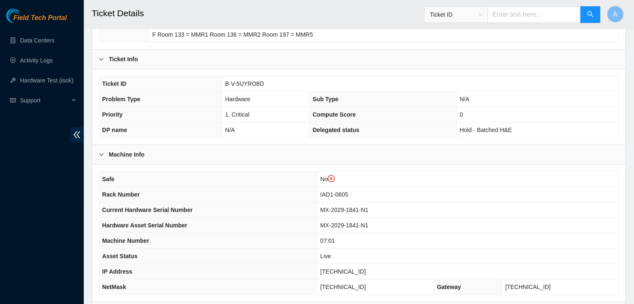
scroll to position [117, 0]
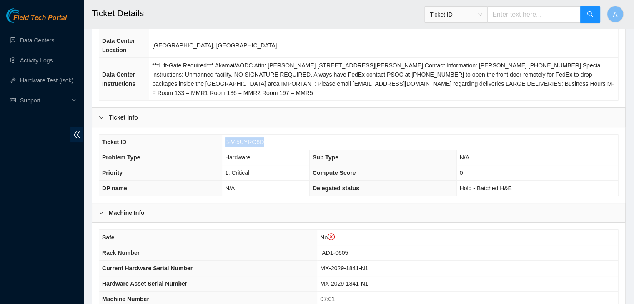
drag, startPoint x: 262, startPoint y: 141, endPoint x: 225, endPoint y: 145, distance: 37.3
click at [225, 145] on td "B-V-5UYRO8D" at bounding box center [420, 142] width 397 height 15
copy span "B-V-5UYRO8D"
click at [225, 145] on td "B-V-5UYRO8D" at bounding box center [420, 142] width 397 height 15
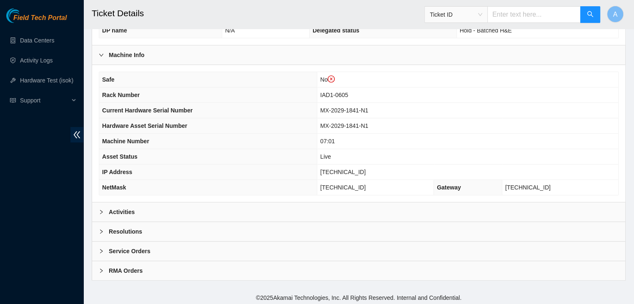
click at [219, 206] on div "Activities" at bounding box center [358, 212] width 533 height 19
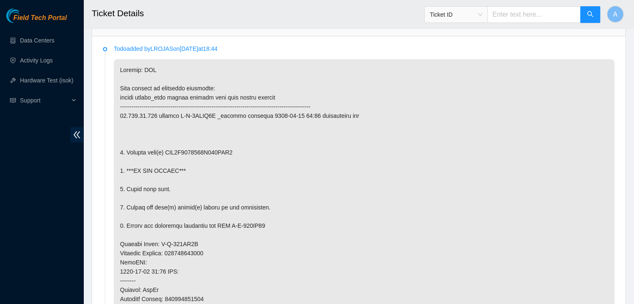
scroll to position [0, 0]
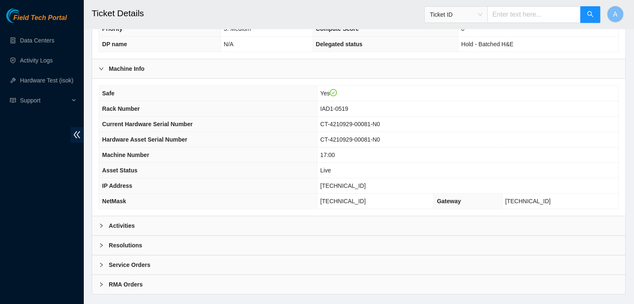
scroll to position [259, 0]
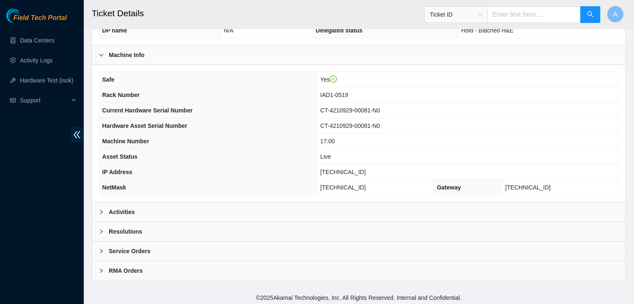
click at [568, 217] on div "Activities" at bounding box center [358, 212] width 533 height 19
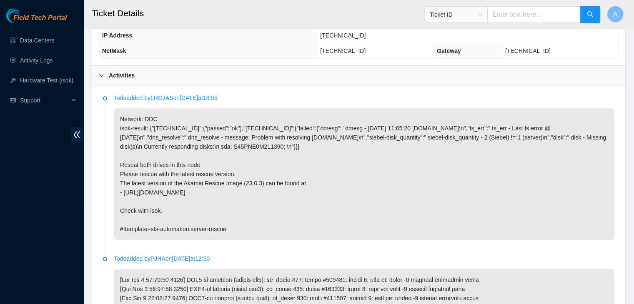
scroll to position [396, 0]
click at [244, 206] on p "Network: DDC isok-result: {"23.200.76.170":{"passed":"ok"},"23.200.76.169":{"fa…" at bounding box center [364, 174] width 501 height 132
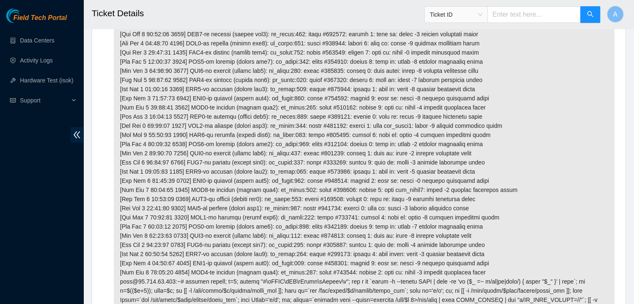
scroll to position [860, 0]
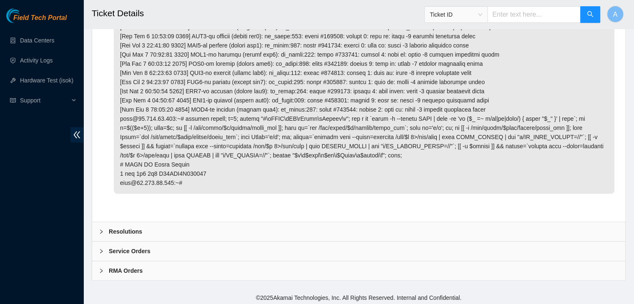
click at [187, 231] on div "Resolutions" at bounding box center [358, 231] width 533 height 19
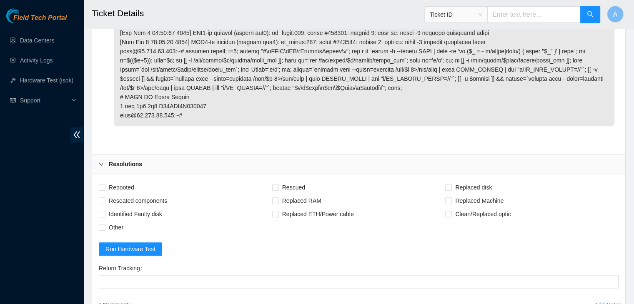
scroll to position [928, 0]
click at [125, 181] on span "Rebooted" at bounding box center [122, 187] width 32 height 13
click at [105, 184] on input "Rebooted" at bounding box center [102, 187] width 6 height 6
checkbox input "true"
click at [134, 196] on span "Reseated components" at bounding box center [138, 200] width 65 height 13
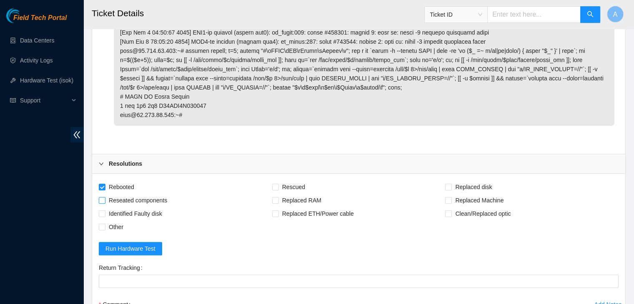
click at [105, 197] on input "Reseated components" at bounding box center [102, 200] width 6 height 6
checkbox input "true"
click at [297, 185] on span "Rescued" at bounding box center [294, 187] width 30 height 13
click at [278, 185] on input "Rescued" at bounding box center [275, 187] width 6 height 6
checkbox input "true"
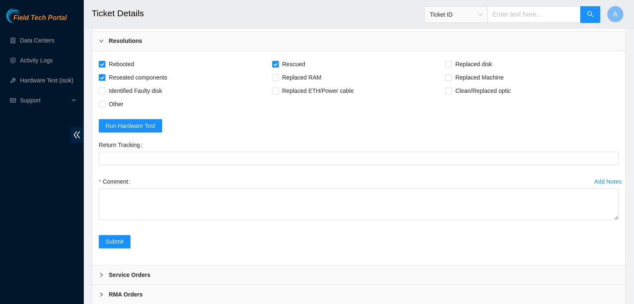
scroll to position [1053, 0]
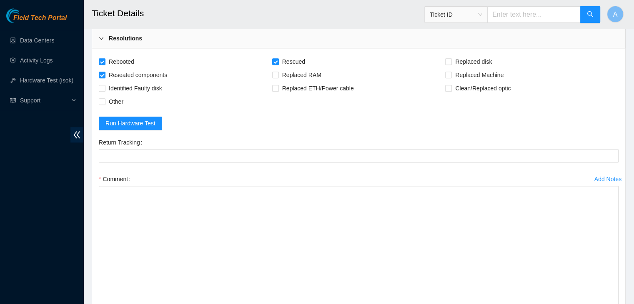
drag, startPoint x: 616, startPoint y: 212, endPoint x: 606, endPoint y: 323, distance: 111.0
click at [540, 259] on textarea "Comment" at bounding box center [359, 257] width 520 height 142
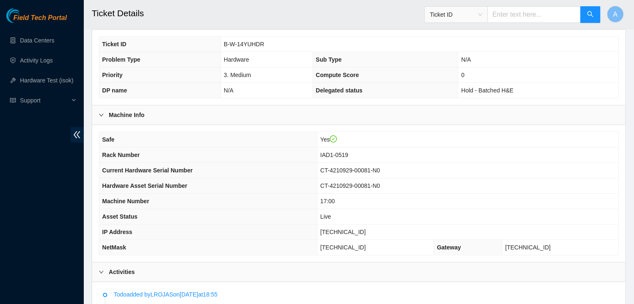
scroll to position [200, 0]
click at [38, 199] on div "Field Tech Portal Data Centers Activity Logs Hardware Test (isok) Support" at bounding box center [41, 156] width 83 height 296
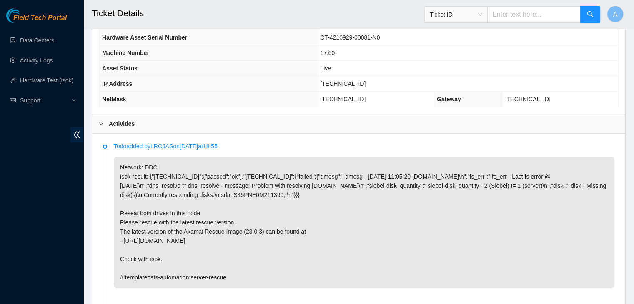
scroll to position [346, 0]
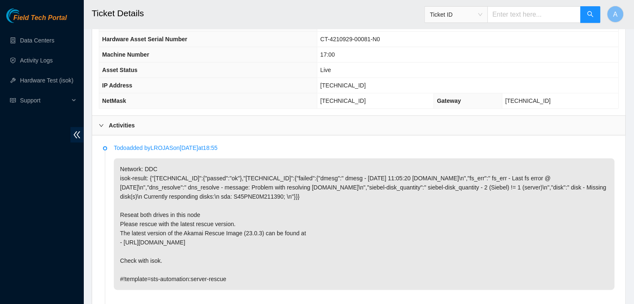
click at [366, 83] on span "23.200.76.169" at bounding box center [342, 85] width 45 height 7
copy span "23.200.76.169"
click at [366, 83] on span "23.200.76.169" at bounding box center [342, 85] width 45 height 7
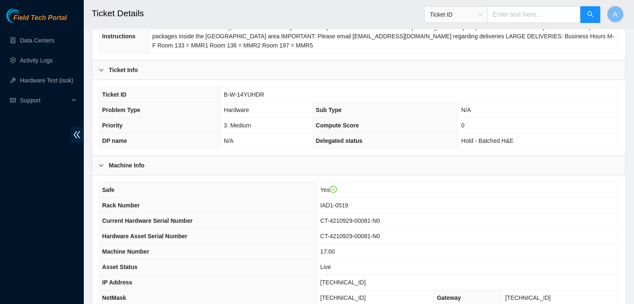
scroll to position [148, 0]
click at [283, 264] on th "Asset Status" at bounding box center [208, 267] width 218 height 15
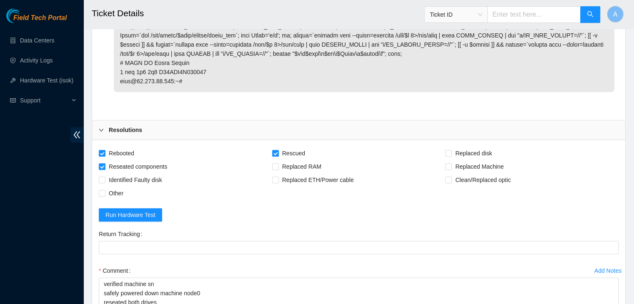
scroll to position [1185, 0]
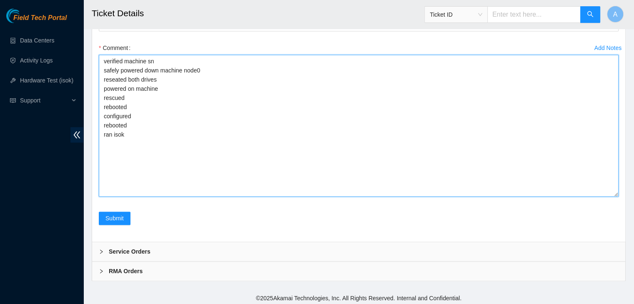
click at [285, 154] on textarea "verified machine sn safely powered down machine node0 reseated both drives powe…" at bounding box center [359, 126] width 520 height 142
paste textarea "342245 25-09-2025 03:24:46 23.200.76.169 FAILED Result Detail Message Ticket ID…"
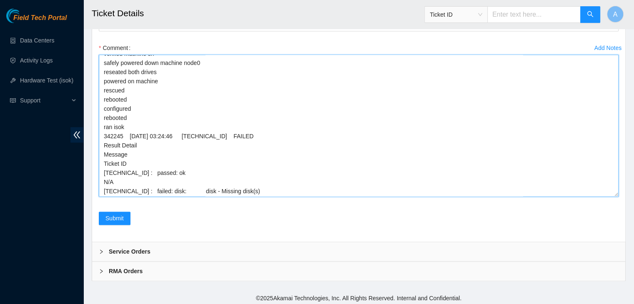
scroll to position [1179, 0]
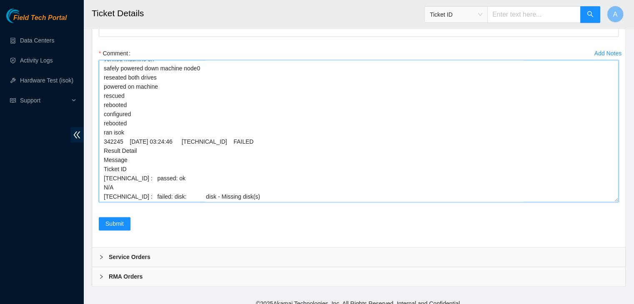
click at [168, 77] on textarea "verified machine sn safely powered down machine node0 reseated both drives powe…" at bounding box center [359, 131] width 520 height 142
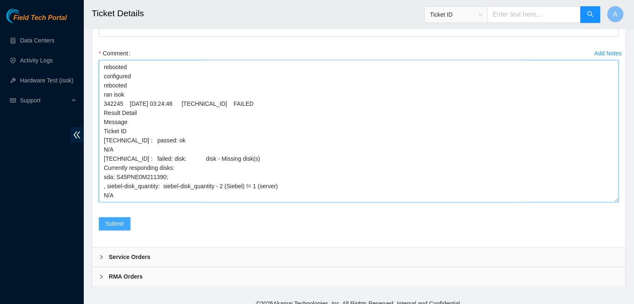
type textarea "verified machine sn safely powered down machine node0 reseated both drives and …"
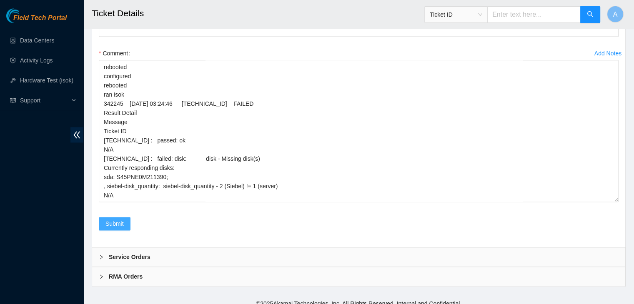
click at [121, 219] on span "Submit" at bounding box center [115, 223] width 18 height 9
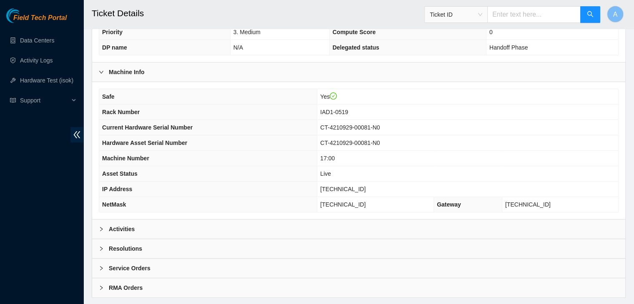
scroll to position [247, 0]
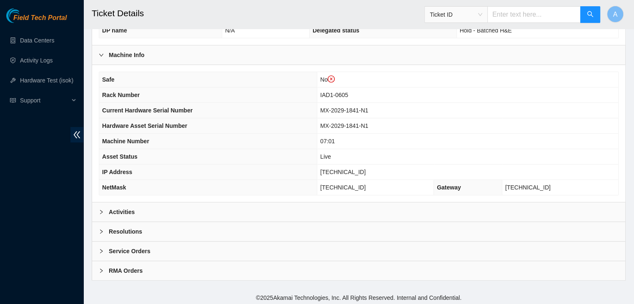
scroll to position [275, 0]
click at [215, 207] on div "Activities" at bounding box center [358, 212] width 533 height 19
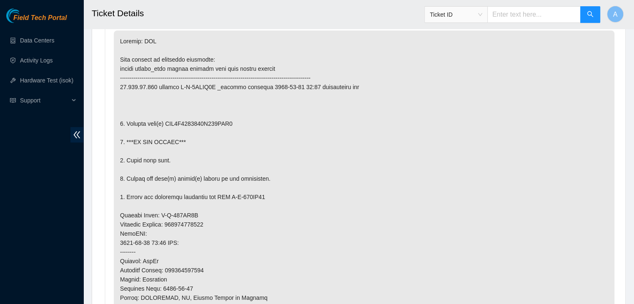
scroll to position [490, 0]
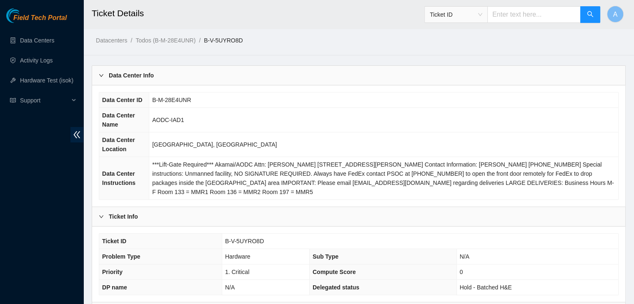
scroll to position [13, 0]
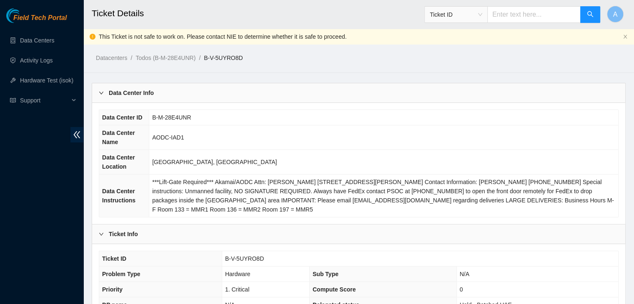
scroll to position [275, 0]
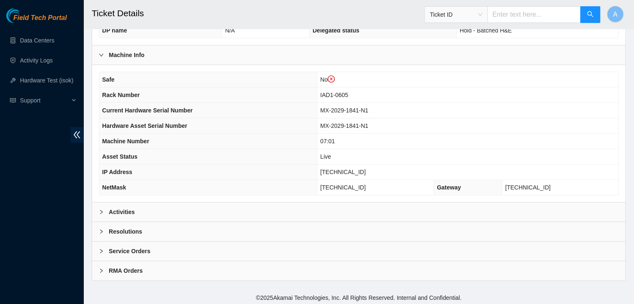
click at [277, 207] on div "Activities" at bounding box center [358, 212] width 533 height 19
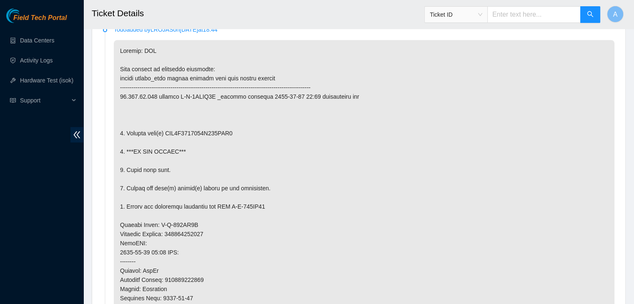
scroll to position [0, 0]
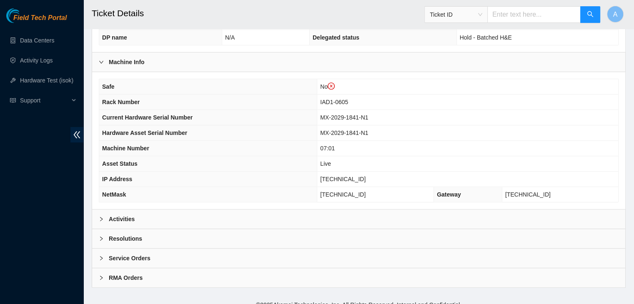
scroll to position [275, 0]
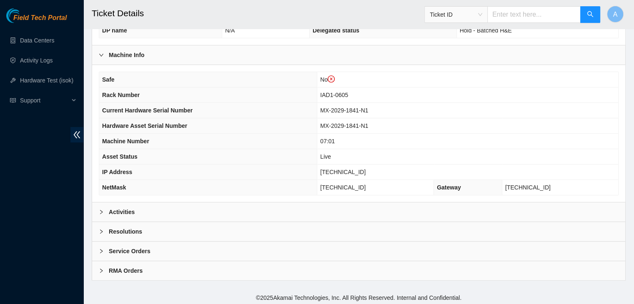
click at [237, 211] on div "Activities" at bounding box center [358, 212] width 533 height 19
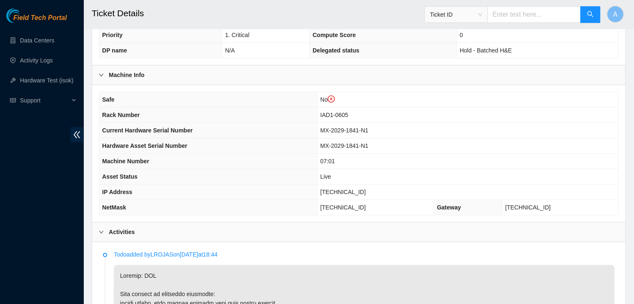
scroll to position [0, 0]
